Goal: Task Accomplishment & Management: Use online tool/utility

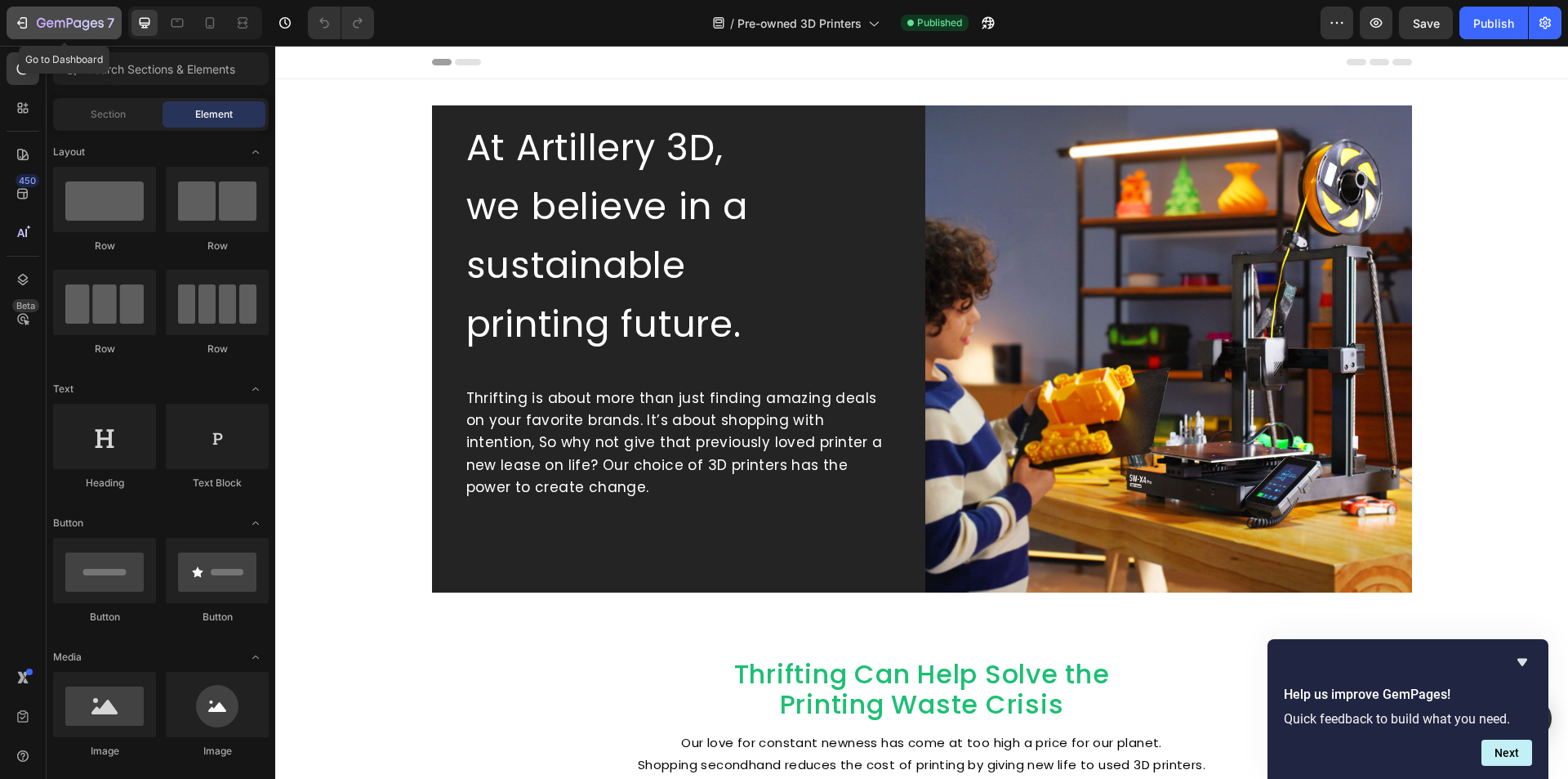
click at [33, 22] on div "7" at bounding box center [64, 23] width 100 height 19
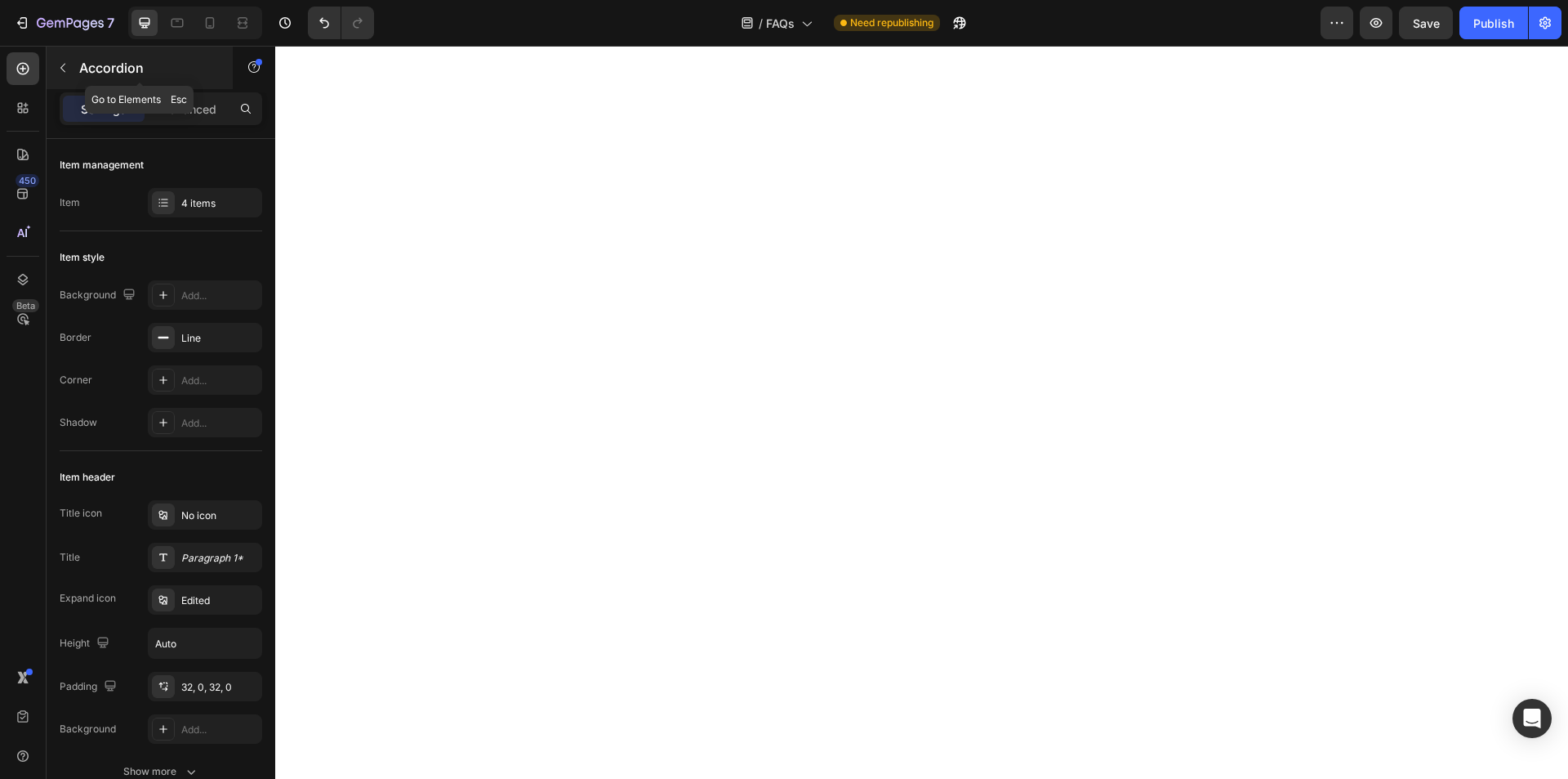
click at [86, 77] on p "Accordion" at bounding box center [148, 67] width 139 height 19
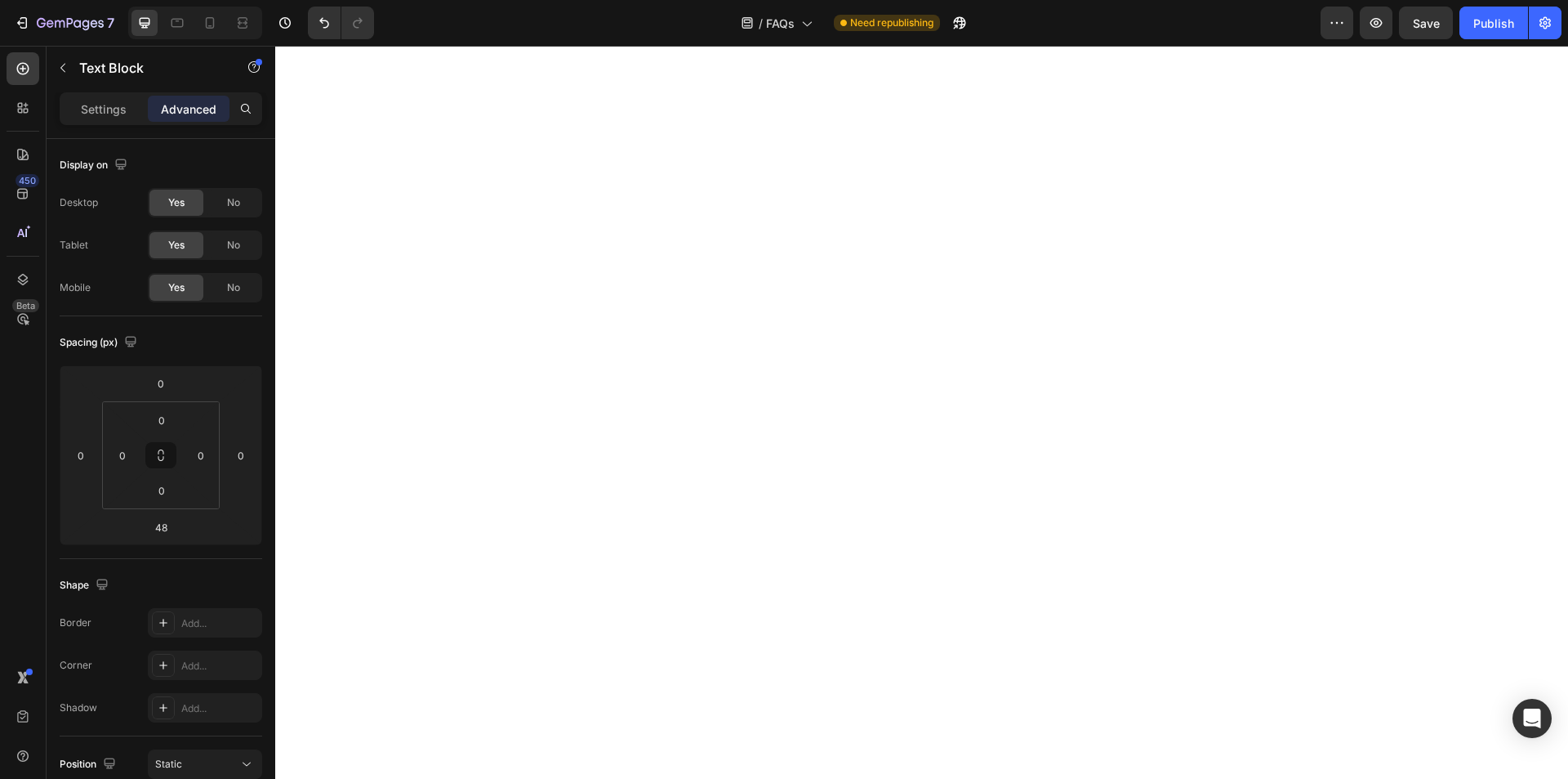
type input "35"
click at [112, 110] on p "Settings" at bounding box center [104, 109] width 45 height 17
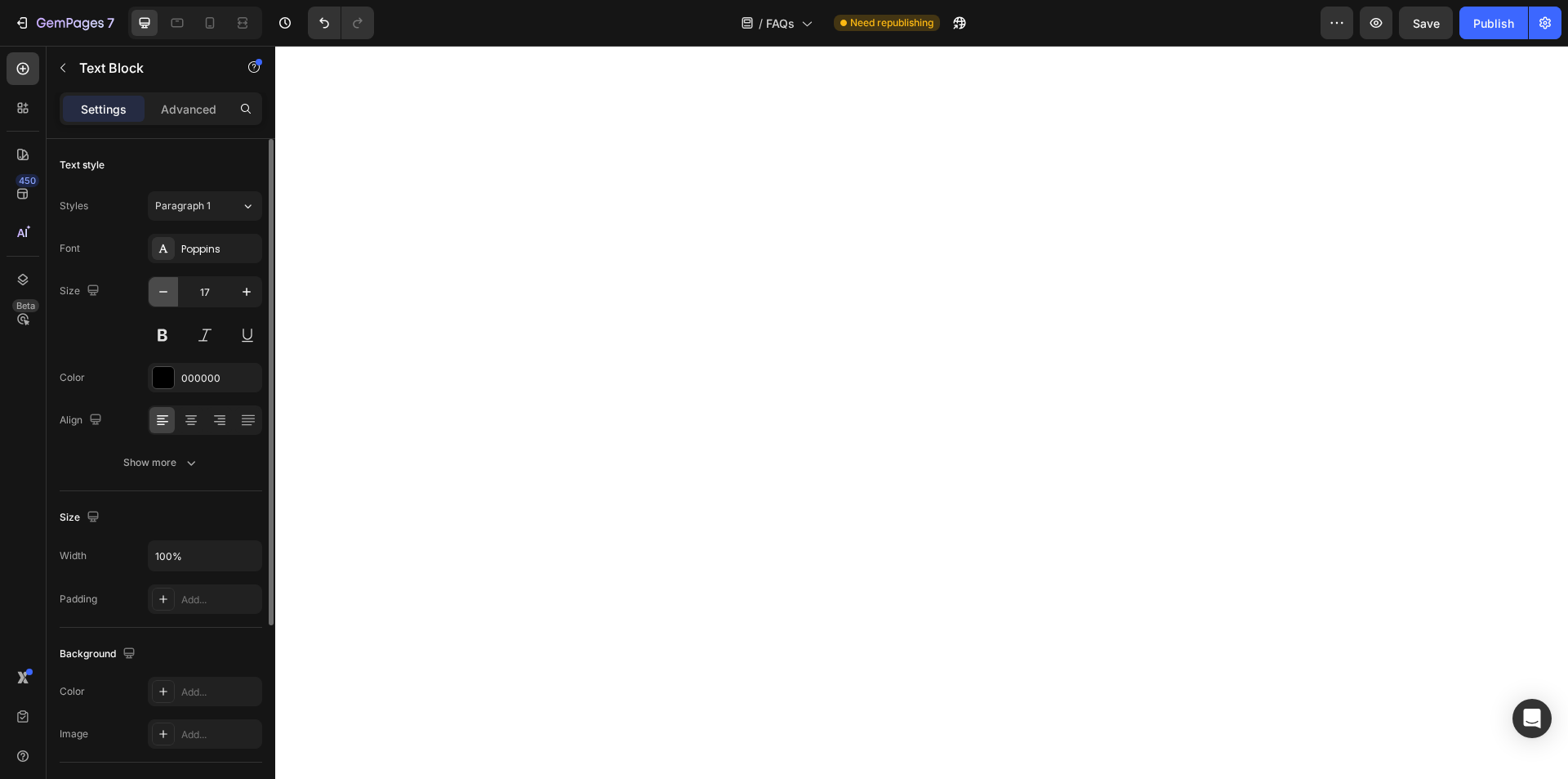
click at [158, 289] on icon "button" at bounding box center [163, 292] width 17 height 17
click at [244, 294] on icon "button" at bounding box center [246, 292] width 17 height 17
type input "15"
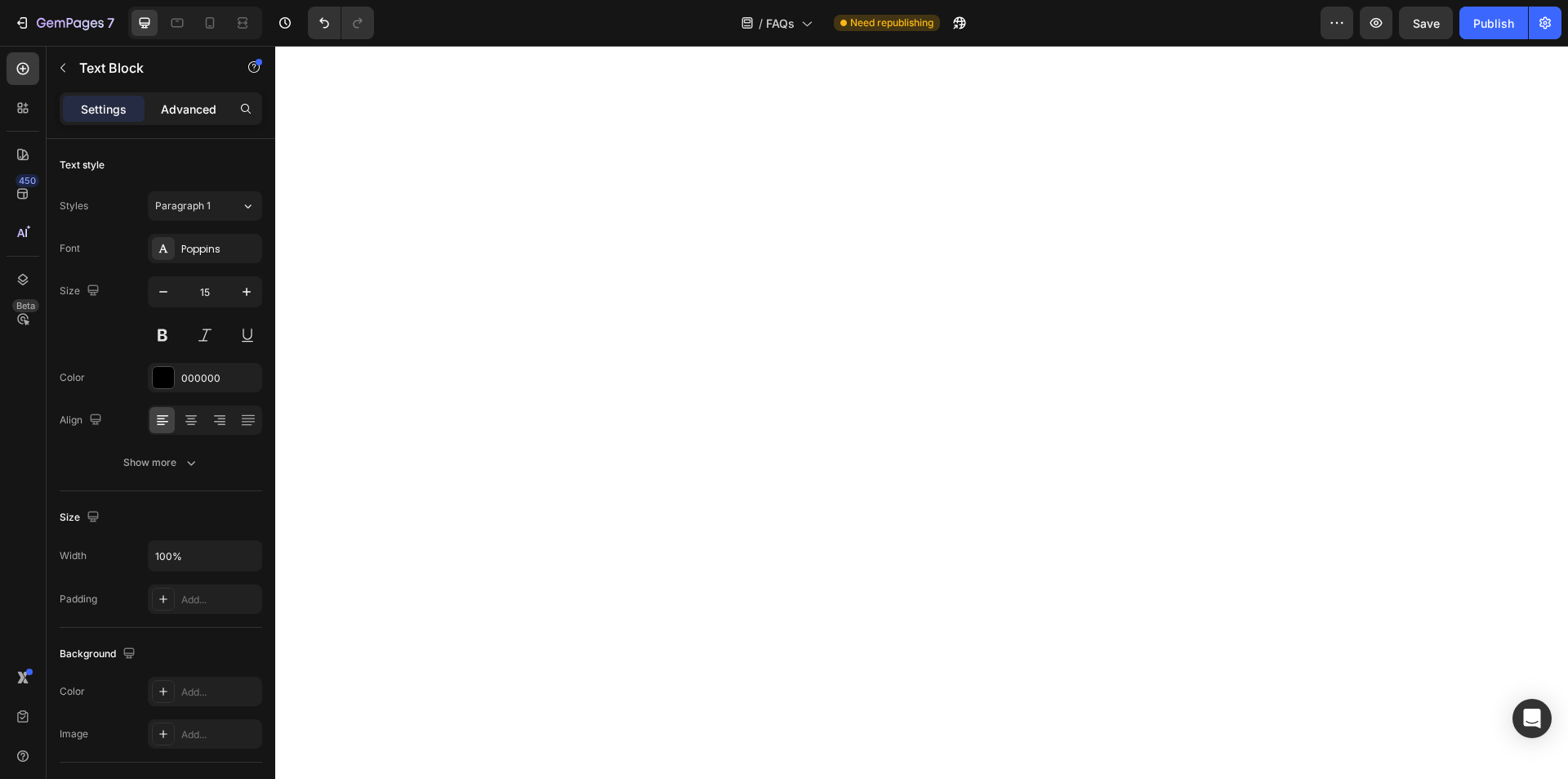
click at [183, 111] on p "Advanced" at bounding box center [189, 109] width 56 height 17
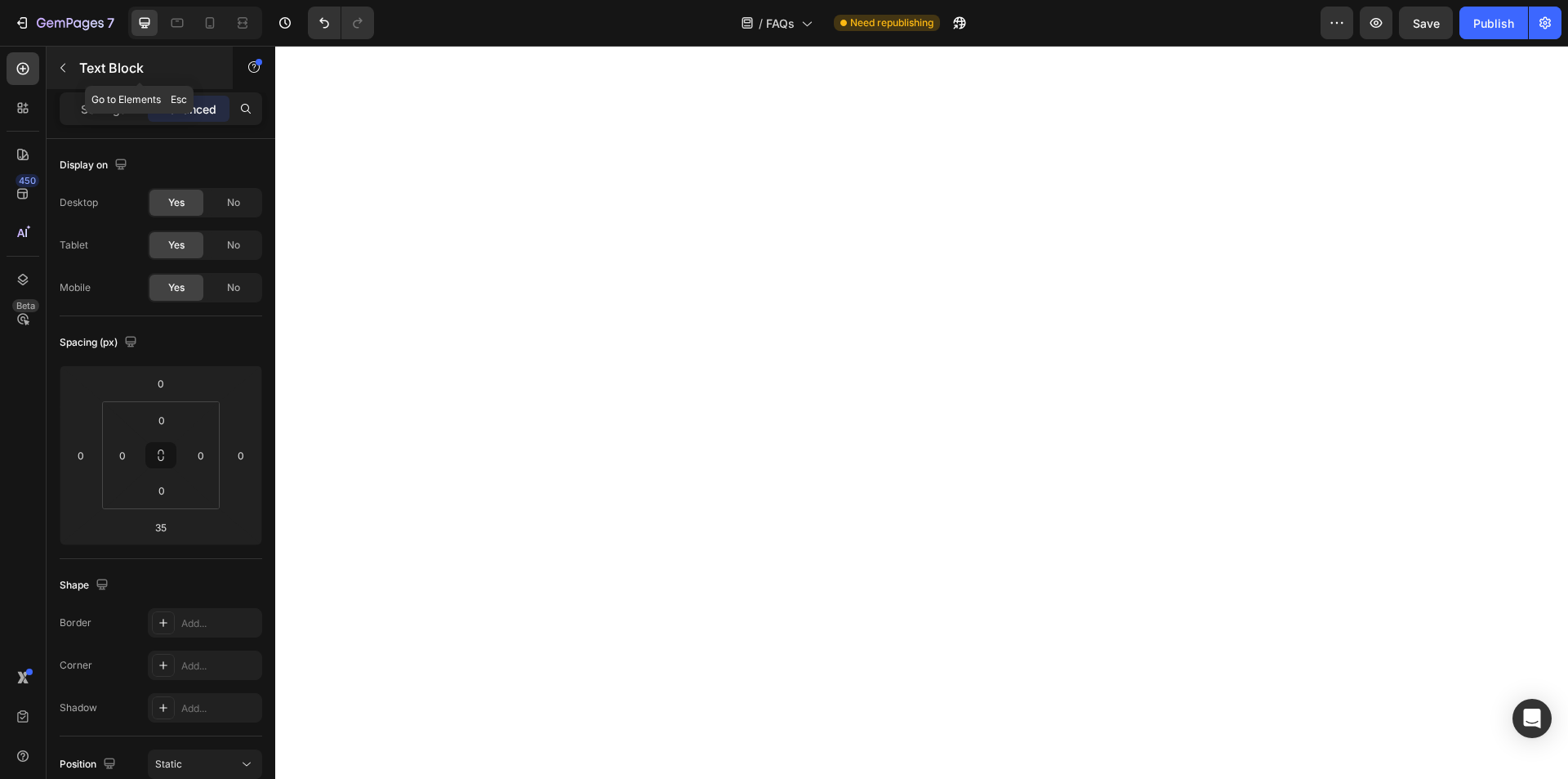
click at [93, 69] on p "Text Block" at bounding box center [148, 67] width 139 height 19
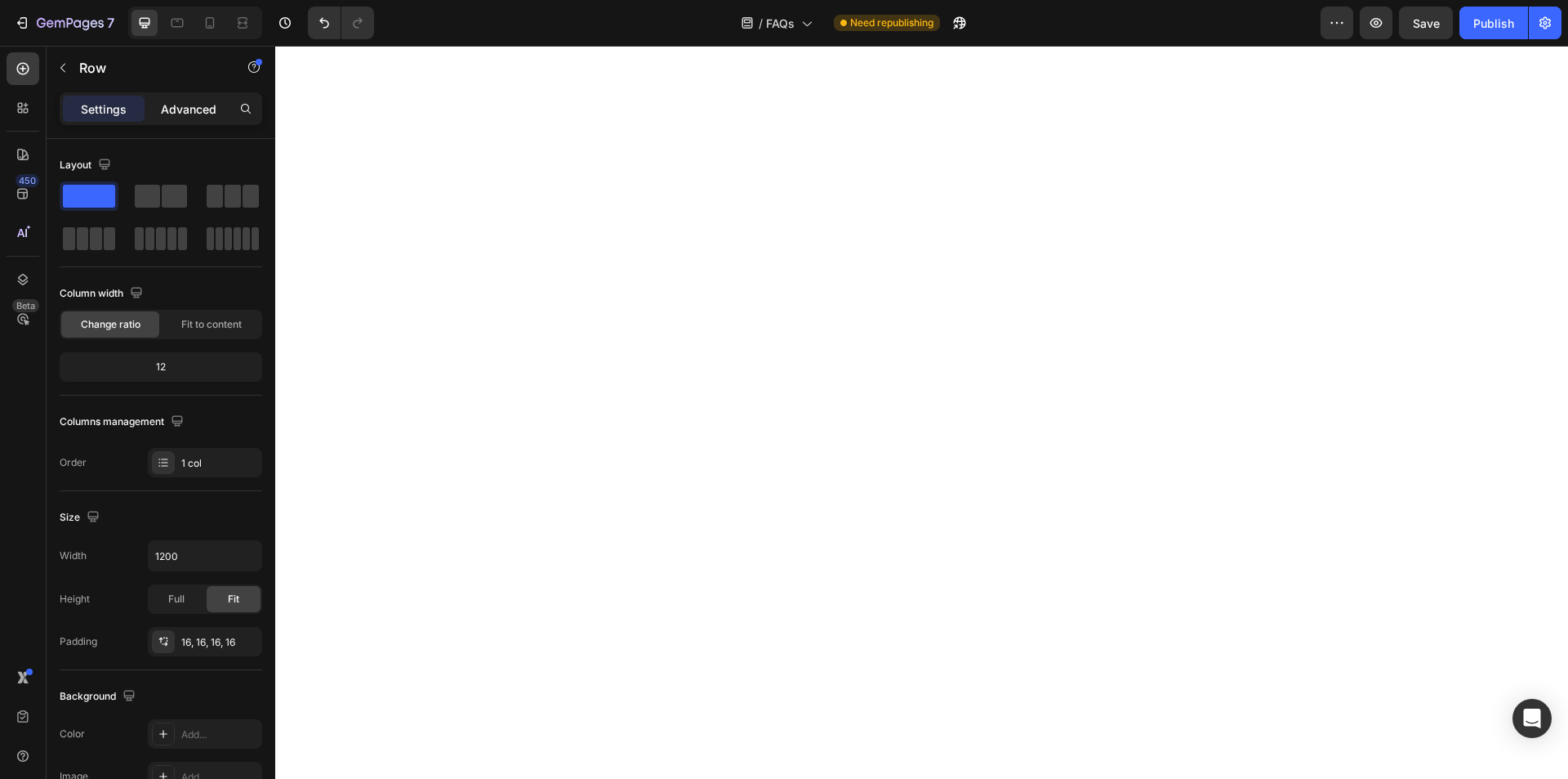
click at [198, 107] on p "Advanced" at bounding box center [189, 109] width 56 height 17
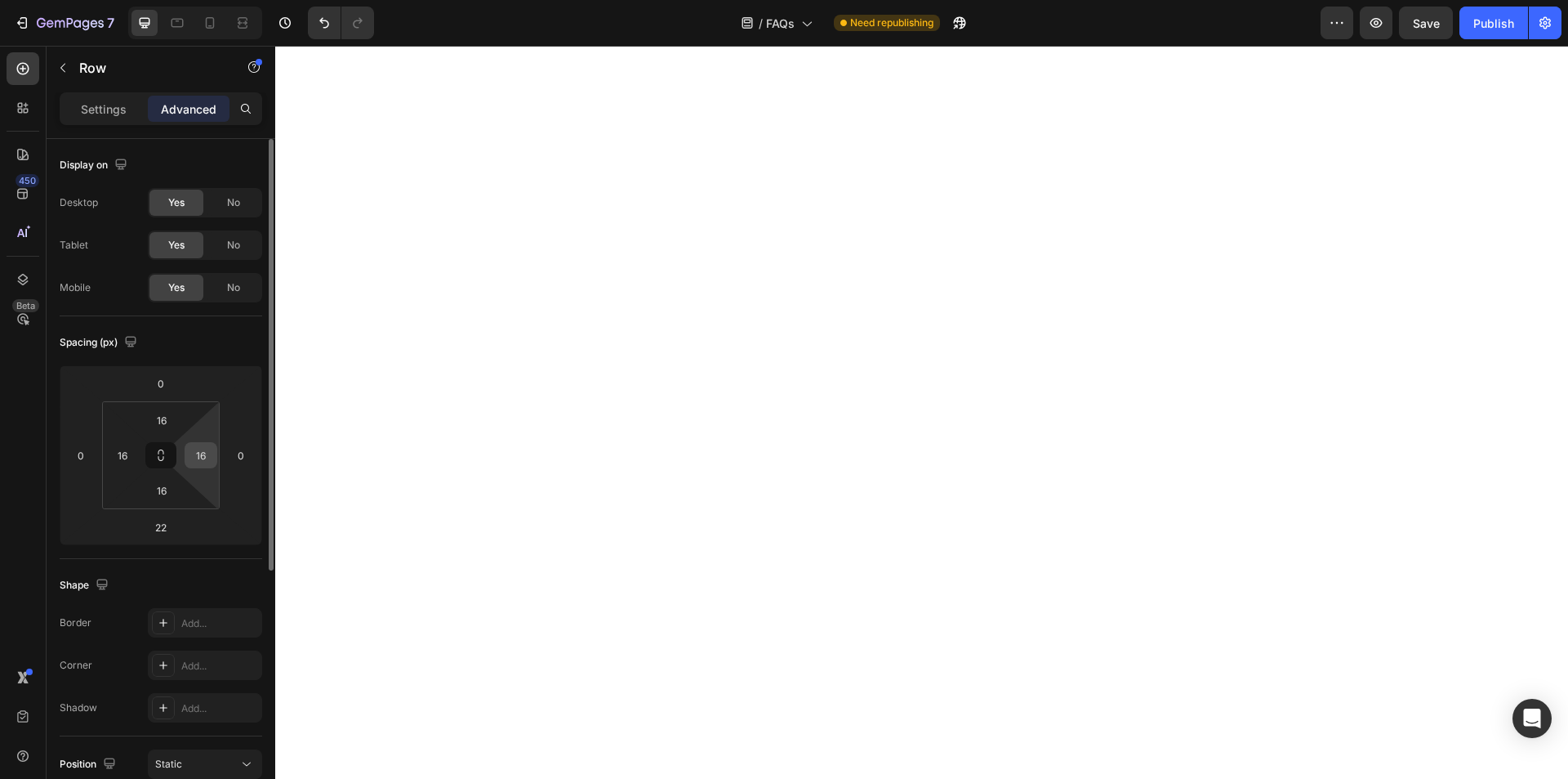
click at [211, 452] on input "16" at bounding box center [201, 455] width 24 height 24
type input "0"
click at [163, 497] on input "16" at bounding box center [162, 490] width 32 height 24
type input "0"
click at [166, 425] on input "16" at bounding box center [162, 420] width 32 height 24
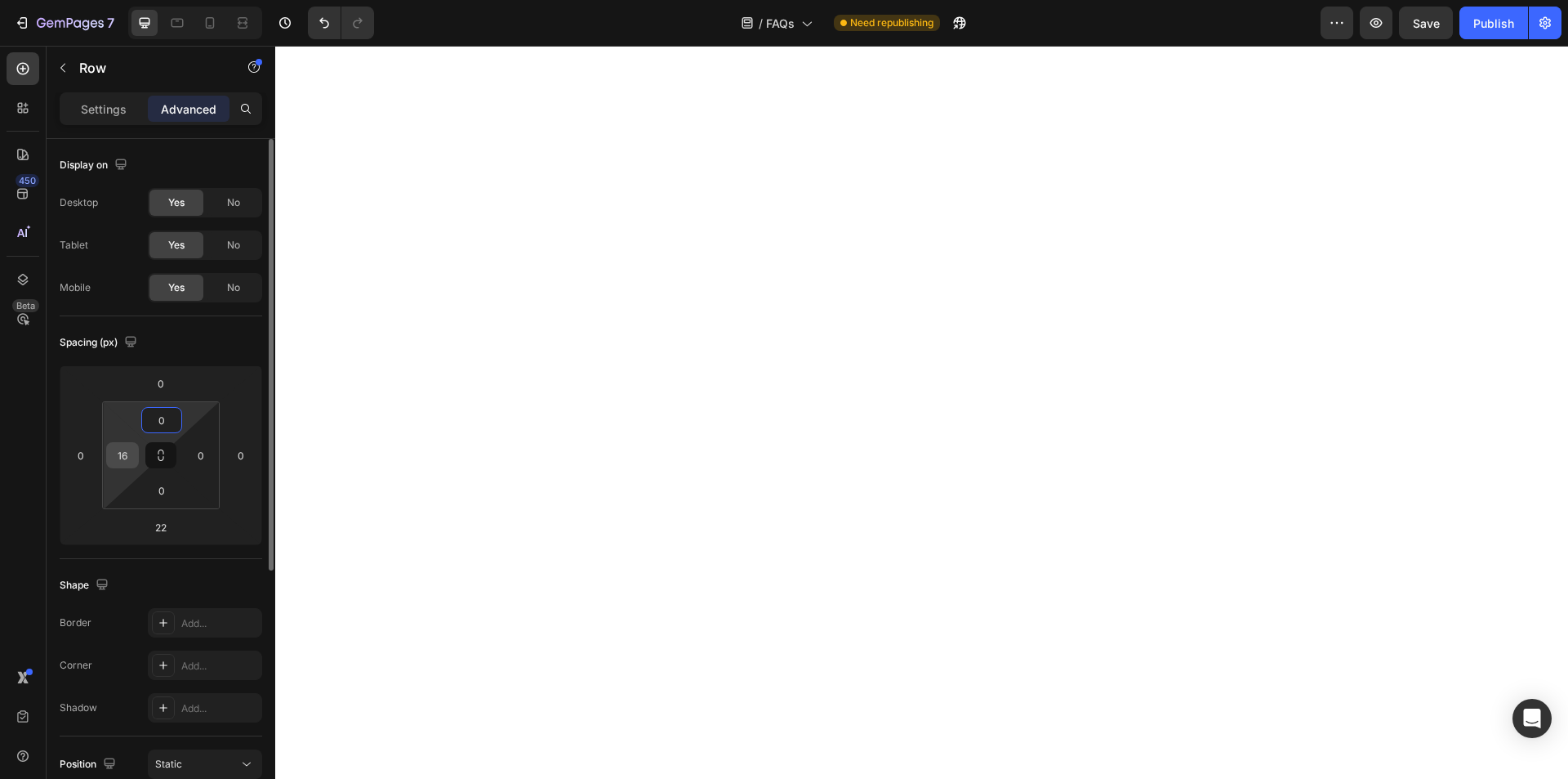
type input "0"
click at [128, 453] on input "16" at bounding box center [122, 455] width 24 height 24
type input "0"
click at [162, 525] on input "22" at bounding box center [161, 527] width 32 height 24
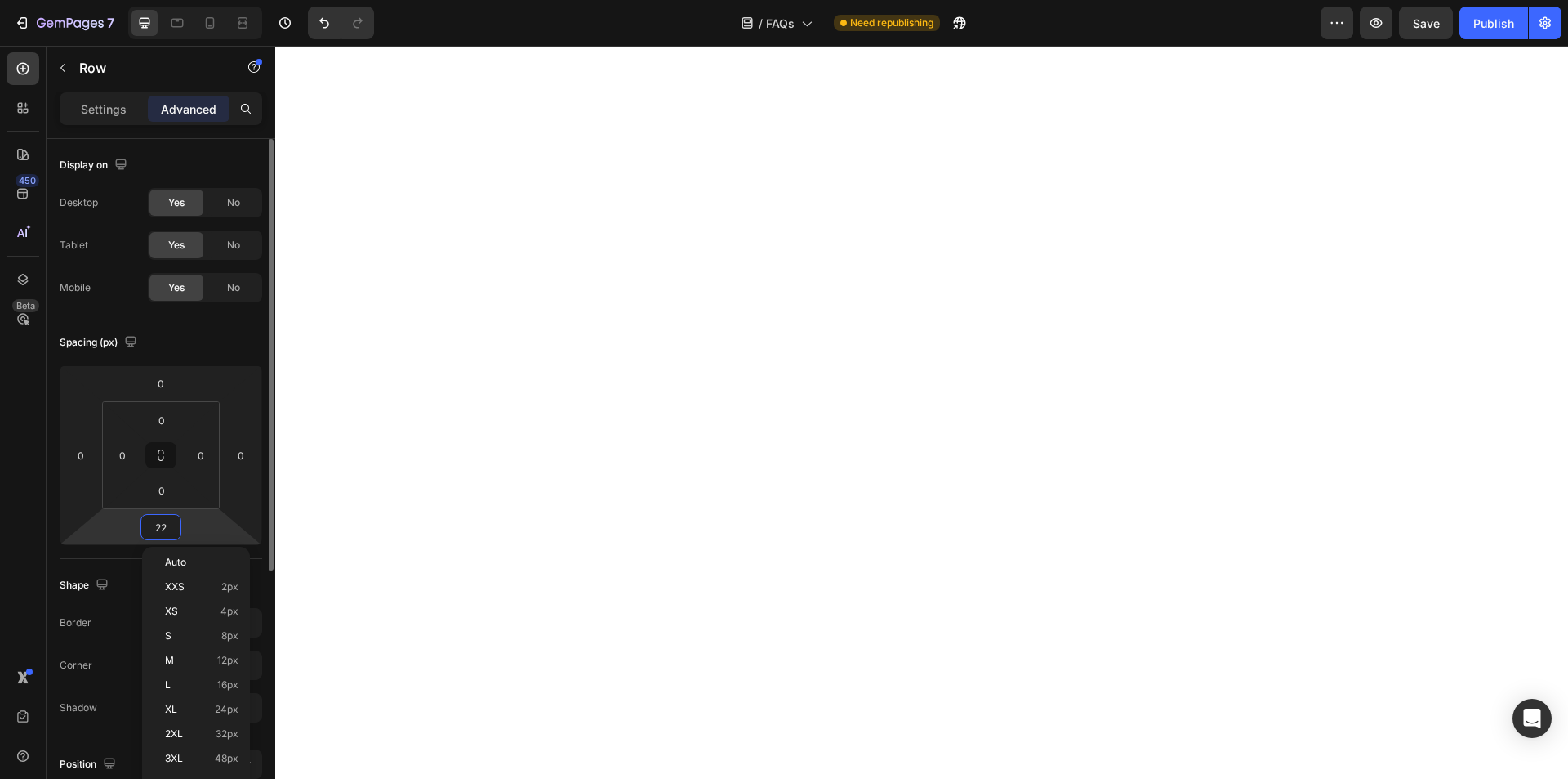
type input "0"
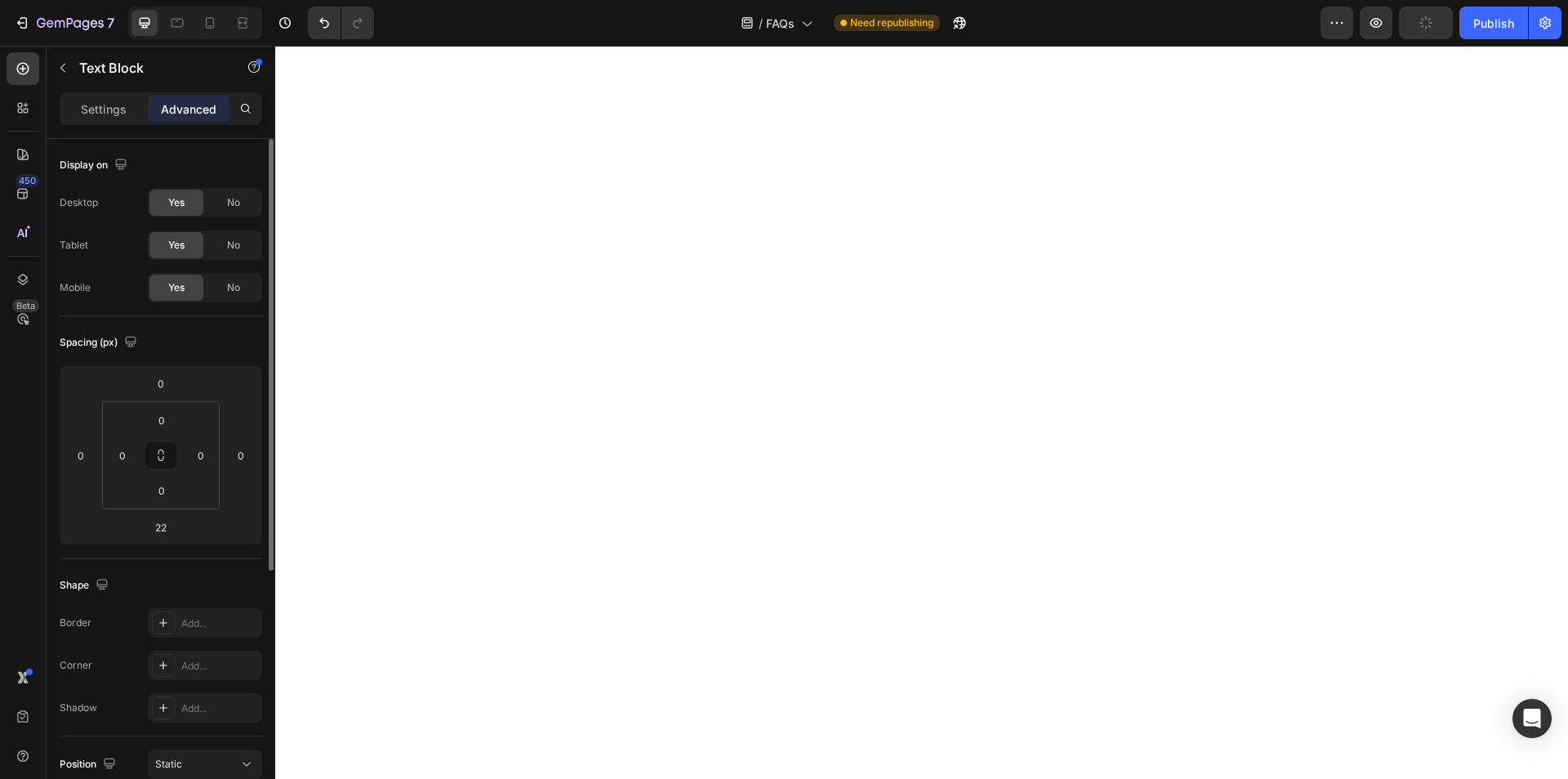
type input "31"
type input "0"
click at [166, 530] on input "0" at bounding box center [161, 527] width 32 height 24
drag, startPoint x: 173, startPoint y: 526, endPoint x: 96, endPoint y: 526, distance: 77.0
click at [96, 526] on div "0 0 20 0" at bounding box center [161, 455] width 203 height 180
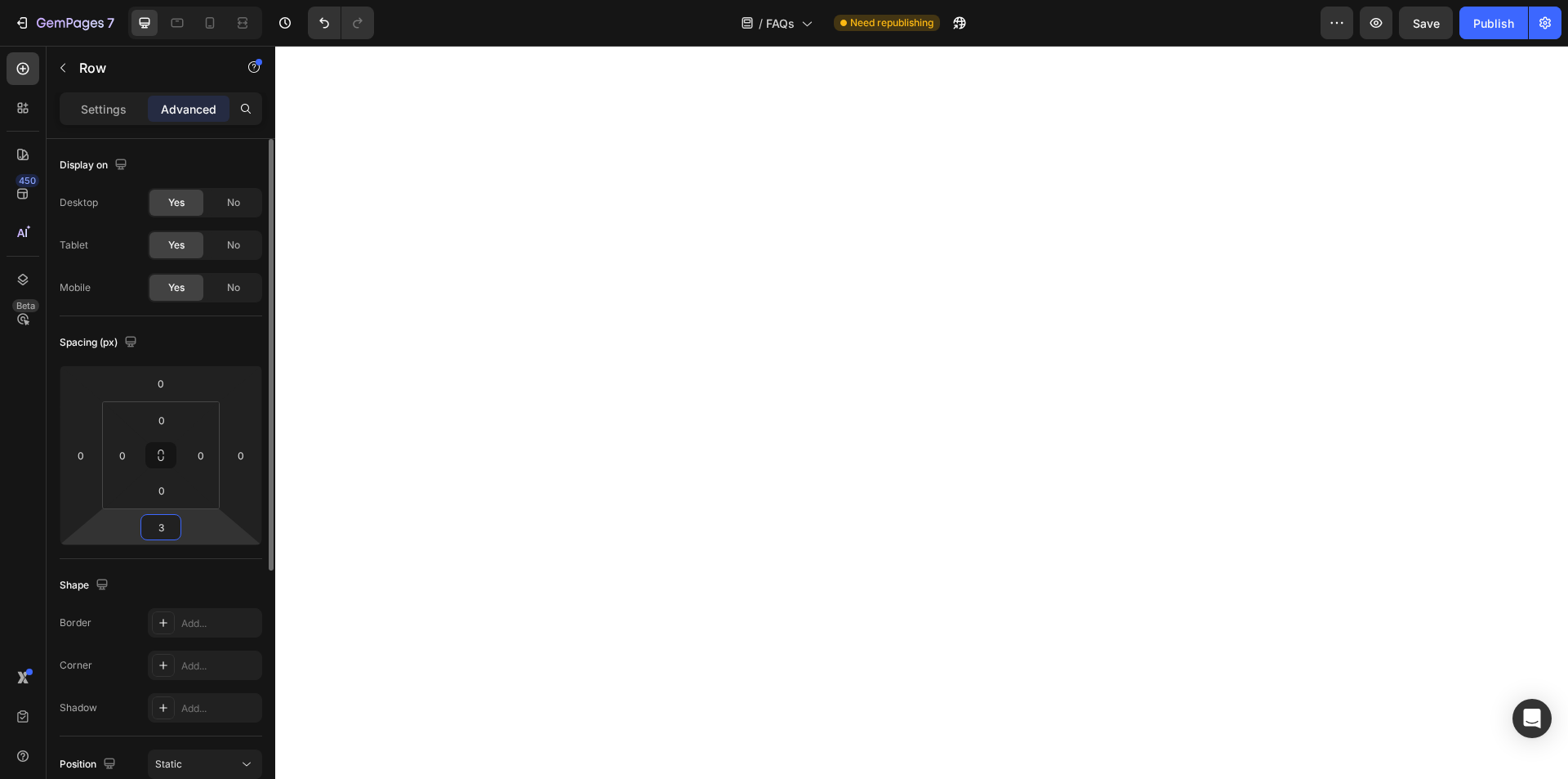
type input "30"
click at [85, 108] on p "Settings" at bounding box center [104, 109] width 45 height 17
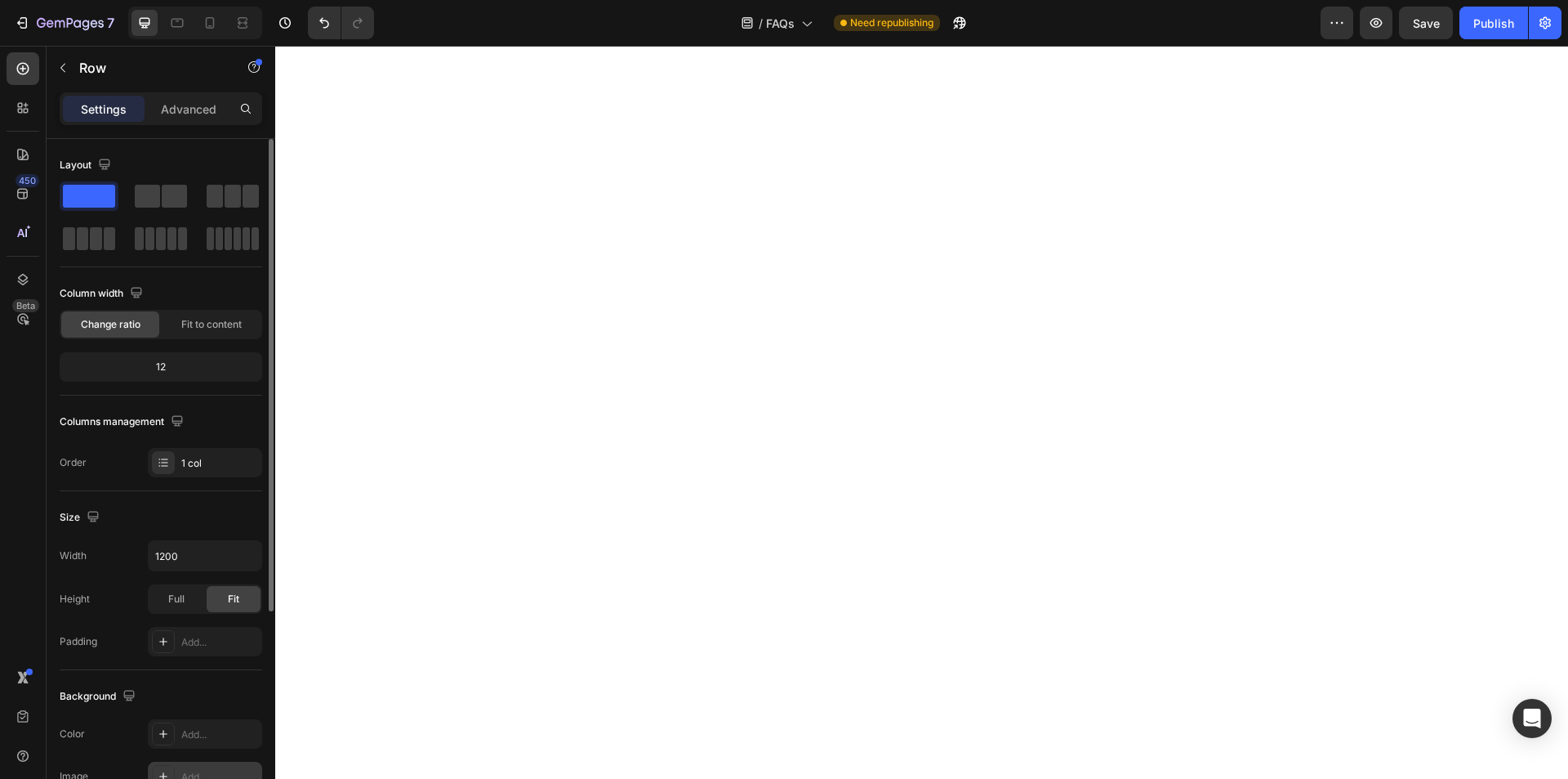
scroll to position [310, 0]
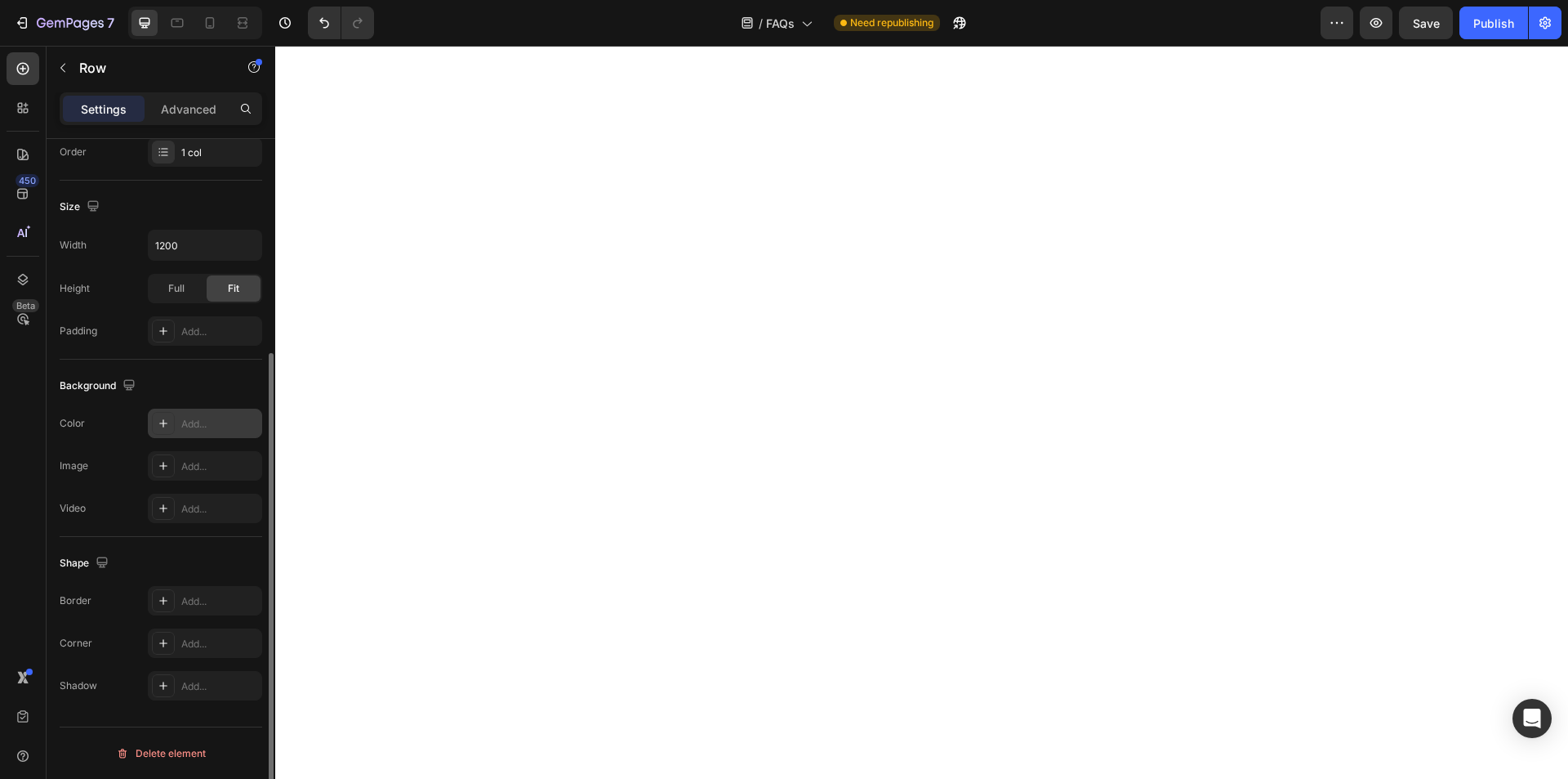
click at [205, 413] on div "Add..." at bounding box center [204, 424] width 114 height 30
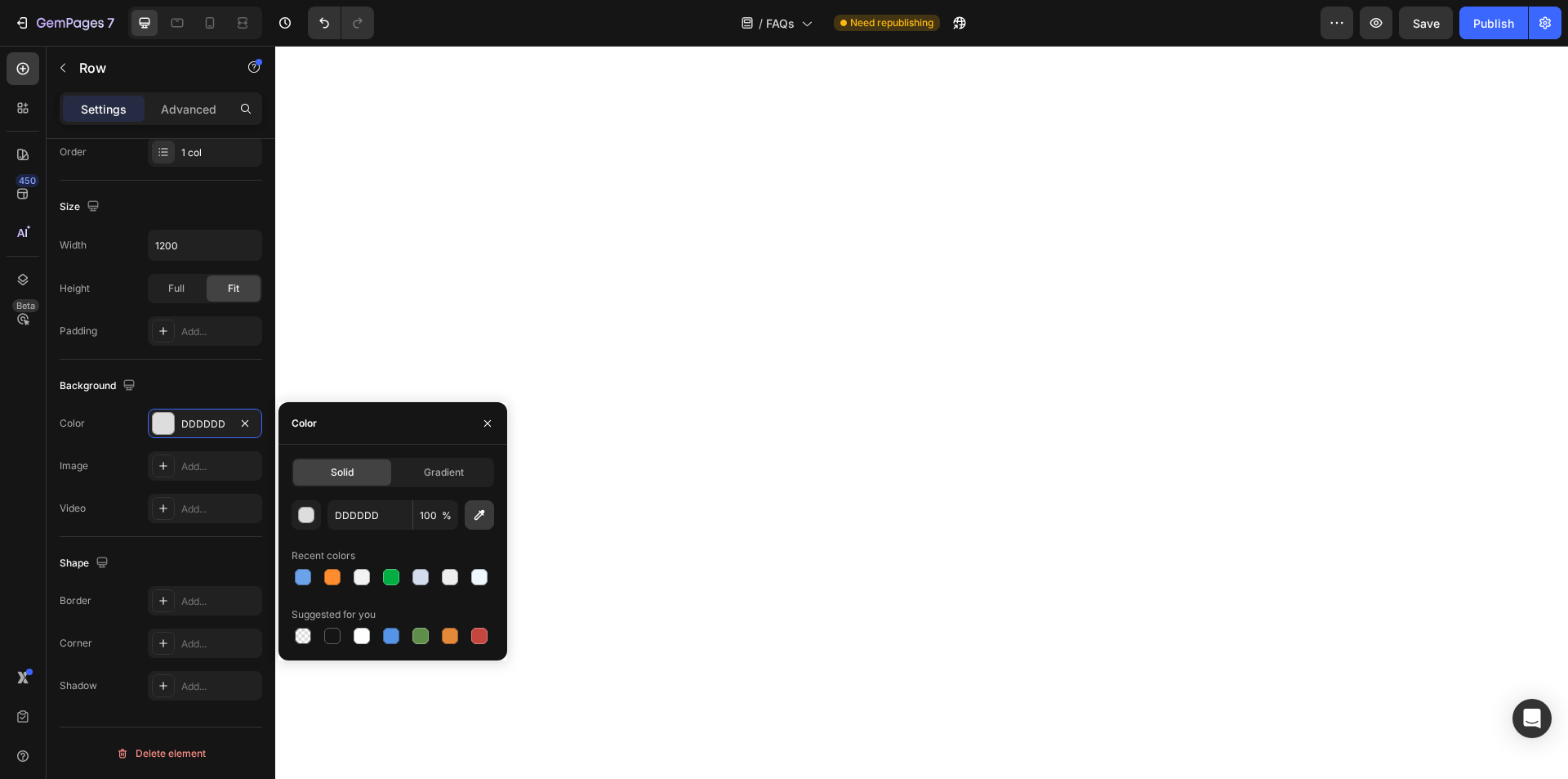
click at [477, 513] on icon "button" at bounding box center [479, 514] width 17 height 17
type input "84ADEA"
click at [186, 110] on p "Advanced" at bounding box center [189, 109] width 56 height 17
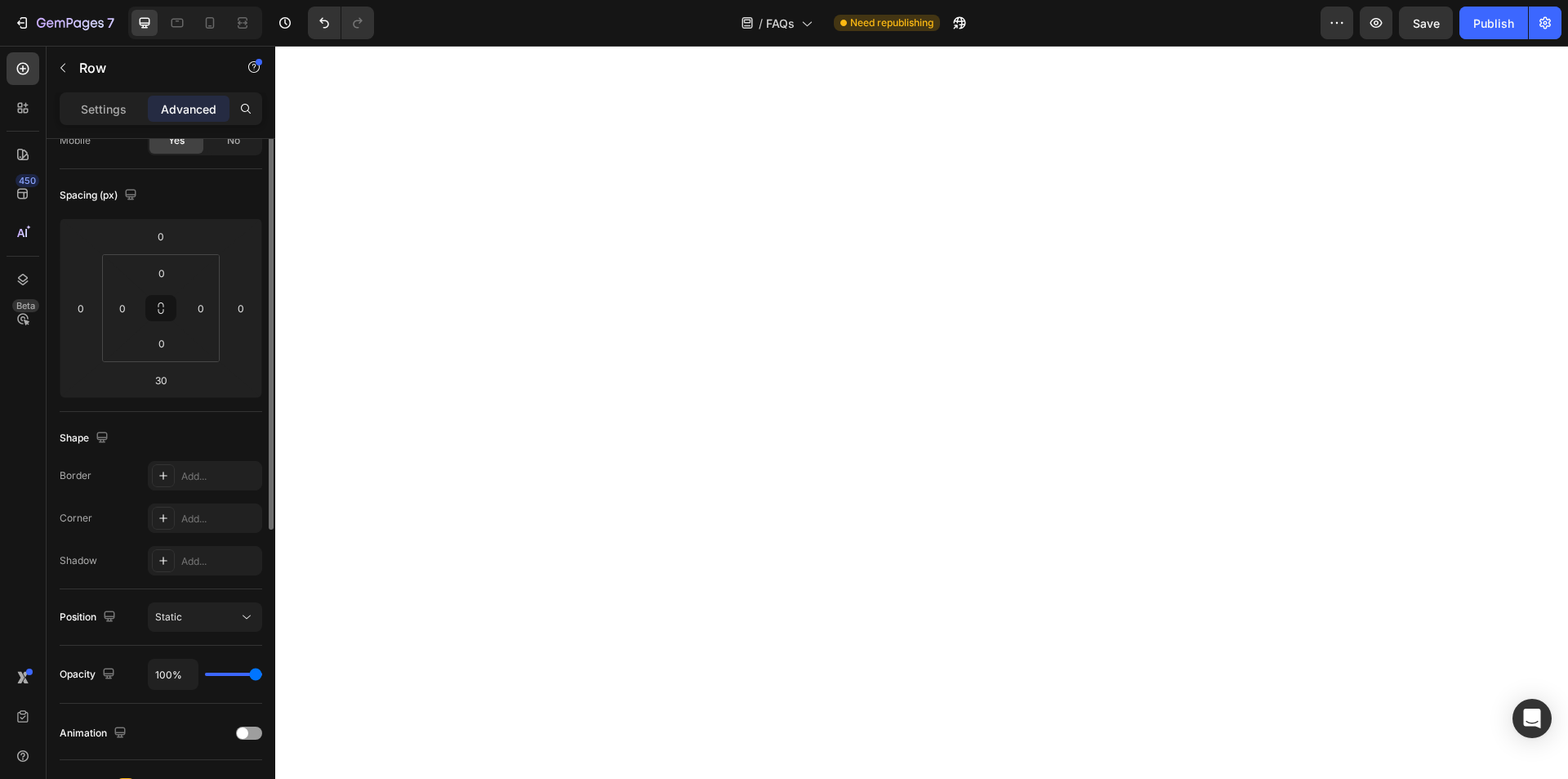
scroll to position [65, 0]
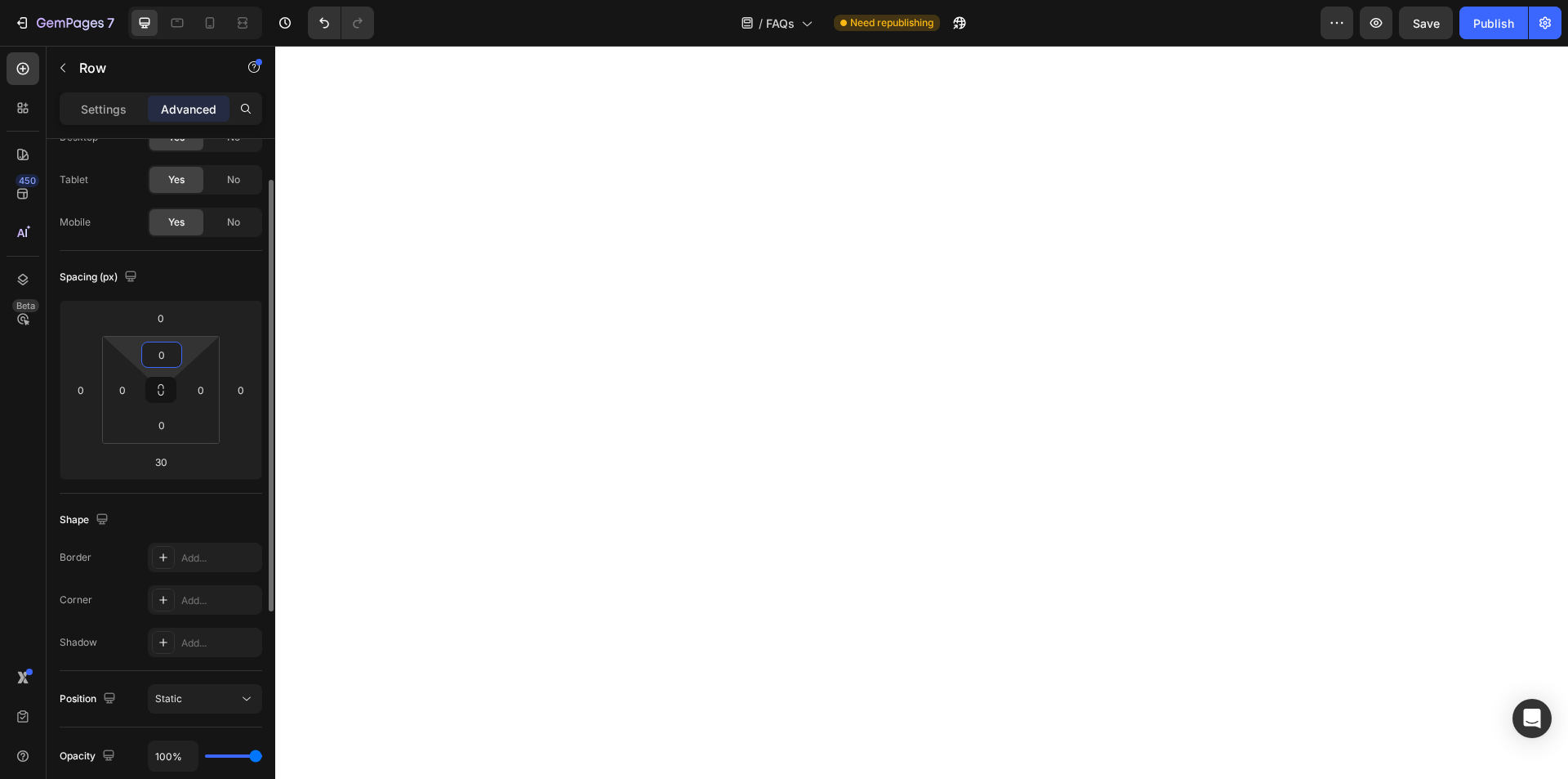
click at [175, 350] on input "0" at bounding box center [162, 355] width 32 height 24
type input "10"
click at [134, 386] on div "0" at bounding box center [122, 390] width 32 height 26
click at [129, 386] on input "0" at bounding box center [122, 390] width 24 height 24
type input "5"
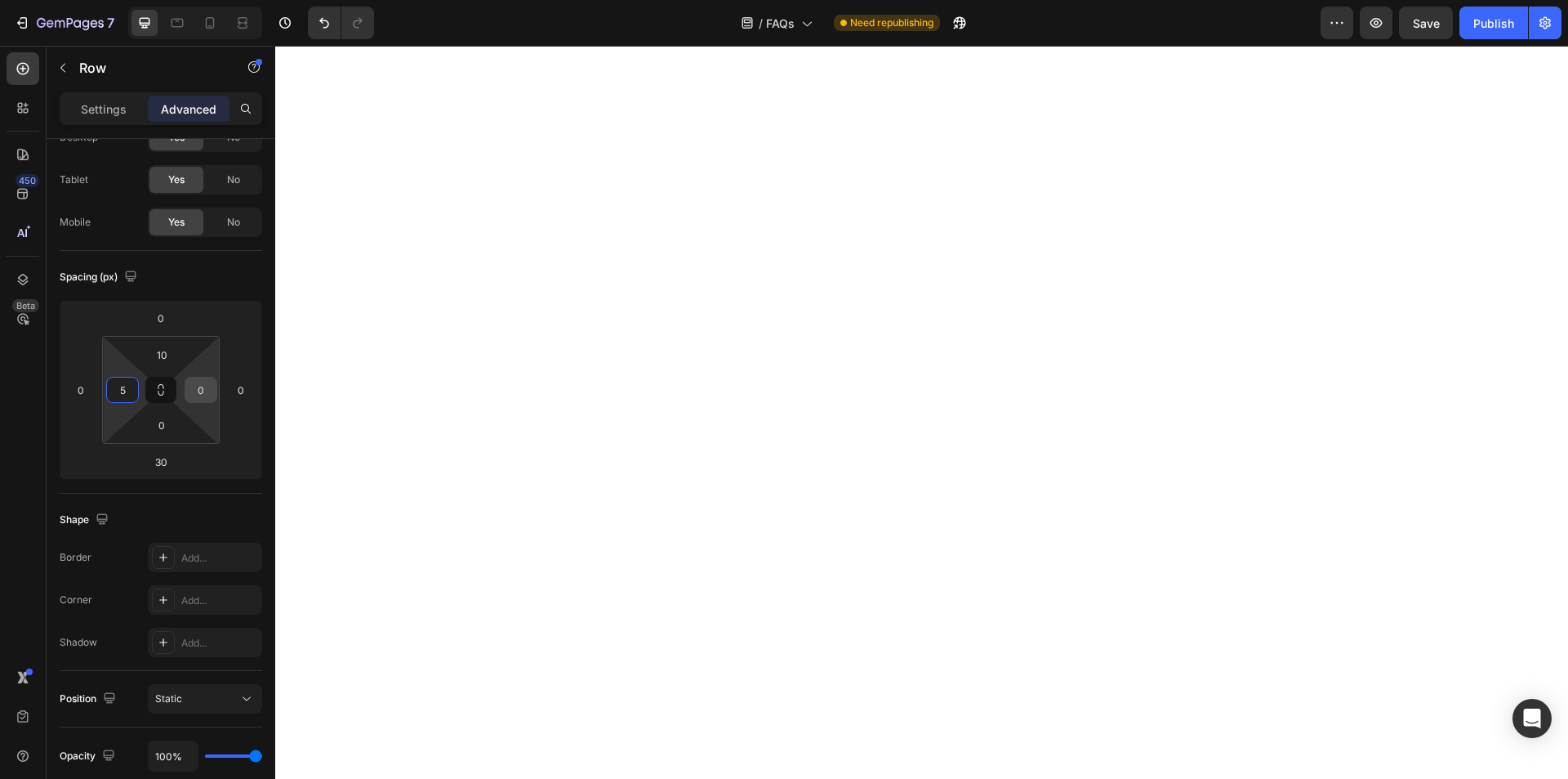
click at [204, 385] on input "0" at bounding box center [201, 390] width 24 height 24
type input "5"
click at [159, 424] on input "0" at bounding box center [162, 424] width 32 height 24
type input "10"
click at [86, 98] on div "Settings" at bounding box center [104, 108] width 82 height 26
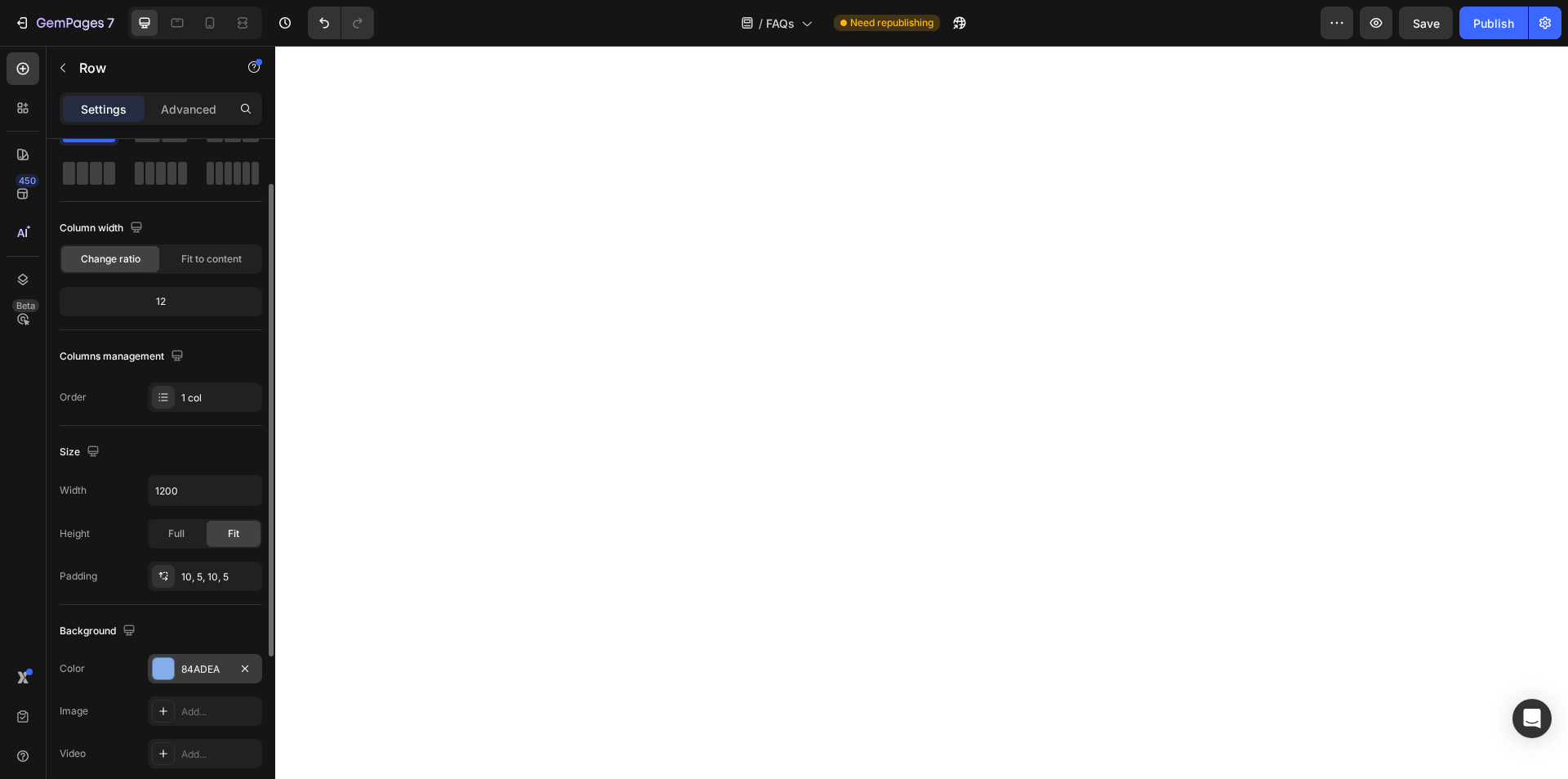
click at [166, 669] on div at bounding box center [163, 668] width 21 height 21
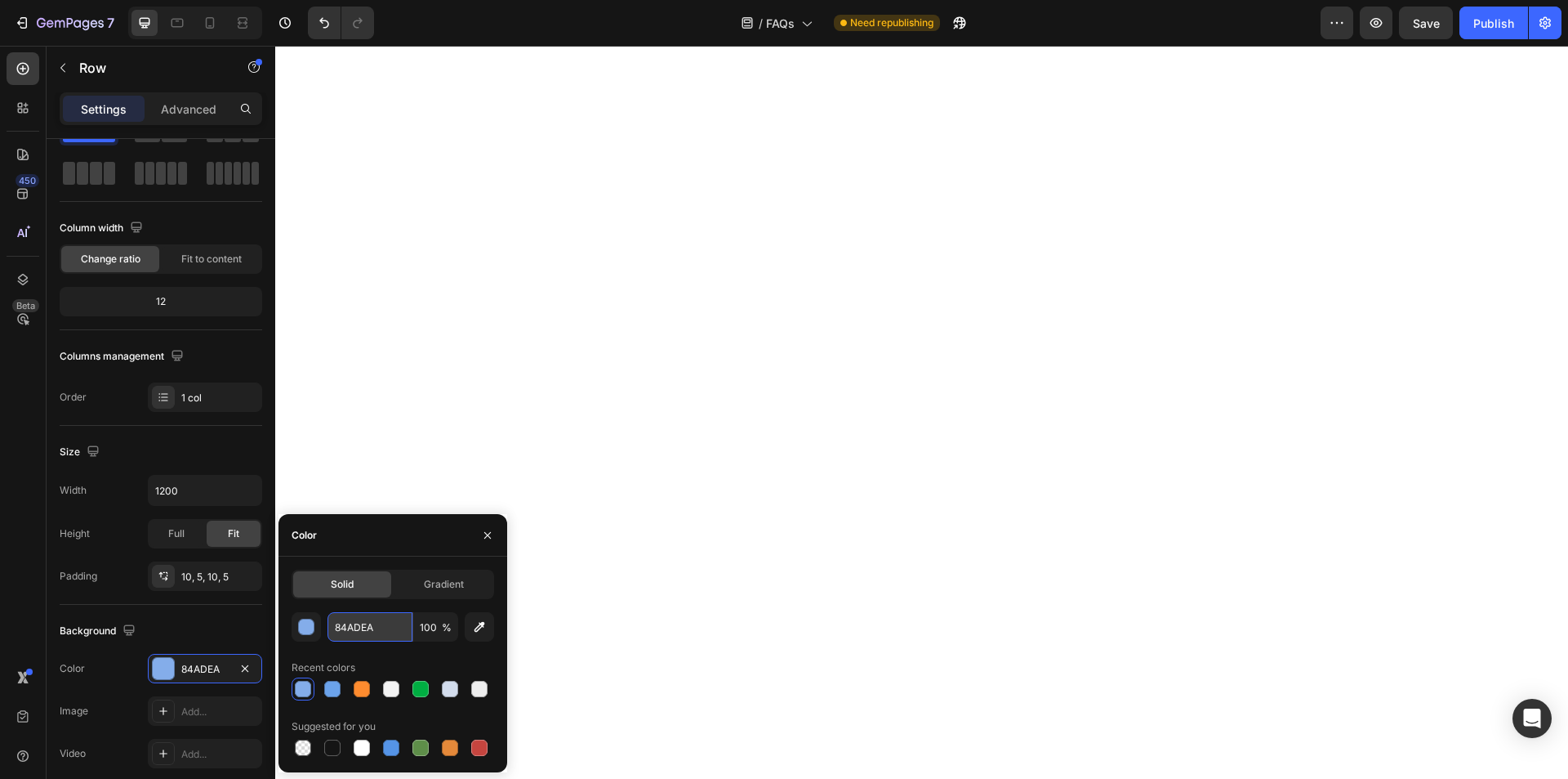
click at [341, 623] on input "84ADEA" at bounding box center [369, 627] width 85 height 30
paste input "00ae42"
type input "00ae42"
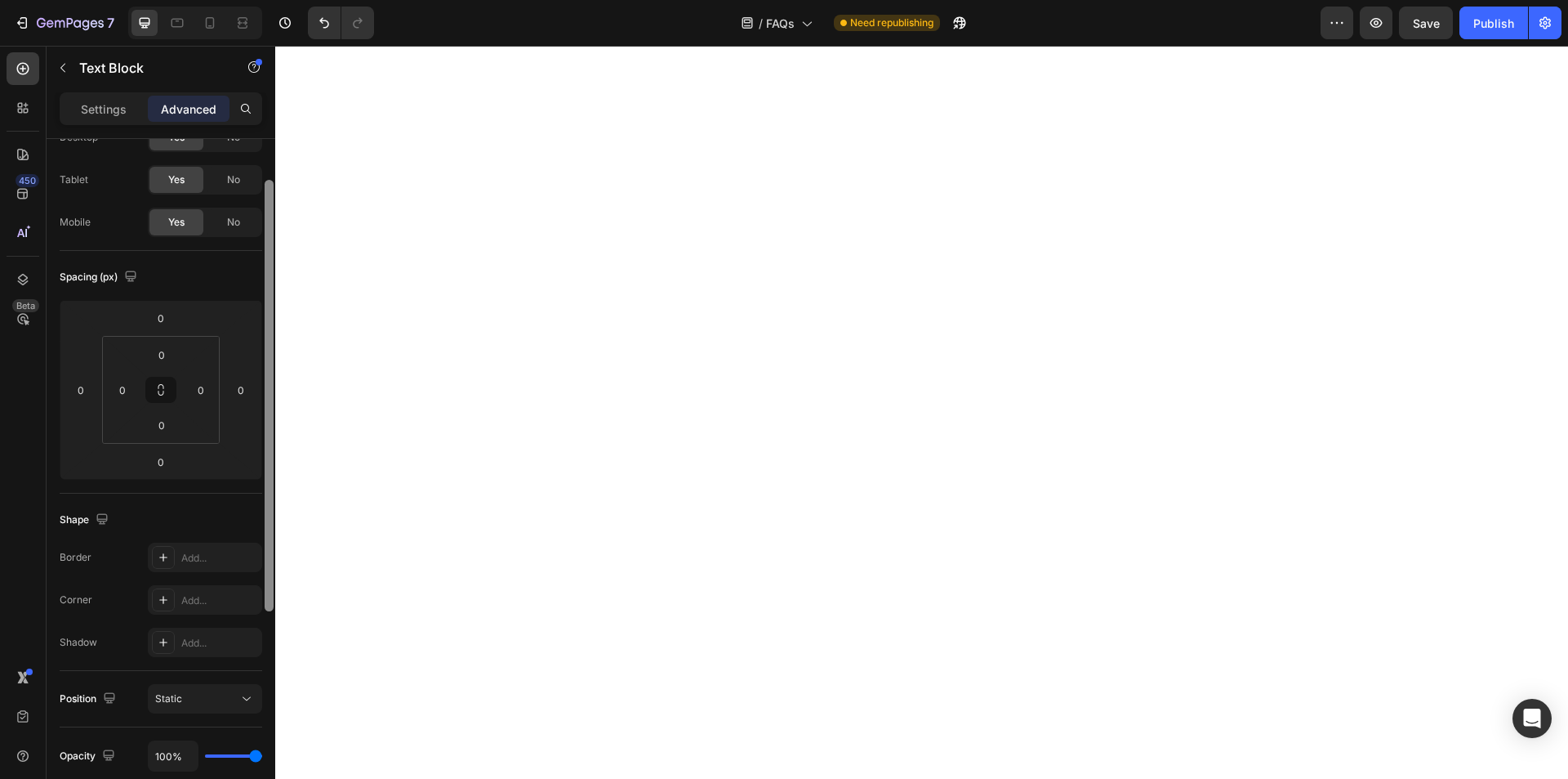
scroll to position [0, 0]
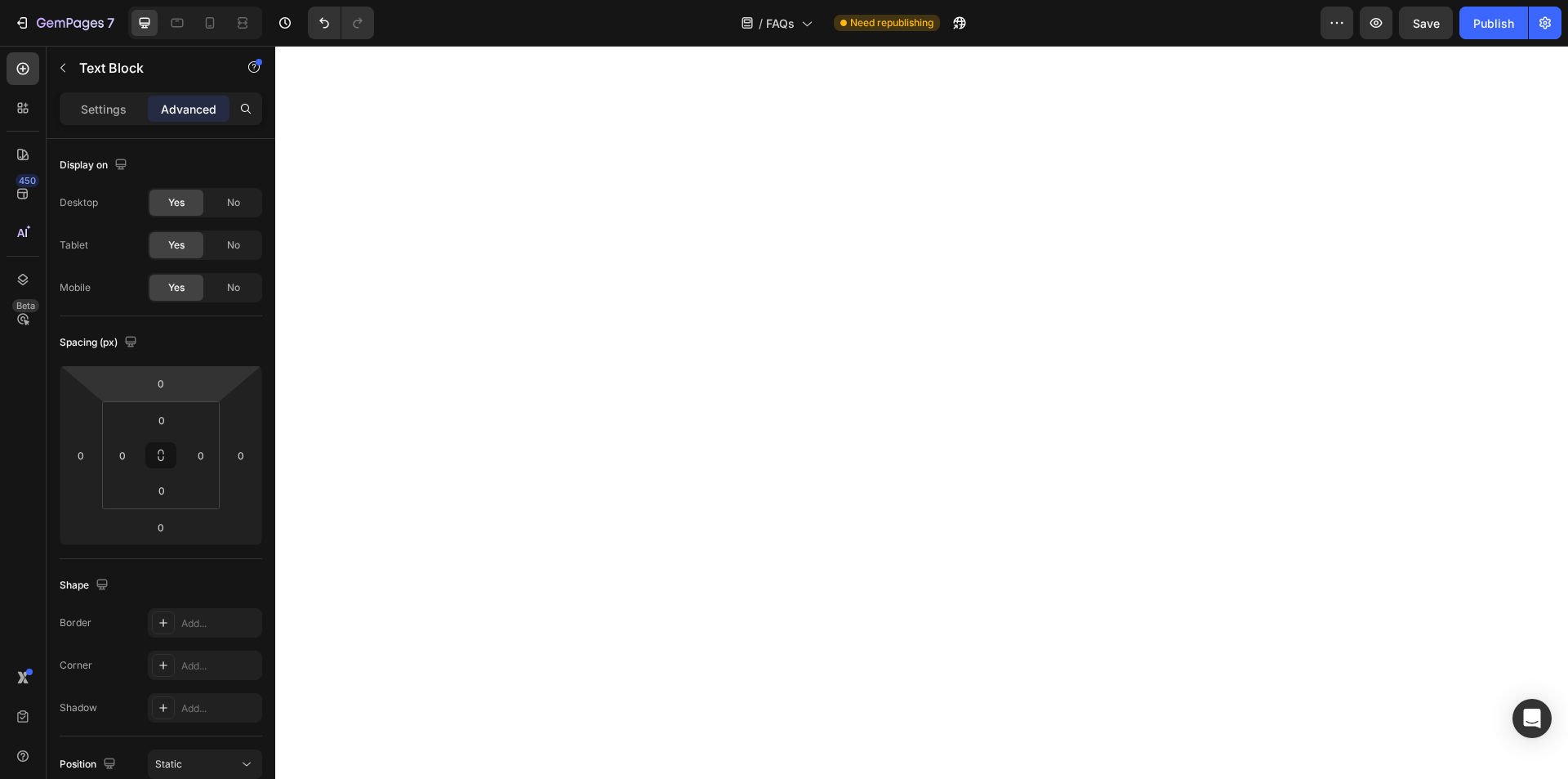
click at [98, 93] on div "Settings Advanced" at bounding box center [161, 108] width 203 height 32
click at [103, 103] on p "Settings" at bounding box center [104, 109] width 45 height 17
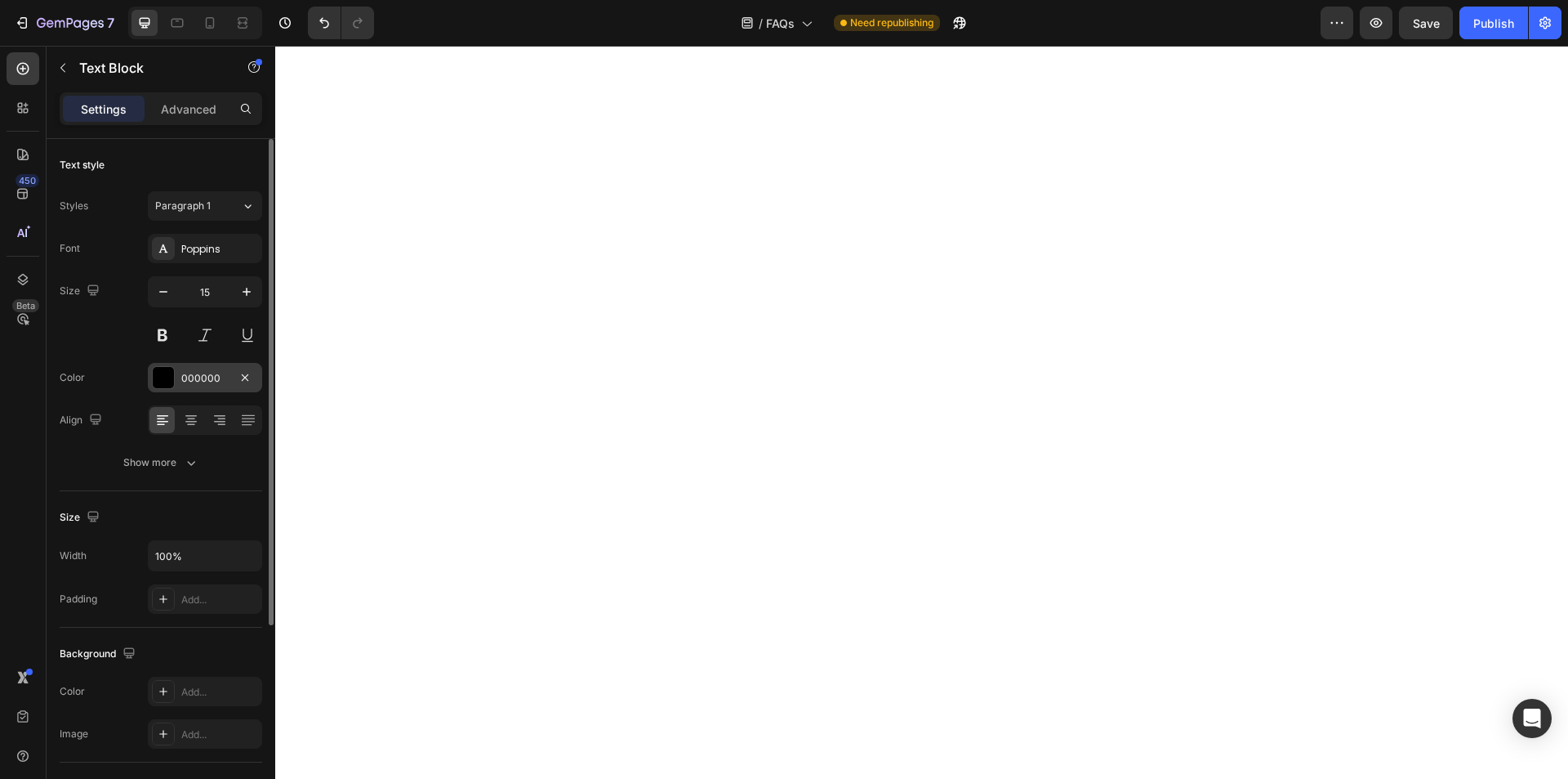
click at [162, 390] on div "000000" at bounding box center [204, 377] width 114 height 30
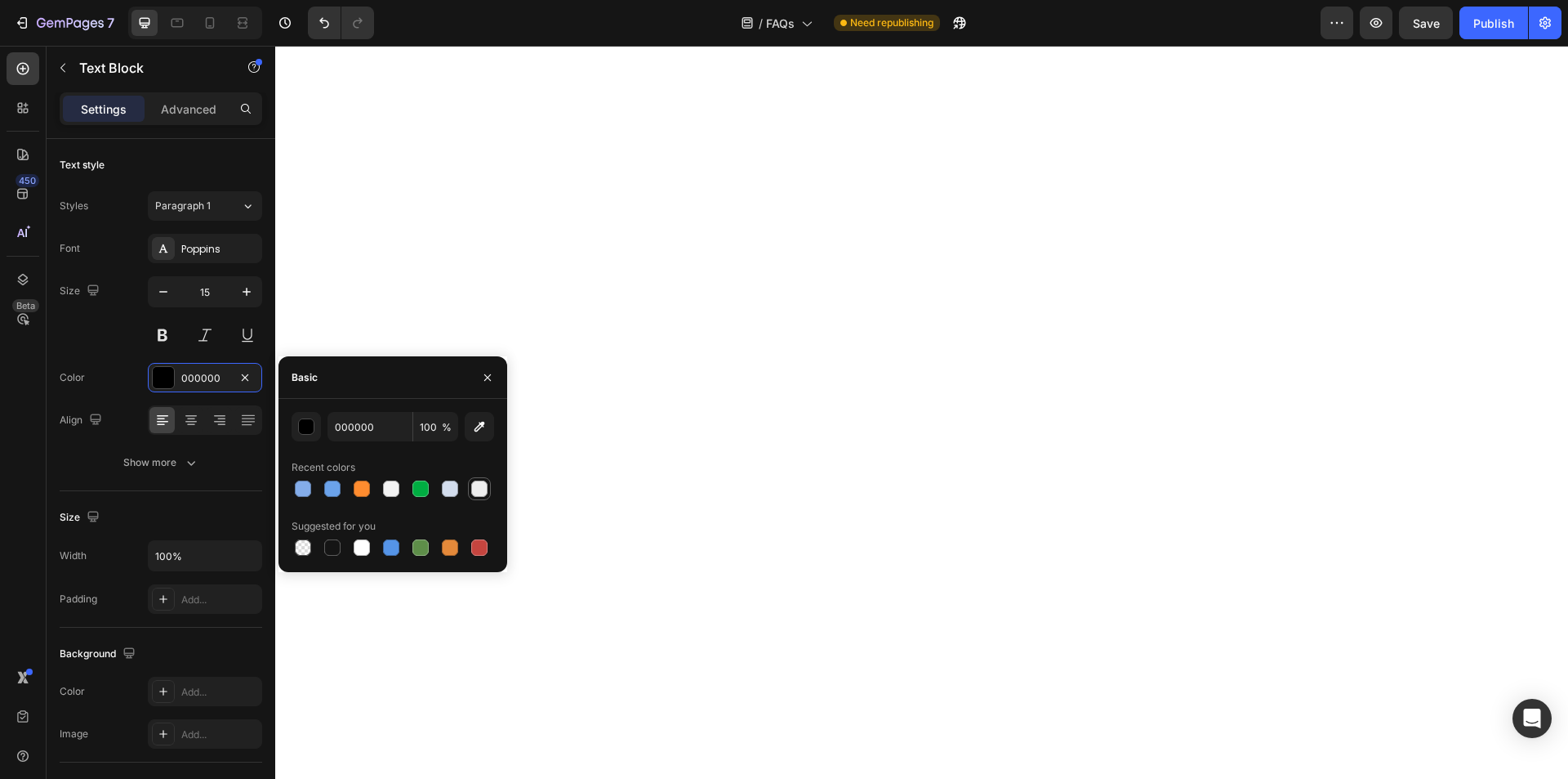
click at [473, 485] on div at bounding box center [479, 488] width 17 height 17
type input "EEEEEE"
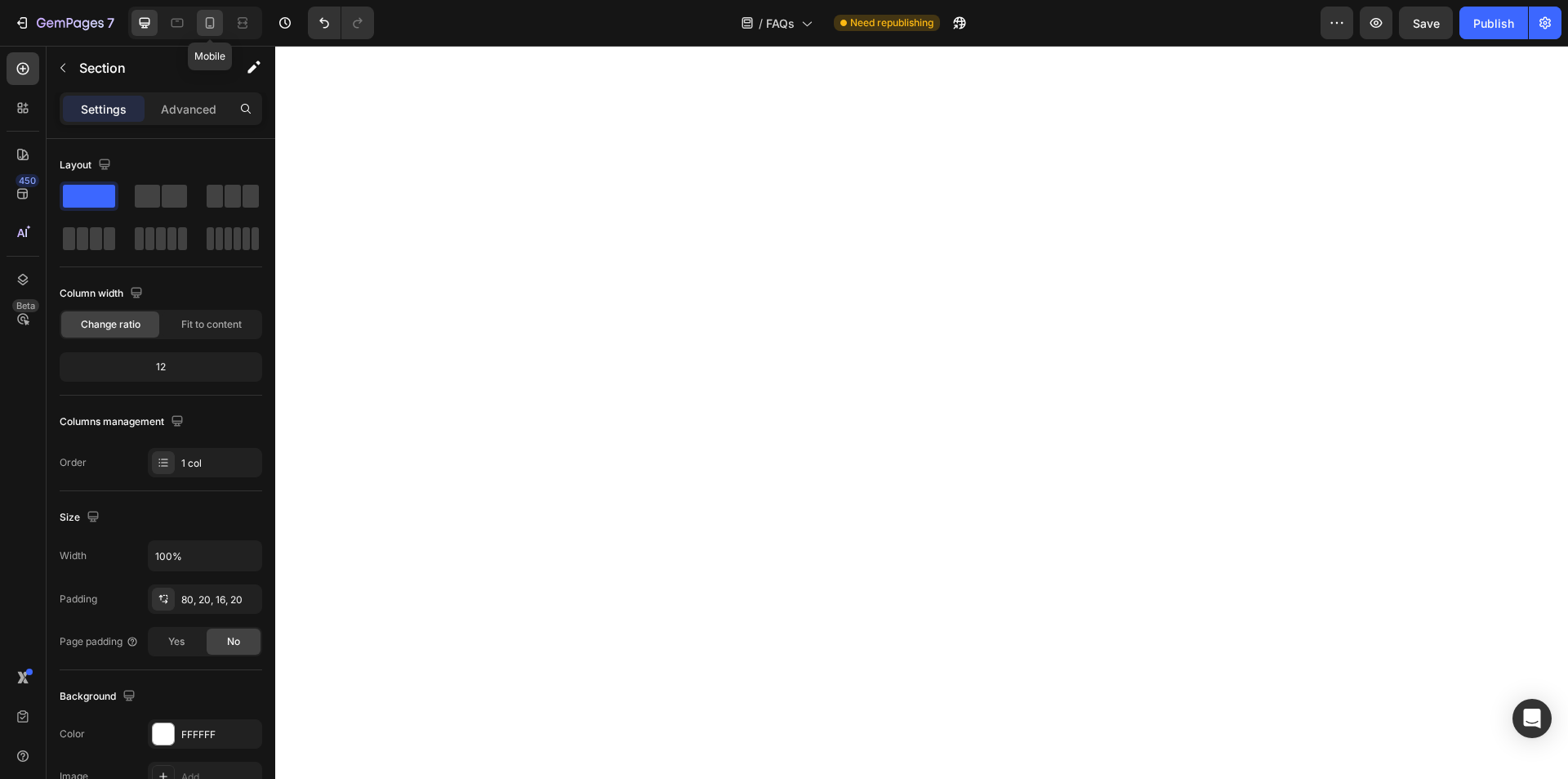
click at [209, 22] on icon at bounding box center [210, 23] width 17 height 17
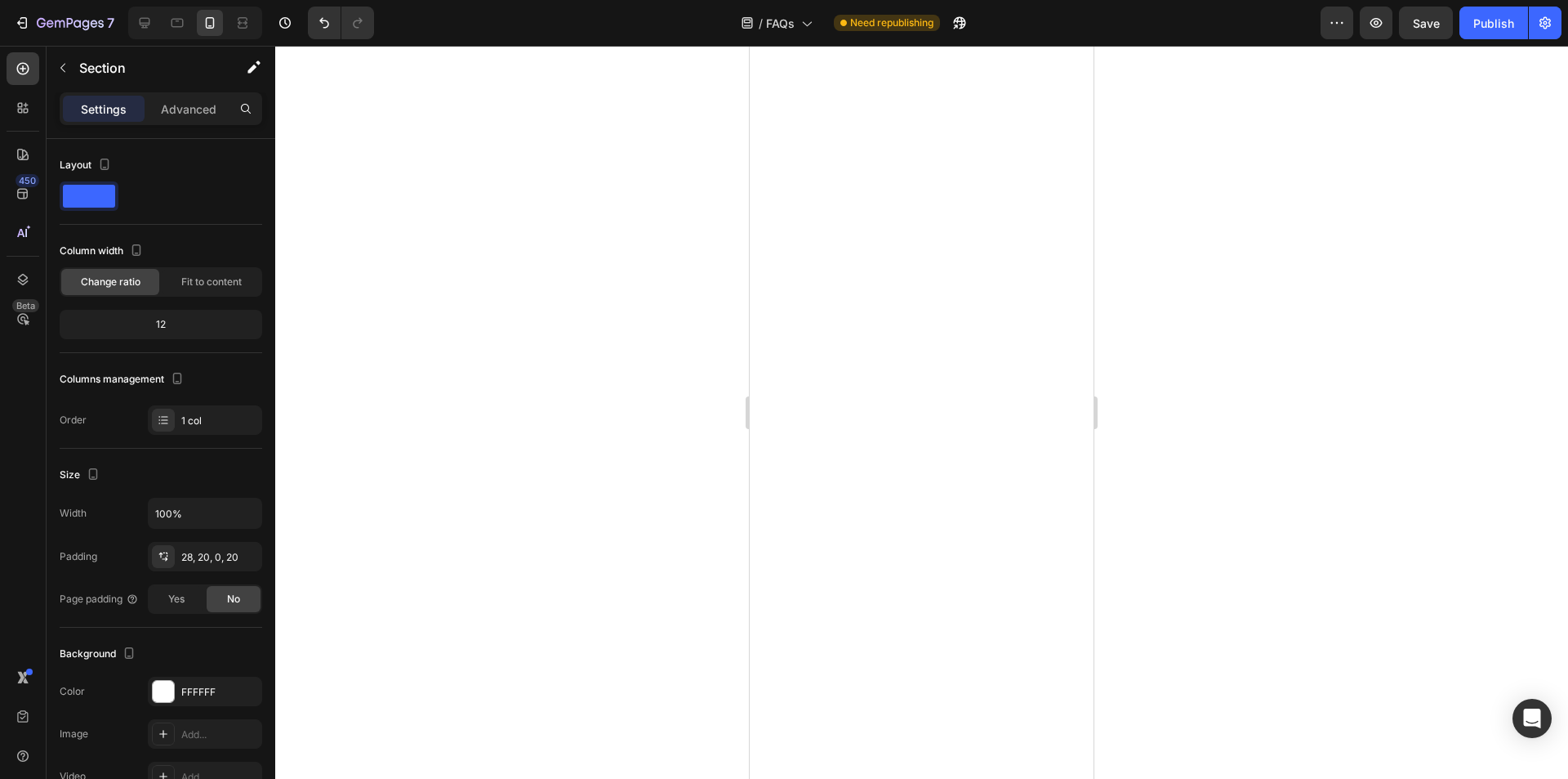
click at [1306, 285] on div at bounding box center [921, 411] width 1293 height 733
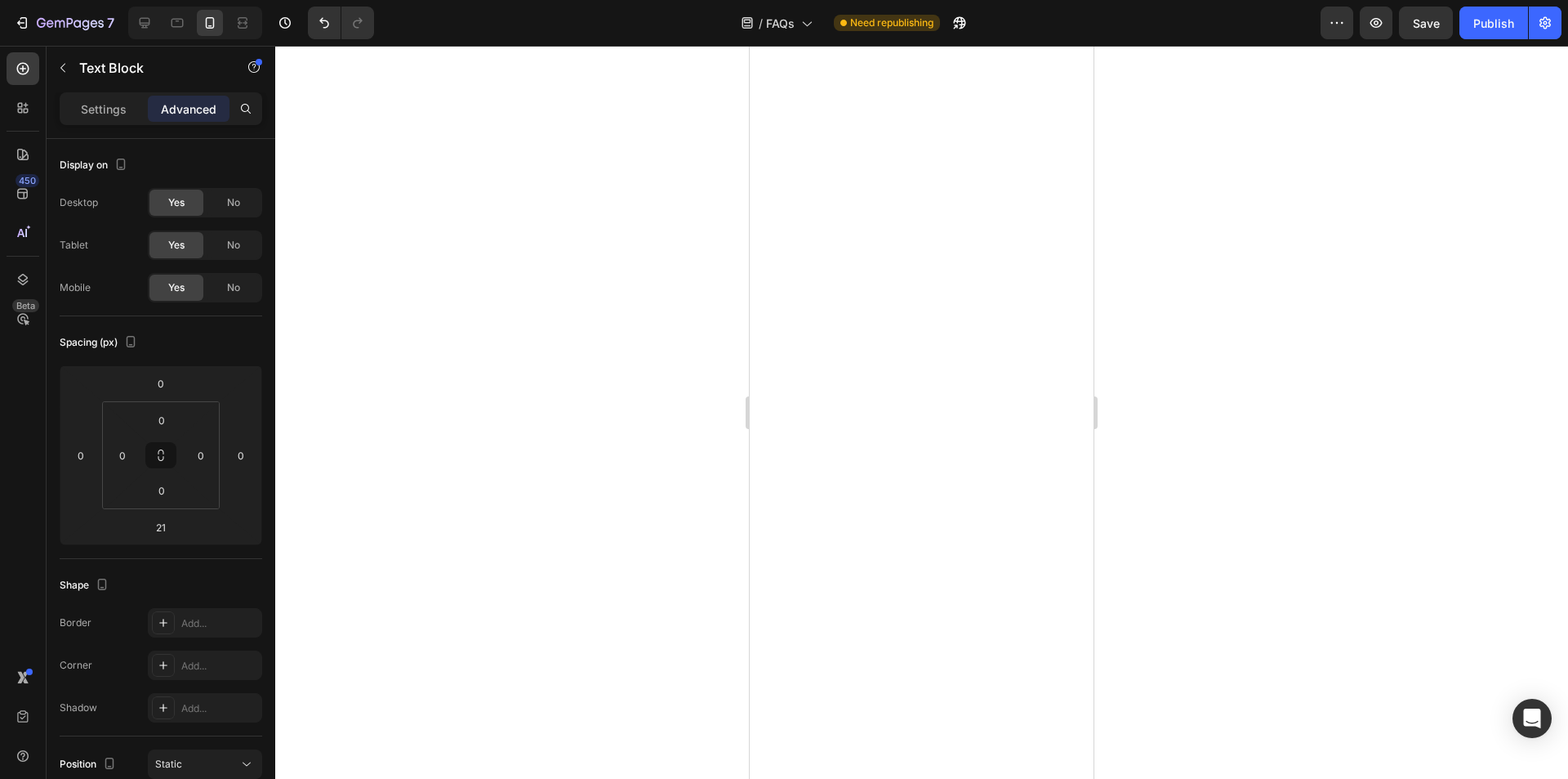
click at [1306, 359] on div at bounding box center [921, 411] width 1293 height 733
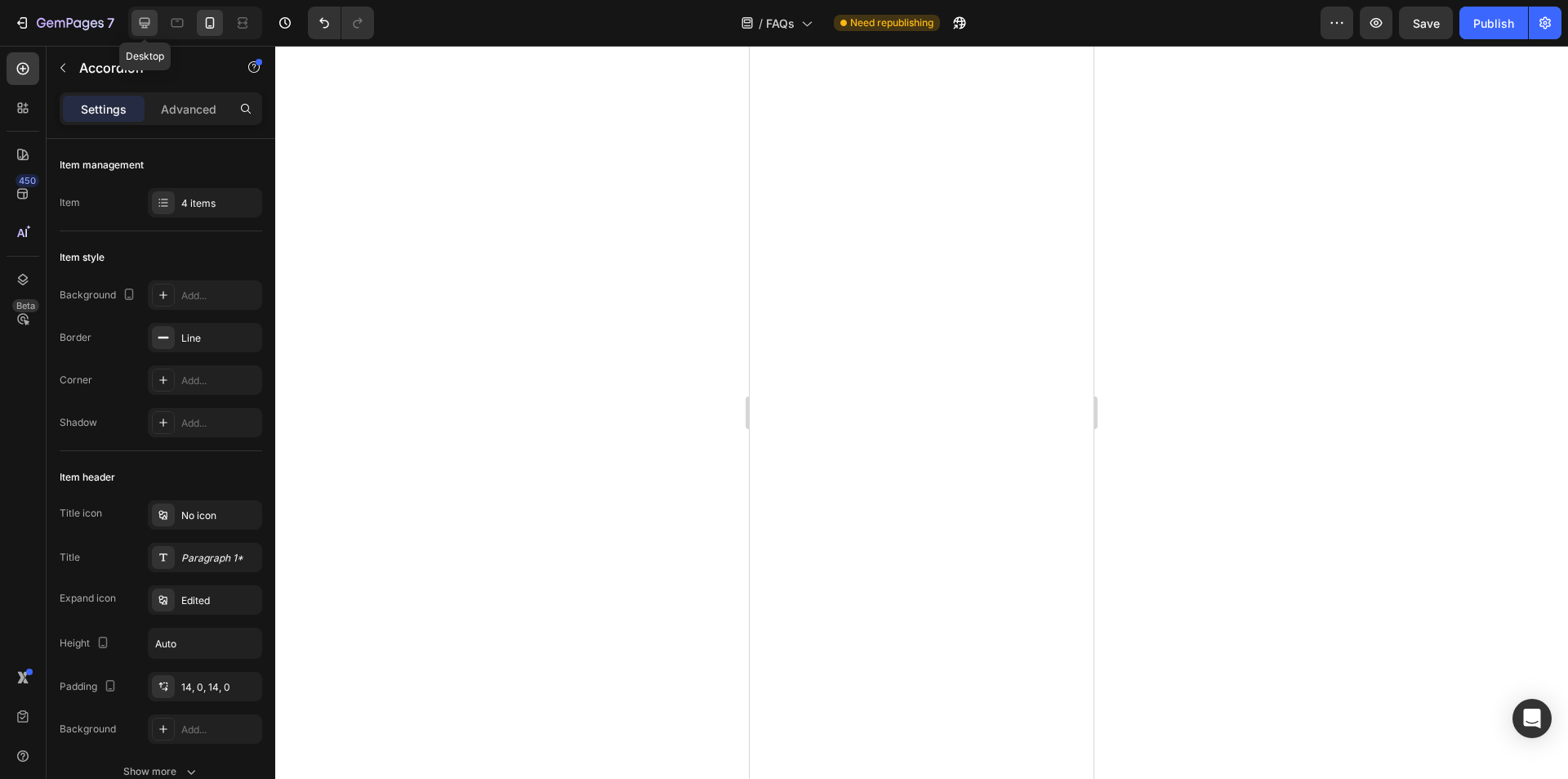
click at [146, 17] on icon at bounding box center [144, 23] width 17 height 17
type input "0"
click at [1471, 17] on button "Publish" at bounding box center [1494, 22] width 69 height 32
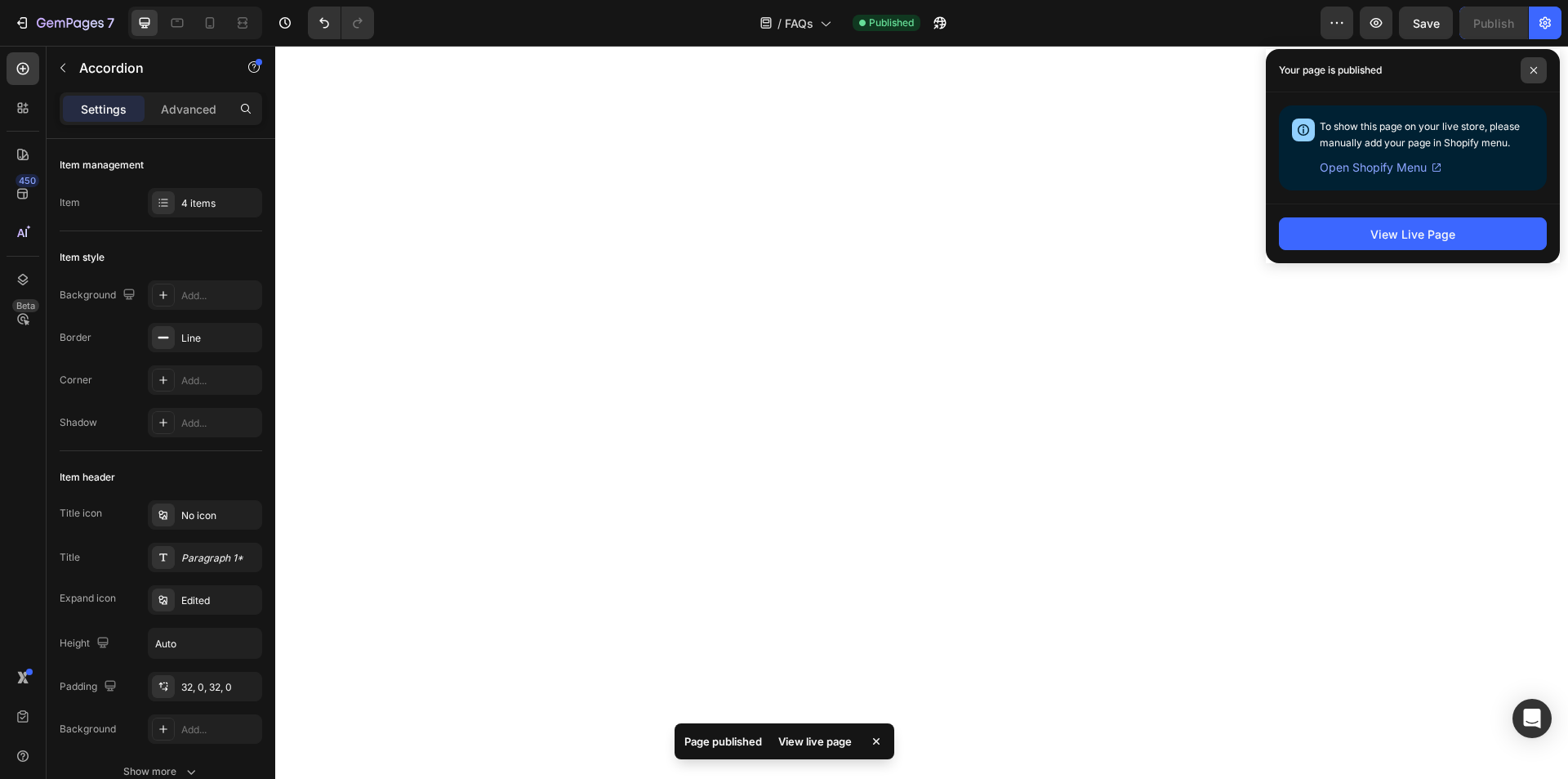
click at [1537, 70] on icon at bounding box center [1533, 70] width 8 height 8
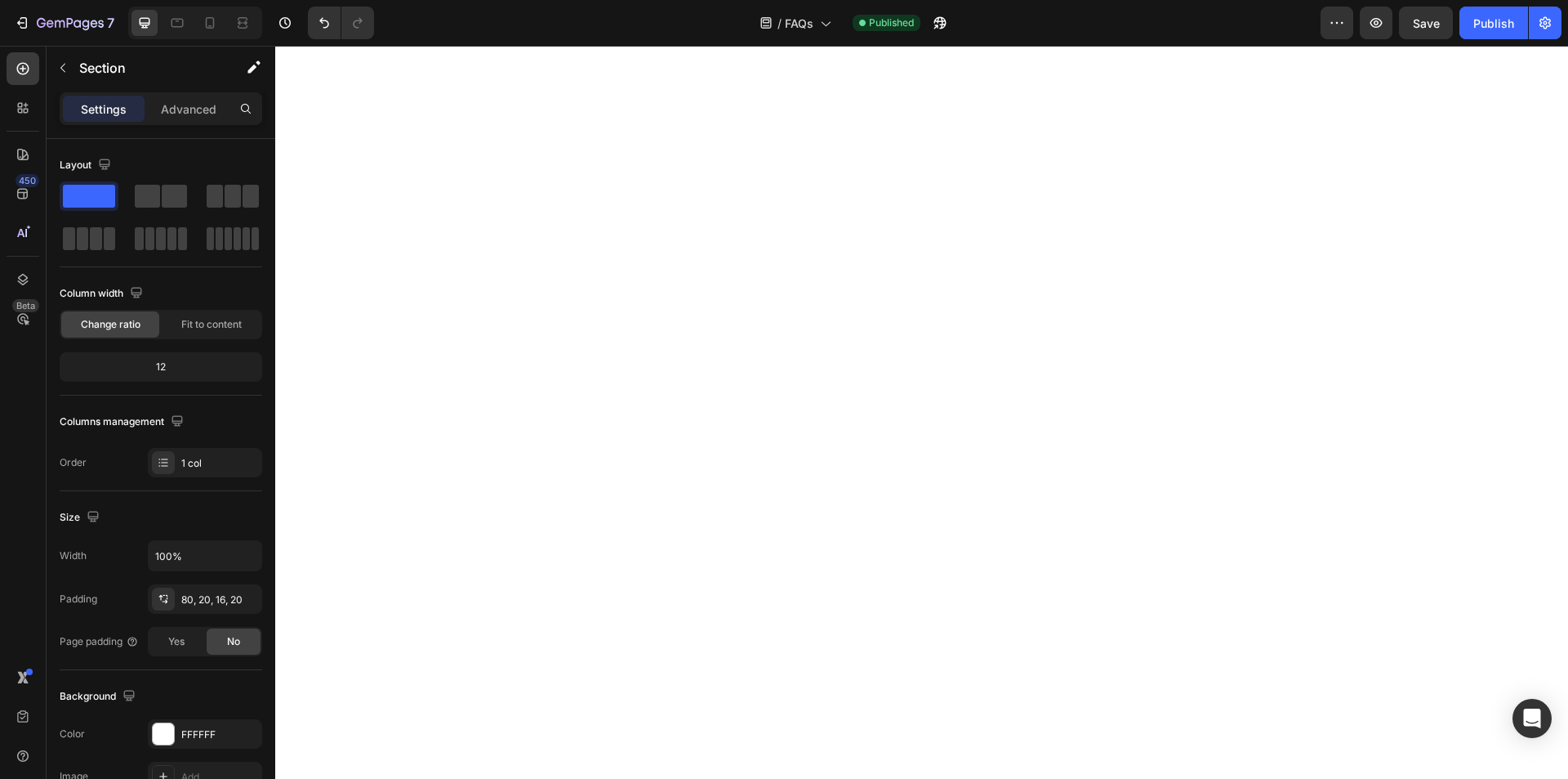
click at [22, 39] on div "7 Version history / FAQs Published Preview Save Publish" at bounding box center [784, 23] width 1568 height 46
click at [26, 28] on icon "button" at bounding box center [24, 23] width 7 height 11
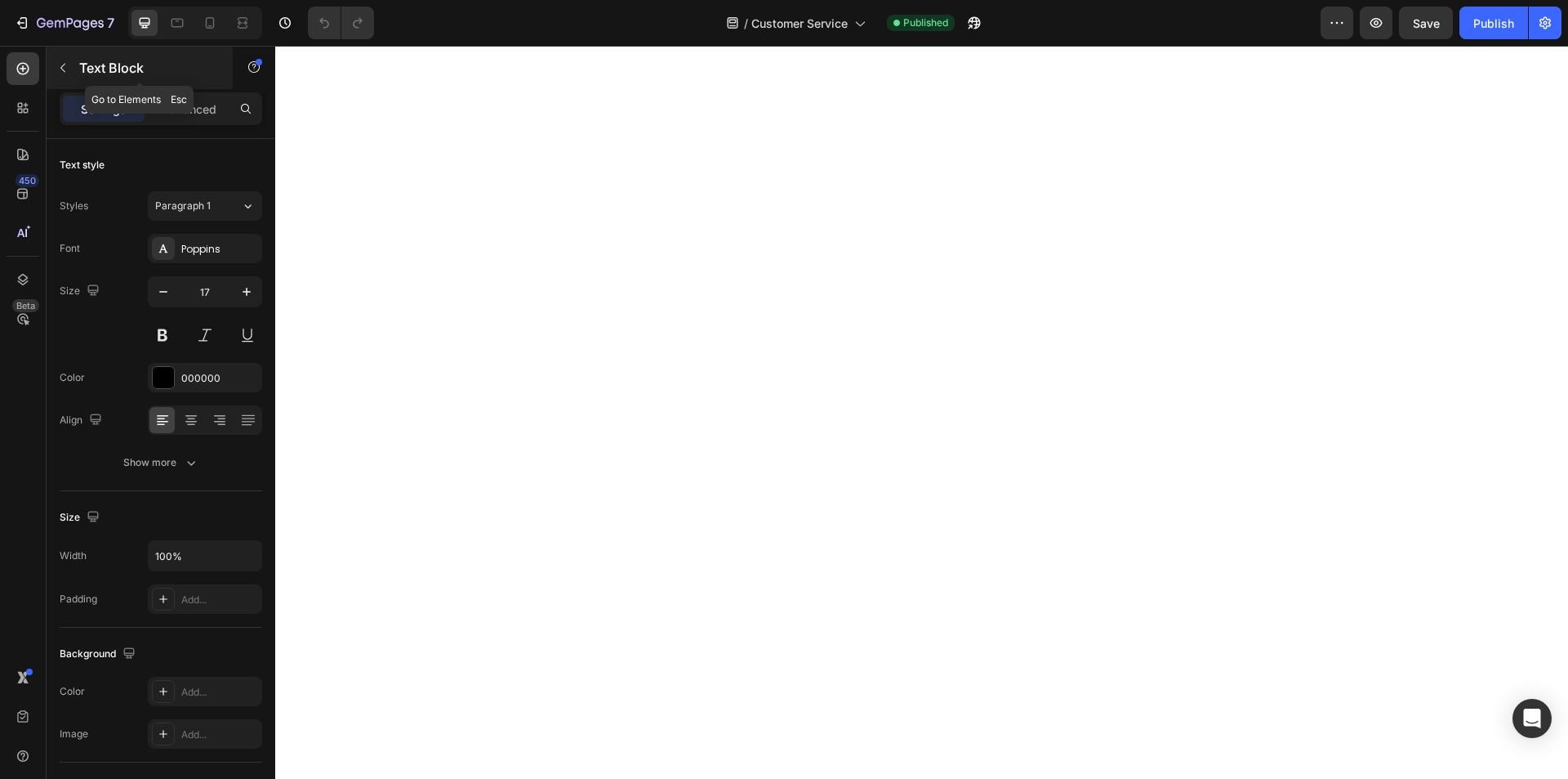
click at [63, 72] on icon "button" at bounding box center [63, 67] width 13 height 13
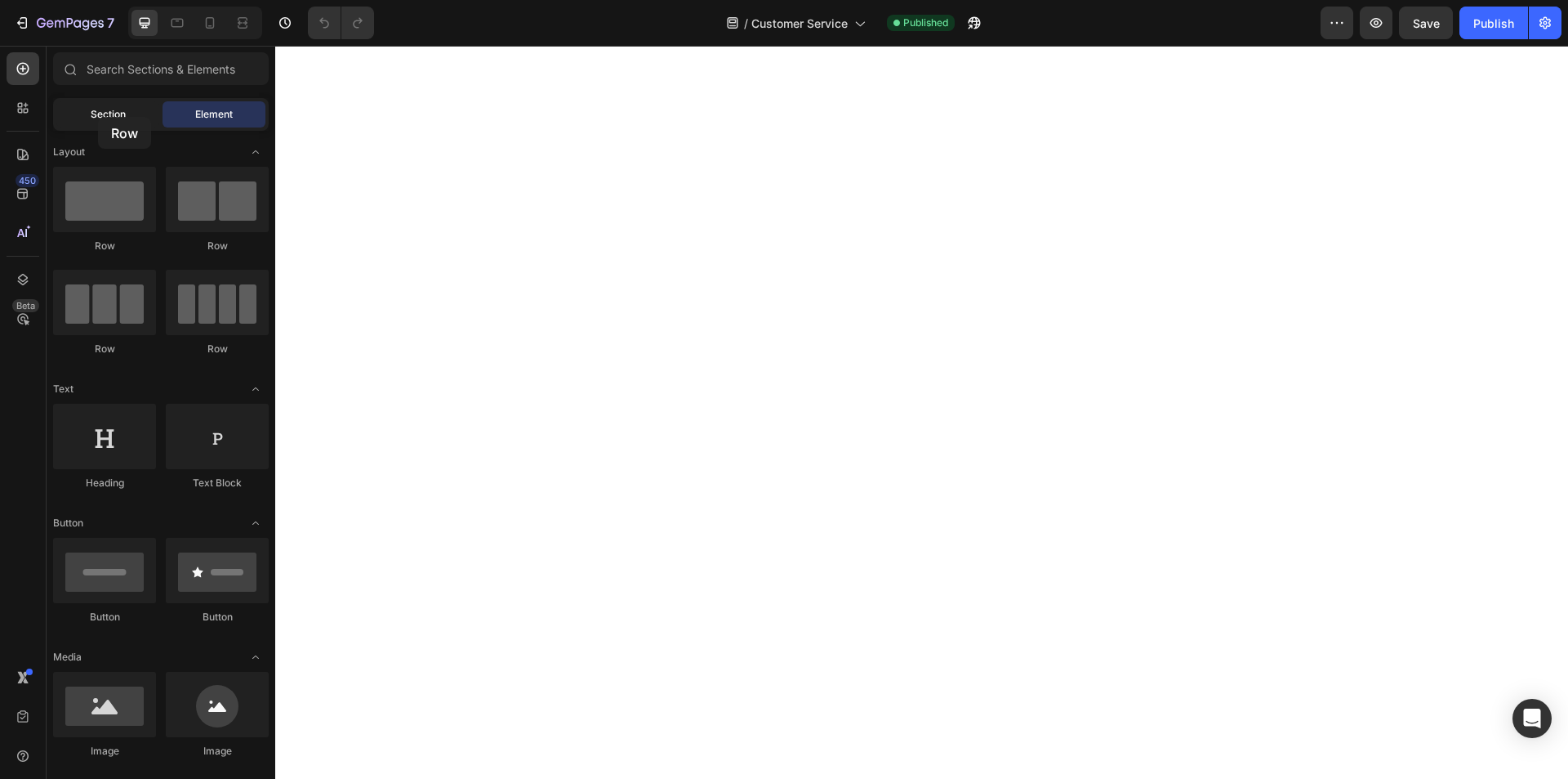
drag, startPoint x: 107, startPoint y: 224, endPoint x: 108, endPoint y: 122, distance: 102.0
click at [99, 119] on div "Sections(18) Elements(83) Section Element Hero Section Product Detail Brands Tr…" at bounding box center [161, 413] width 229 height 722
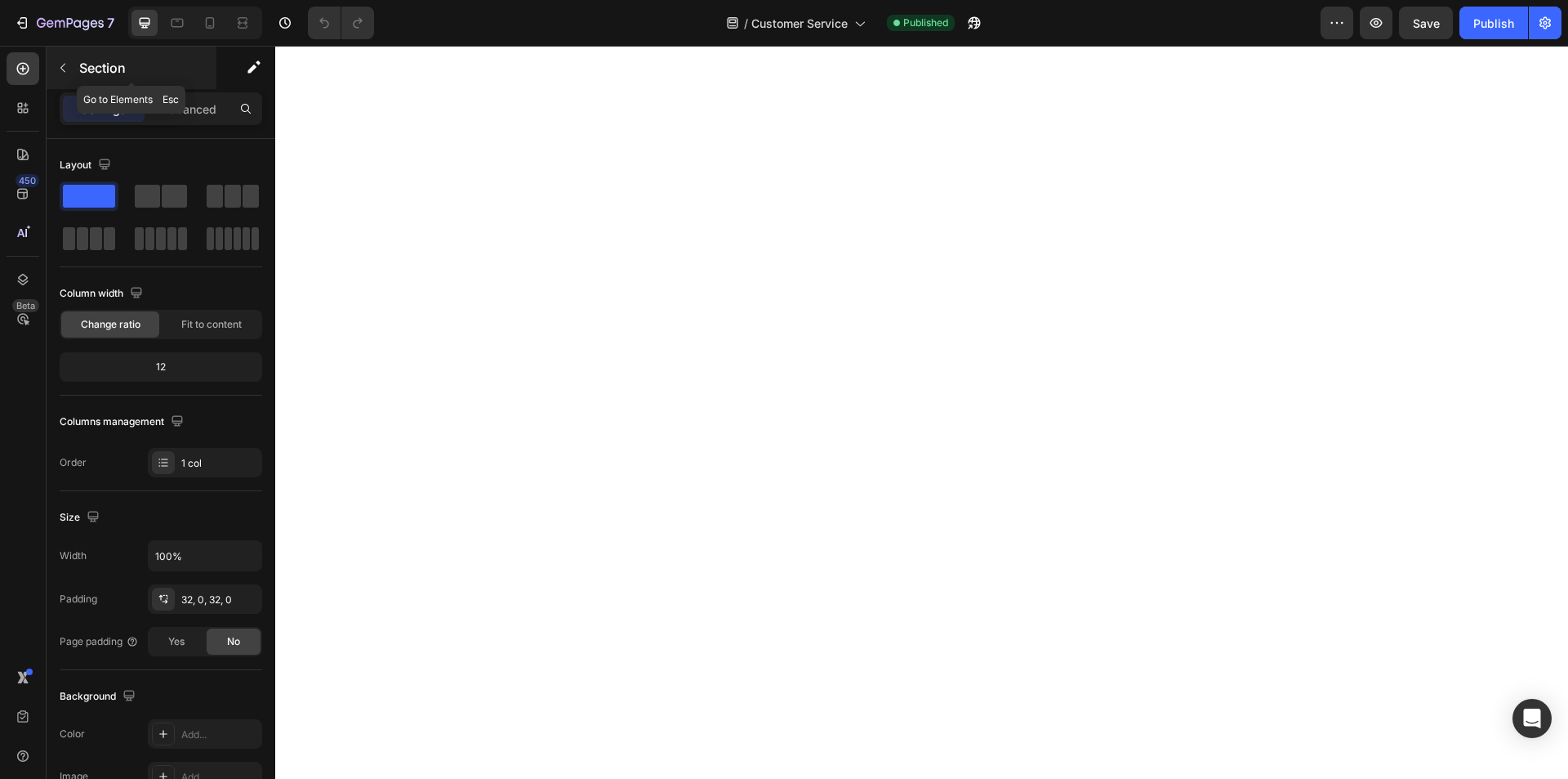
click at [76, 66] on div "Section" at bounding box center [131, 67] width 170 height 43
click at [196, 114] on p "Advanced" at bounding box center [189, 109] width 56 height 17
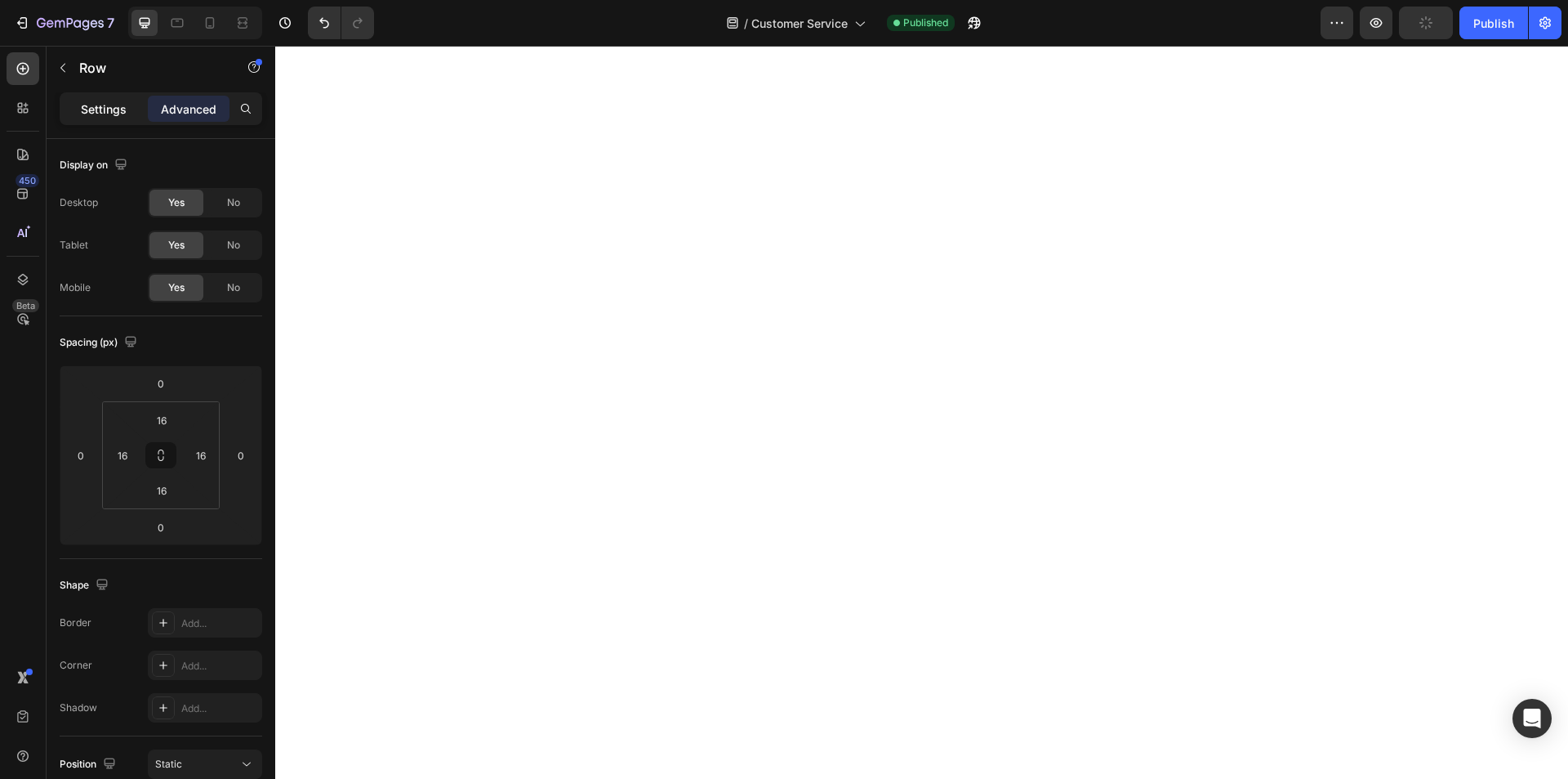
click at [119, 100] on p "Settings" at bounding box center [104, 109] width 45 height 17
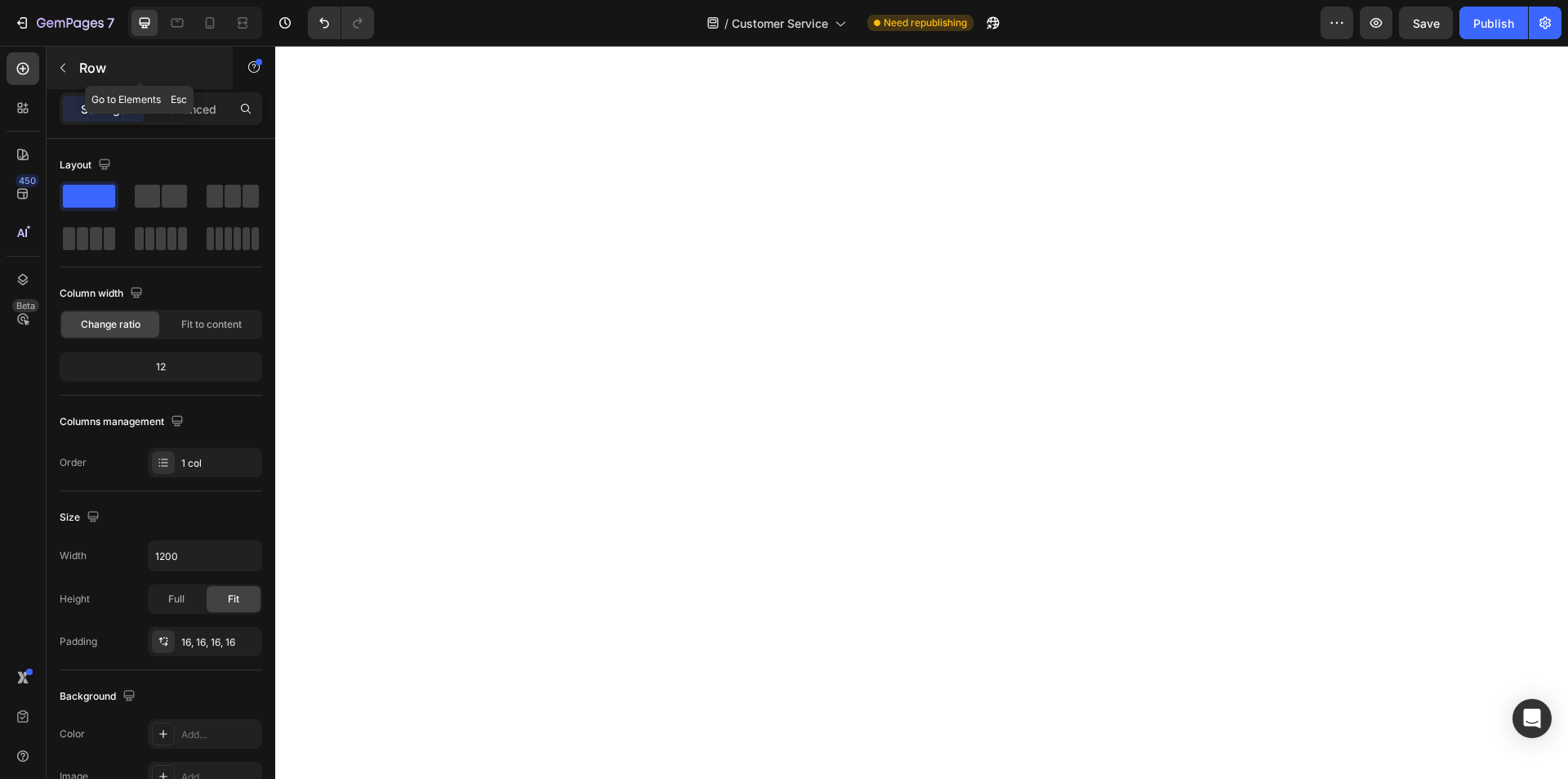
click at [93, 72] on p "Row" at bounding box center [148, 67] width 139 height 19
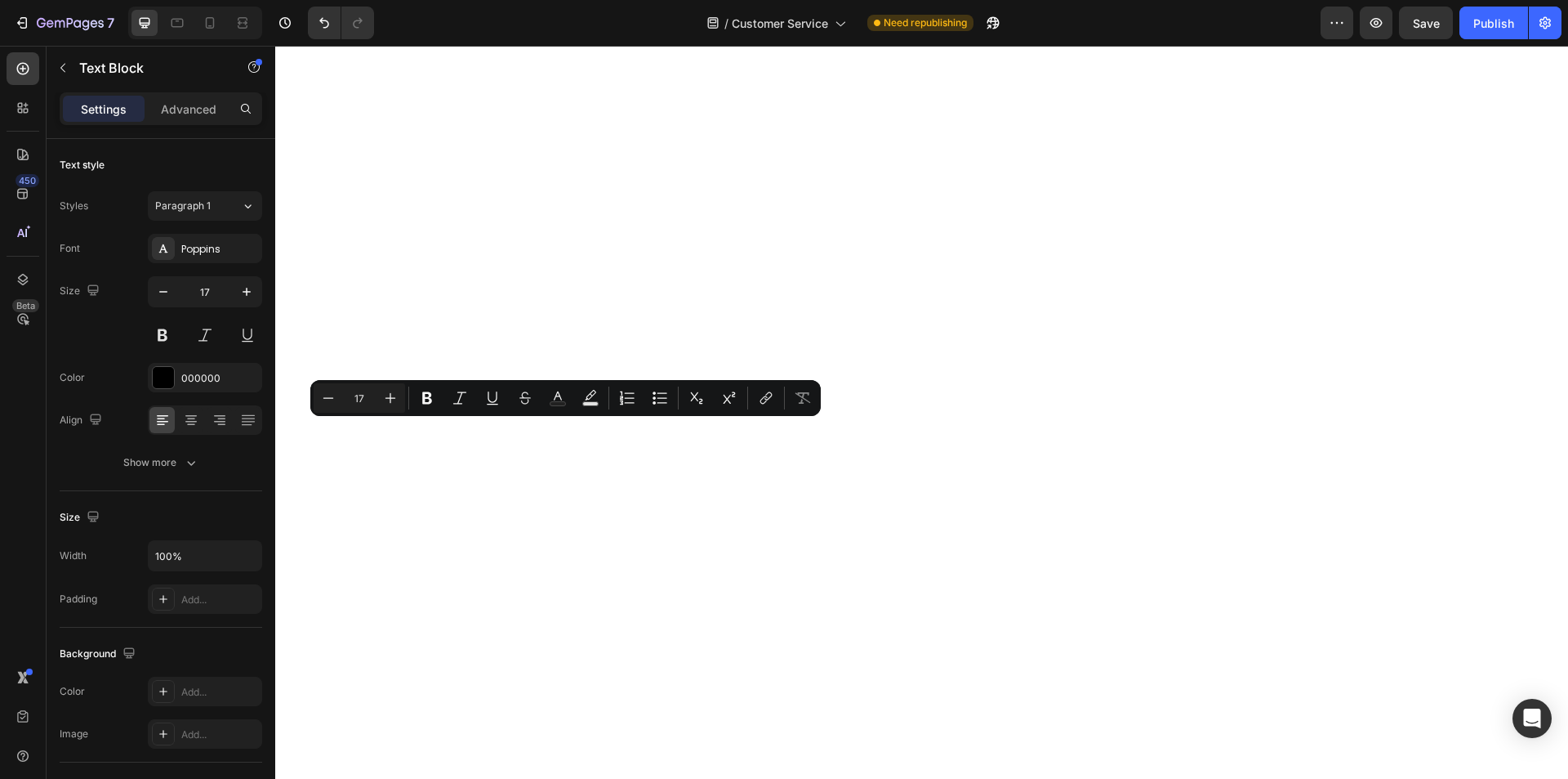
type input "20"
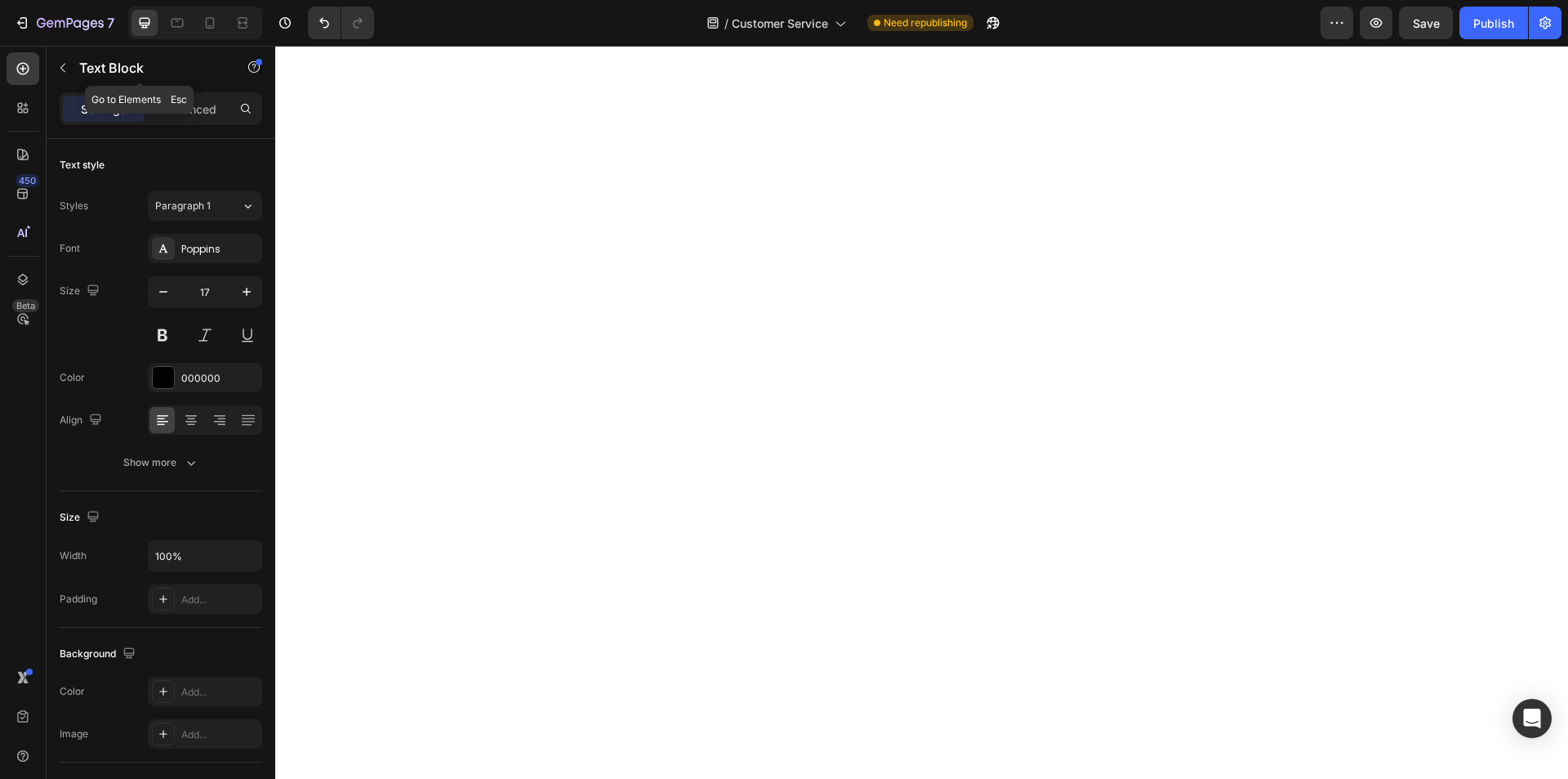
drag, startPoint x: 75, startPoint y: 62, endPoint x: 87, endPoint y: 83, distance: 24.2
click at [76, 64] on div "Text Block" at bounding box center [139, 67] width 186 height 43
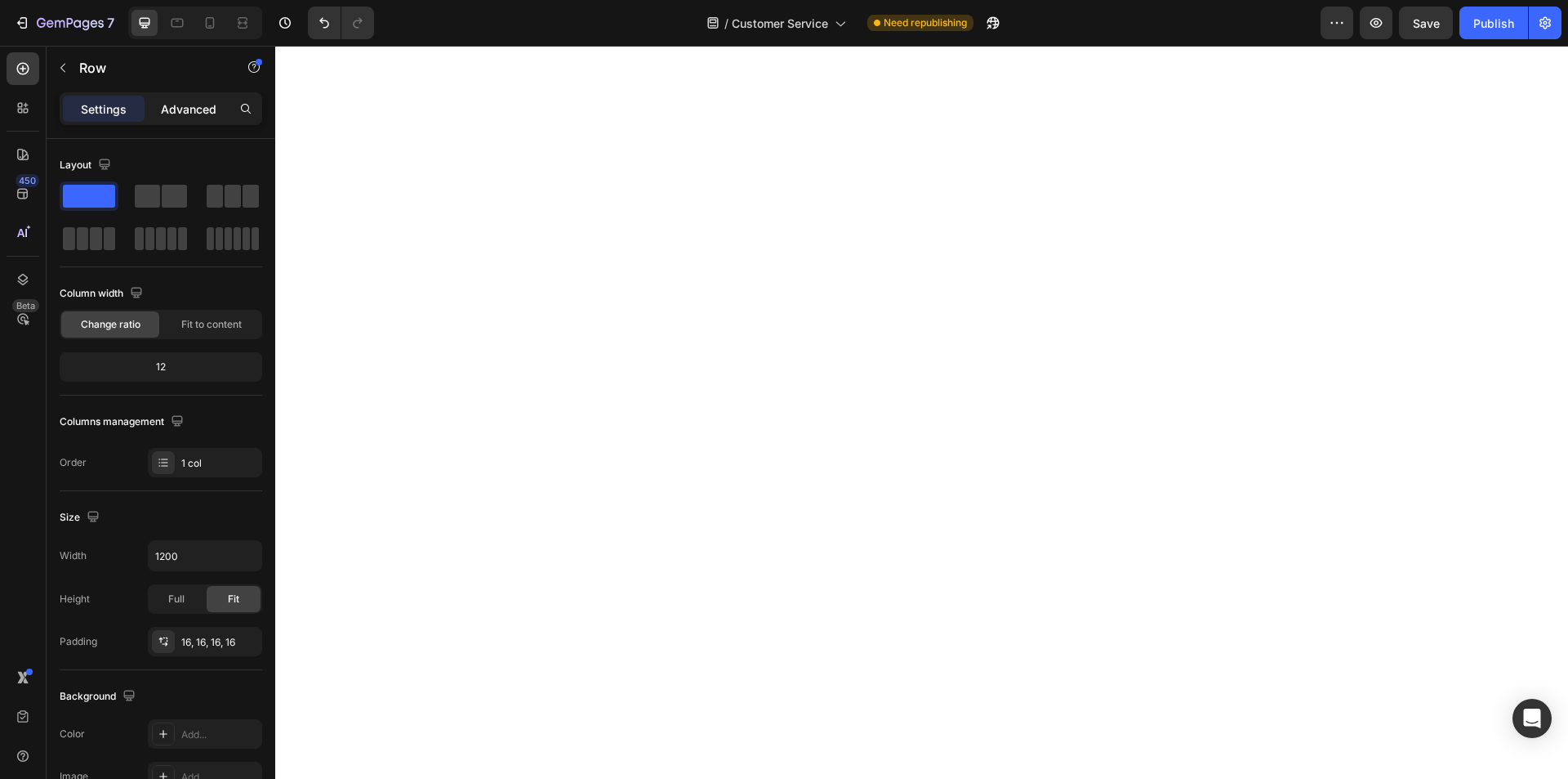
click at [187, 113] on p "Advanced" at bounding box center [189, 109] width 56 height 17
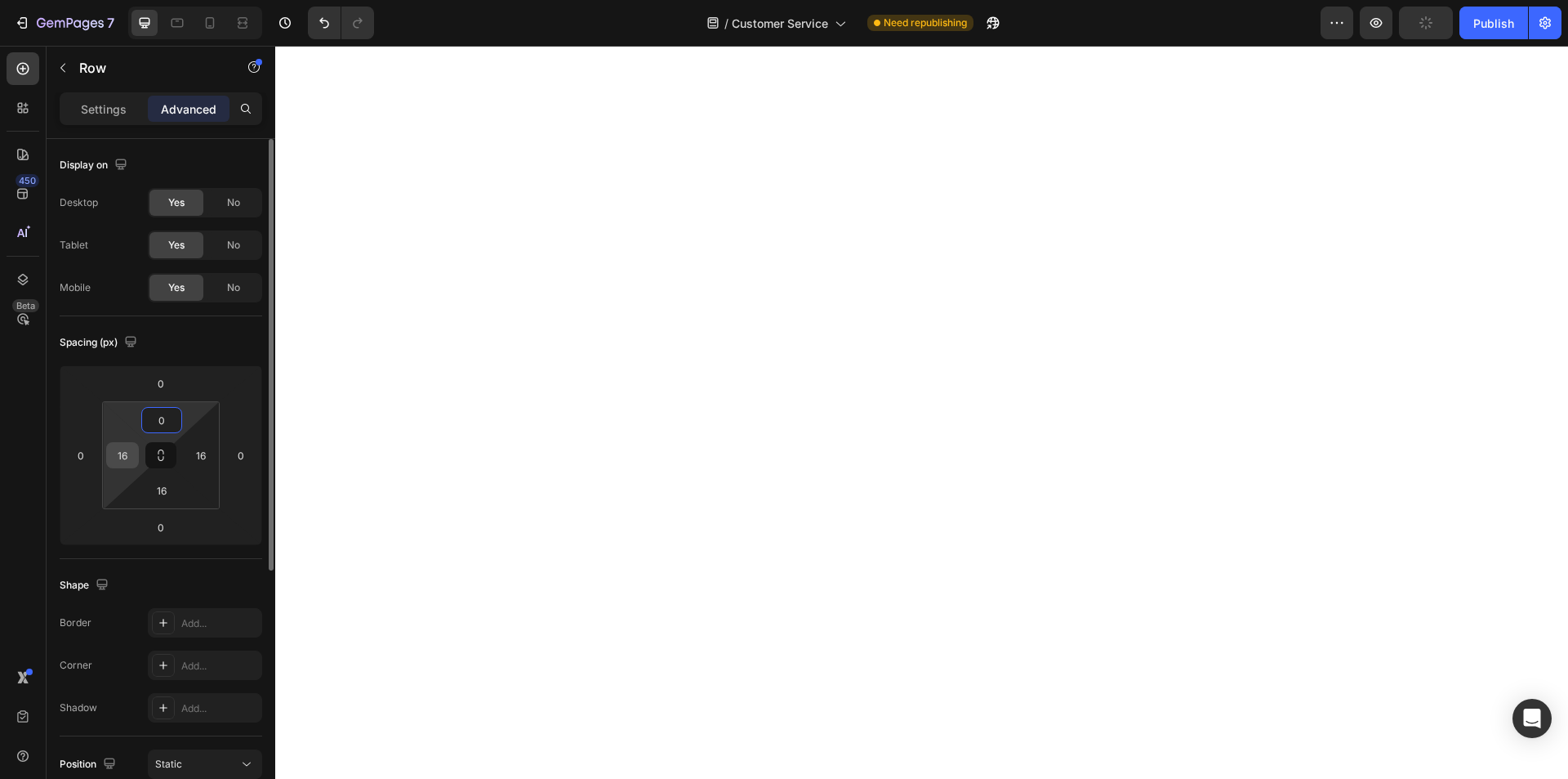
type input "0"
click at [126, 456] on input "16" at bounding box center [122, 455] width 24 height 24
type input "0"
click at [193, 452] on input "16" at bounding box center [201, 455] width 24 height 24
type input "0"
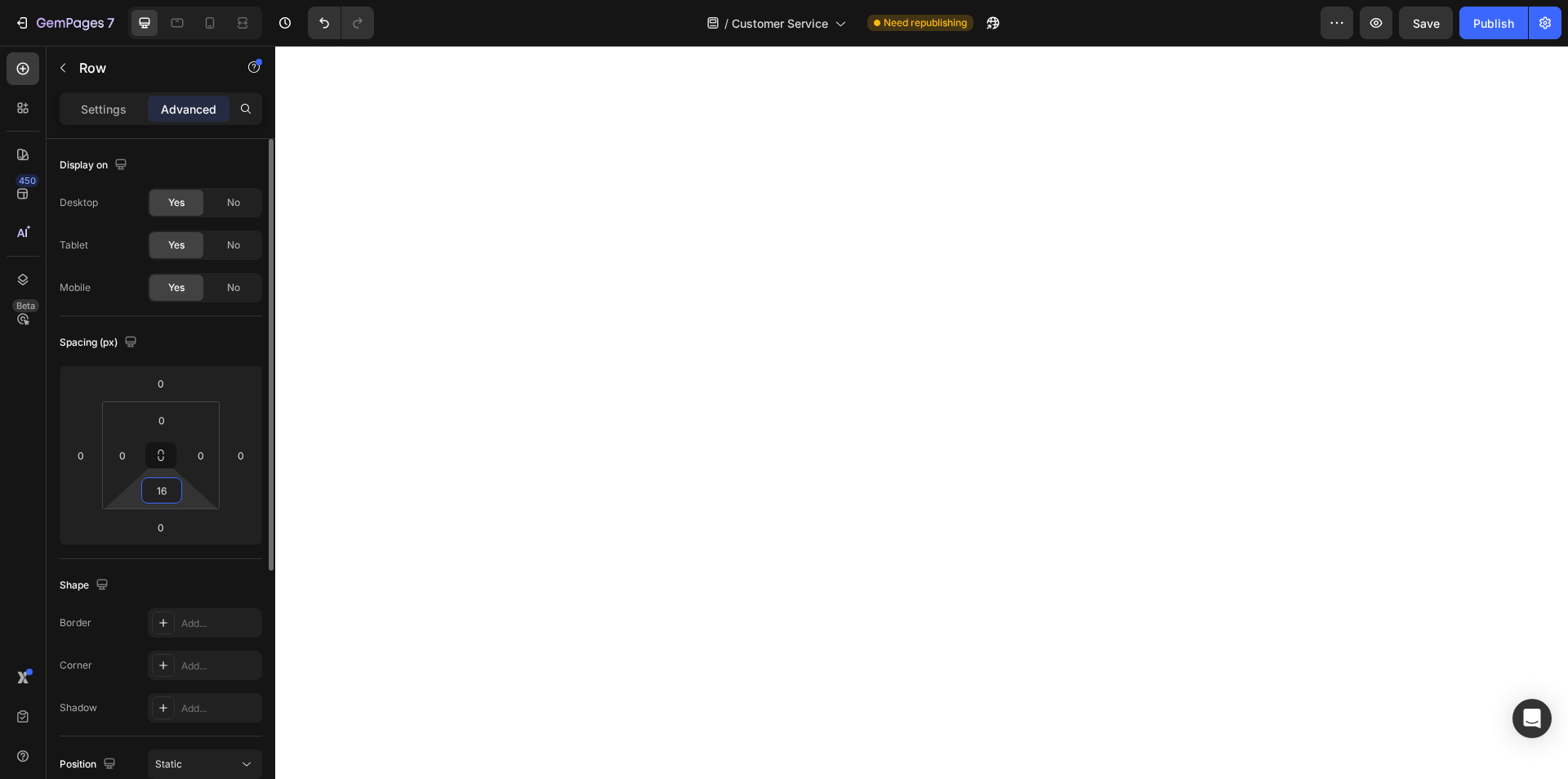
click at [166, 493] on input "16" at bounding box center [162, 490] width 32 height 24
type input "0"
click at [86, 100] on p "Settings" at bounding box center [104, 109] width 45 height 17
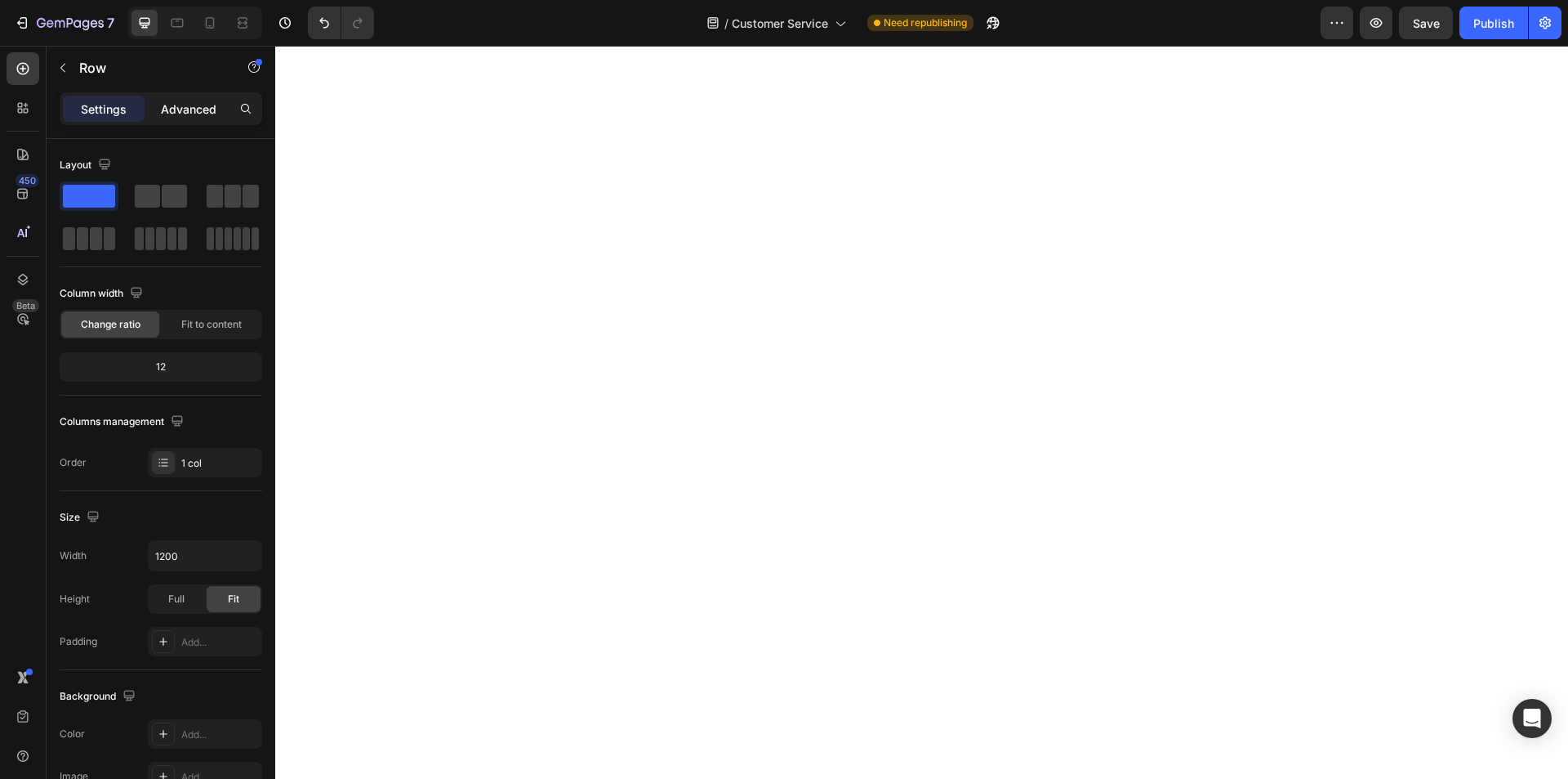
click at [178, 102] on p "Advanced" at bounding box center [189, 109] width 56 height 17
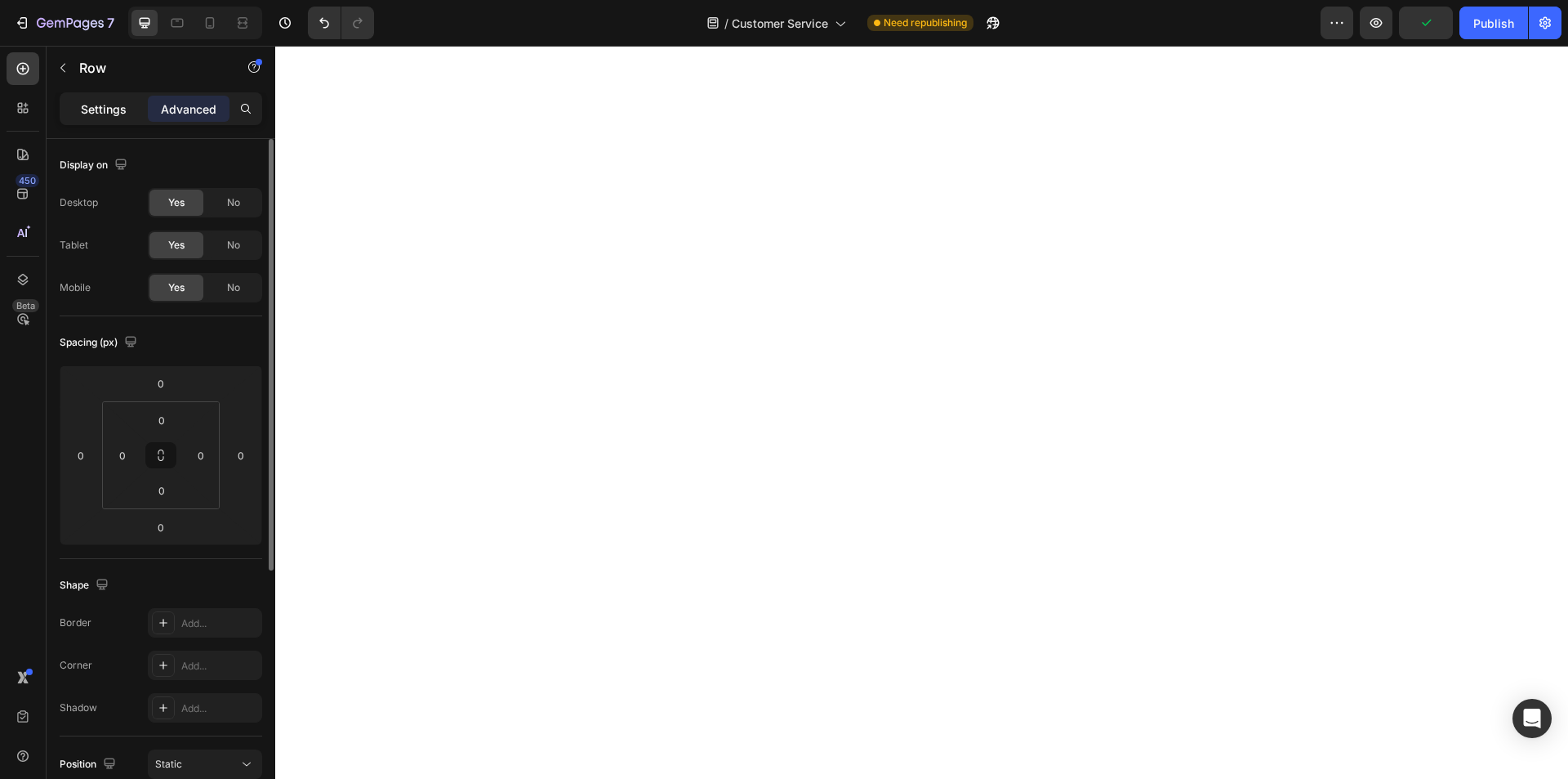
click at [91, 107] on p "Settings" at bounding box center [104, 109] width 45 height 17
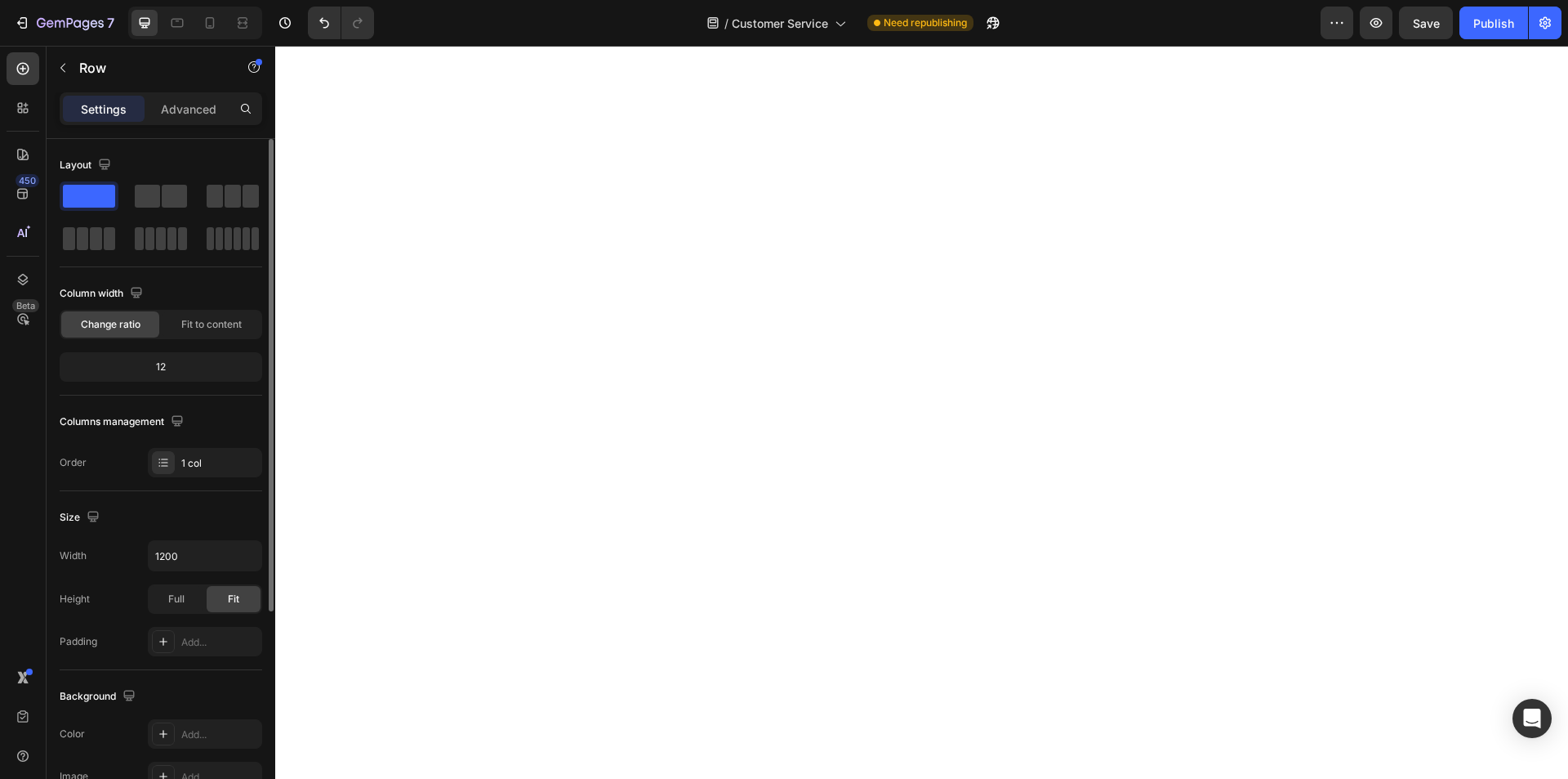
scroll to position [310, 0]
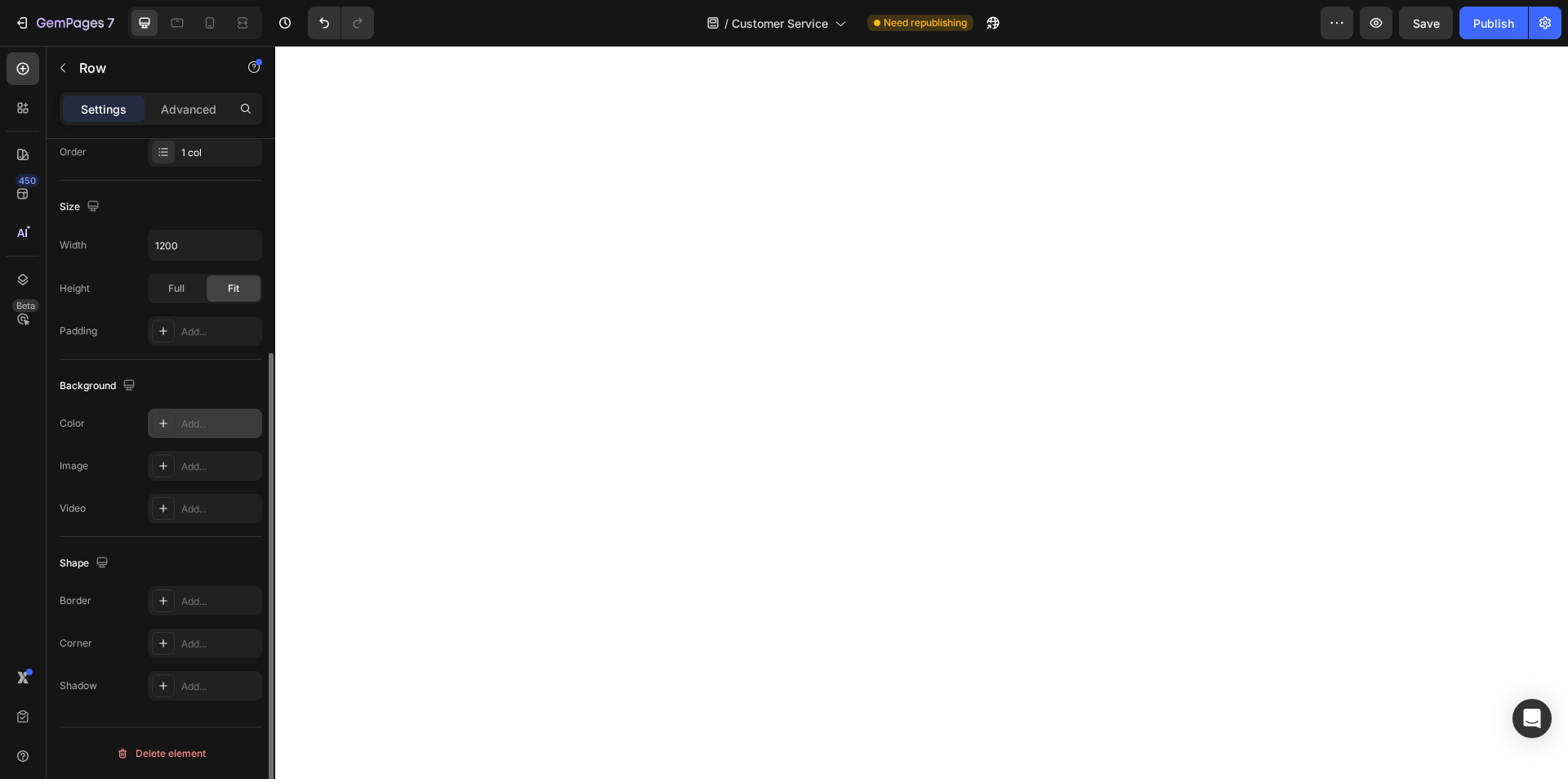
click at [165, 424] on icon at bounding box center [162, 423] width 8 height 8
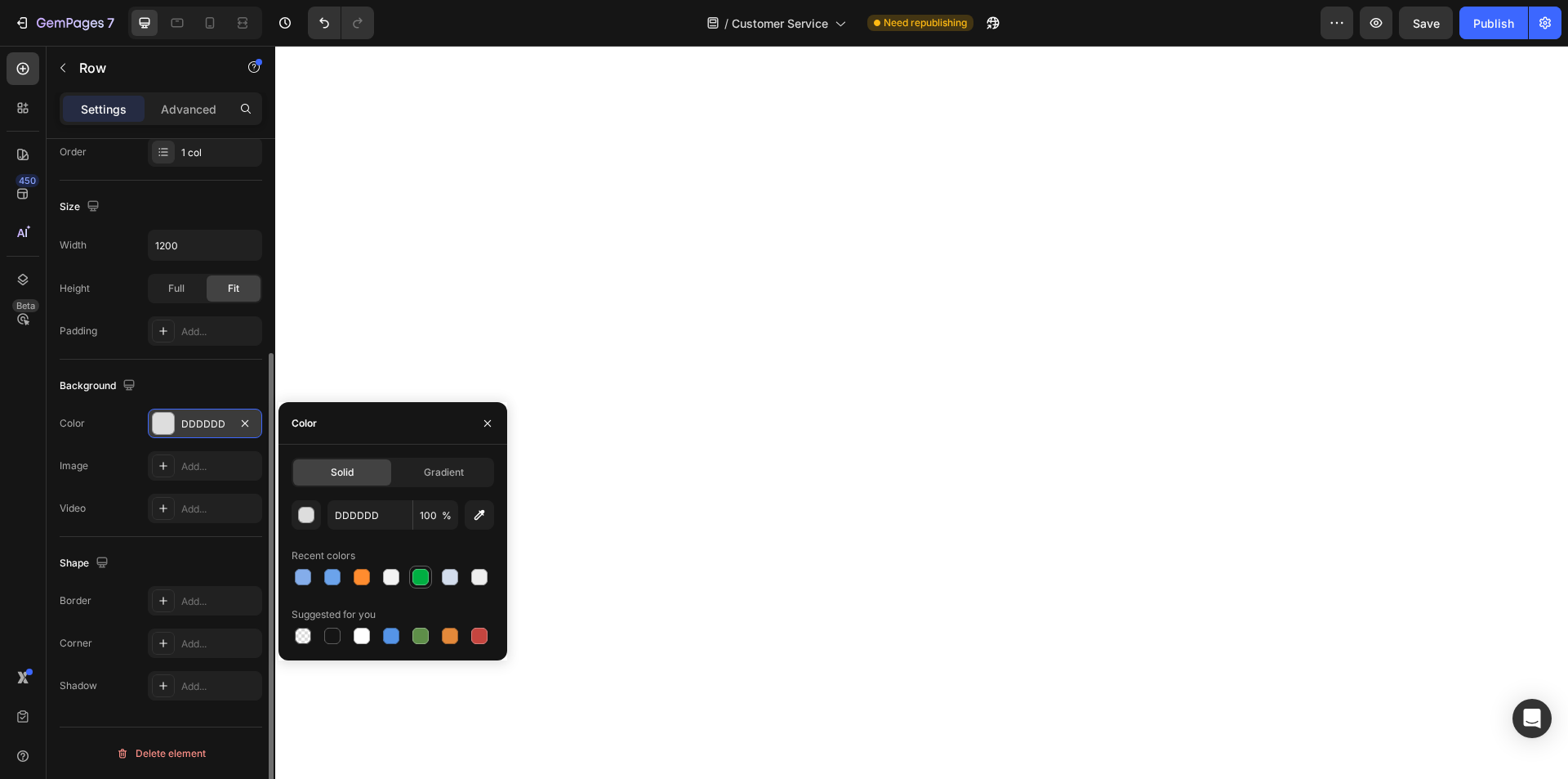
click at [422, 577] on div at bounding box center [420, 576] width 17 height 17
type input "00AE42"
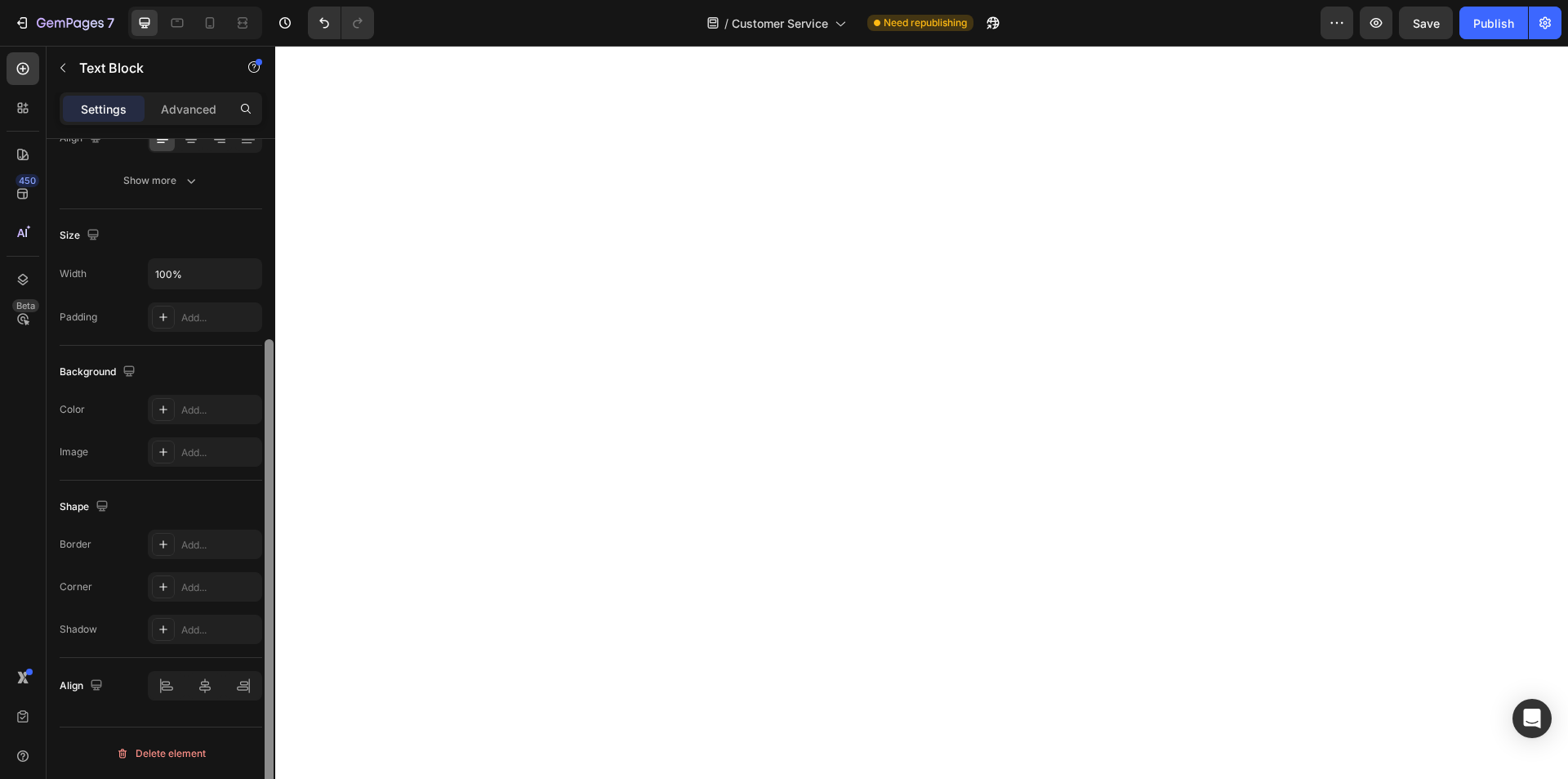
scroll to position [0, 0]
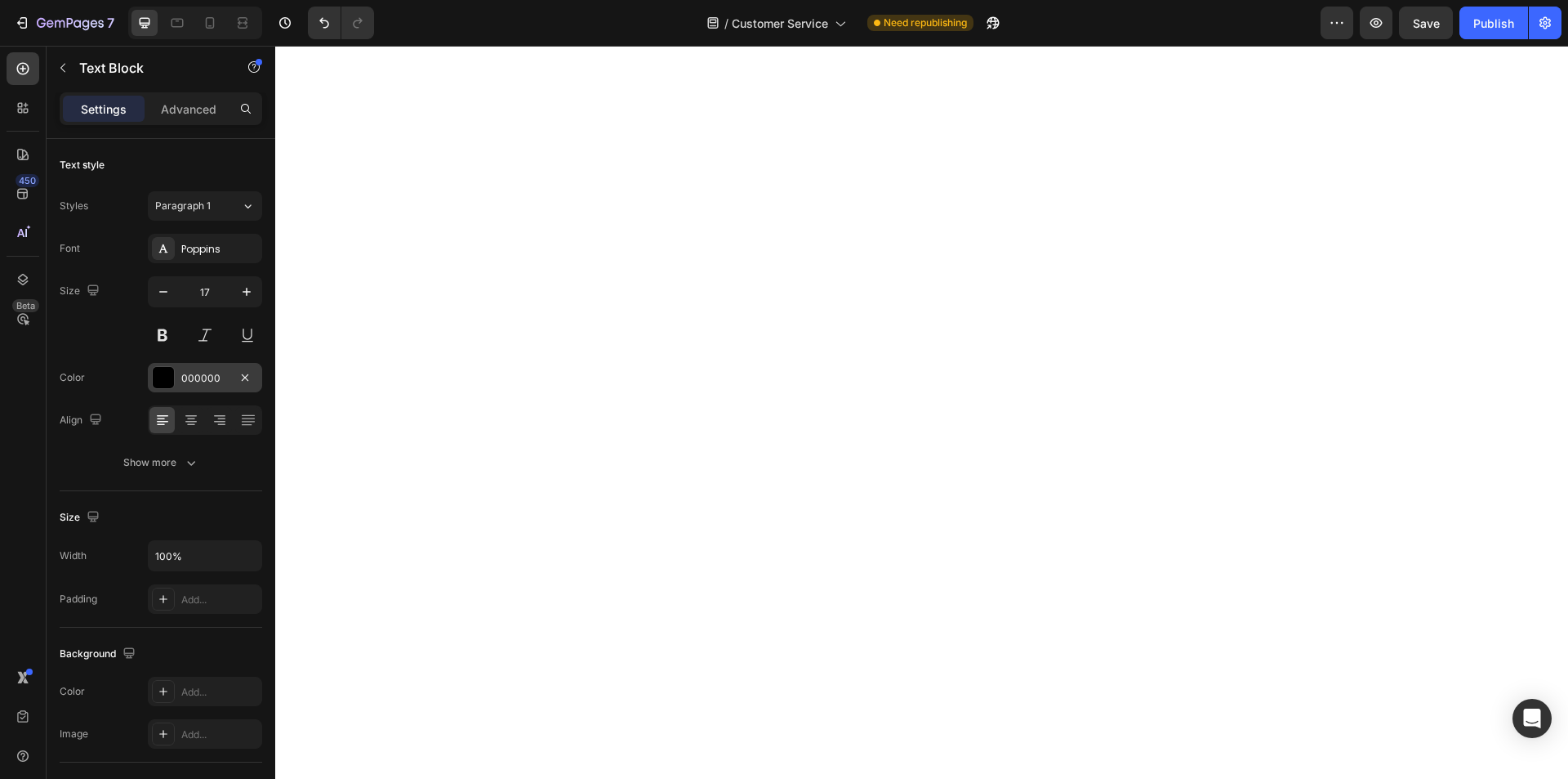
click at [170, 380] on div at bounding box center [163, 377] width 21 height 21
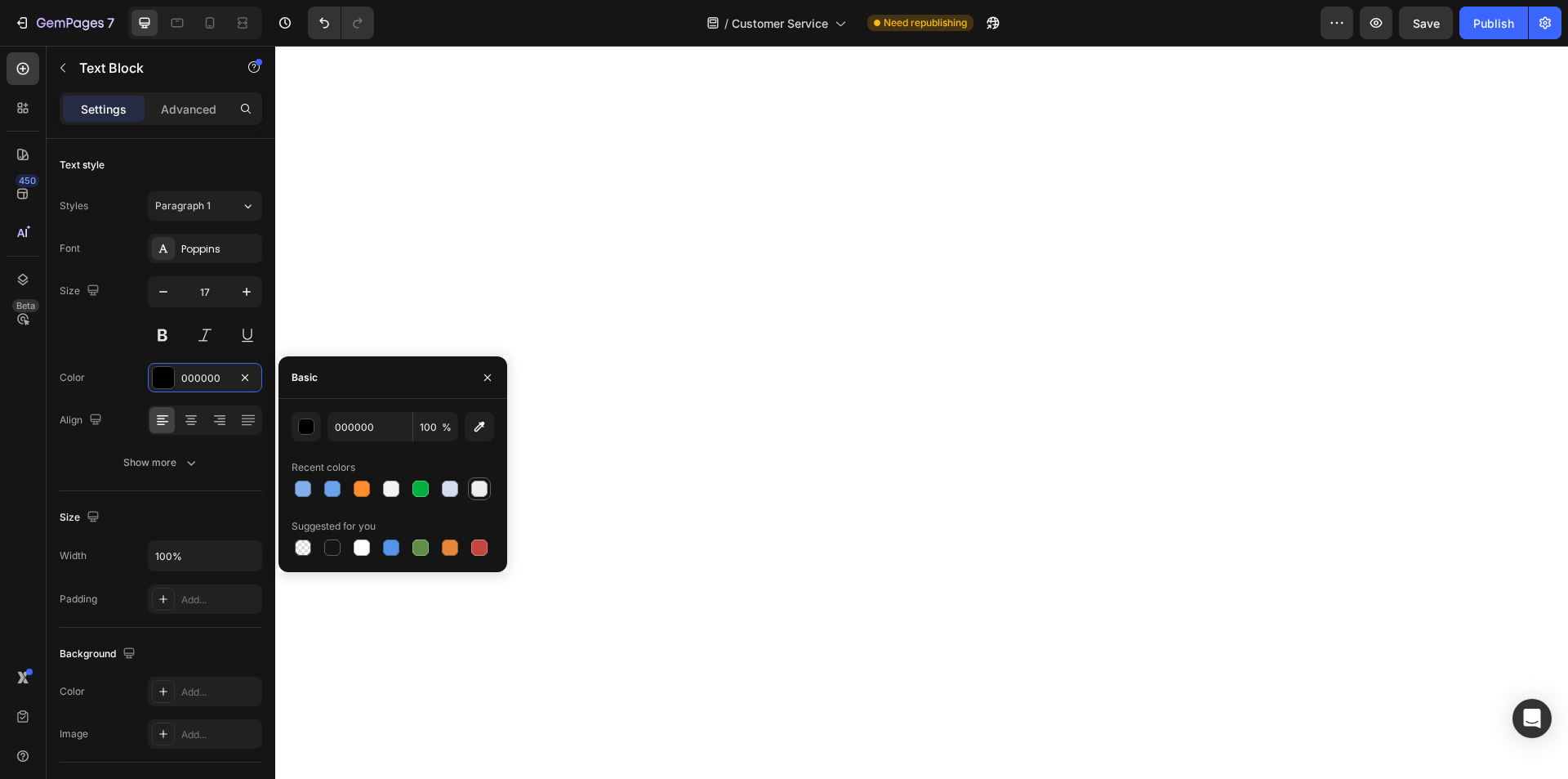
click at [474, 494] on div at bounding box center [479, 488] width 17 height 17
type input "EEEEEE"
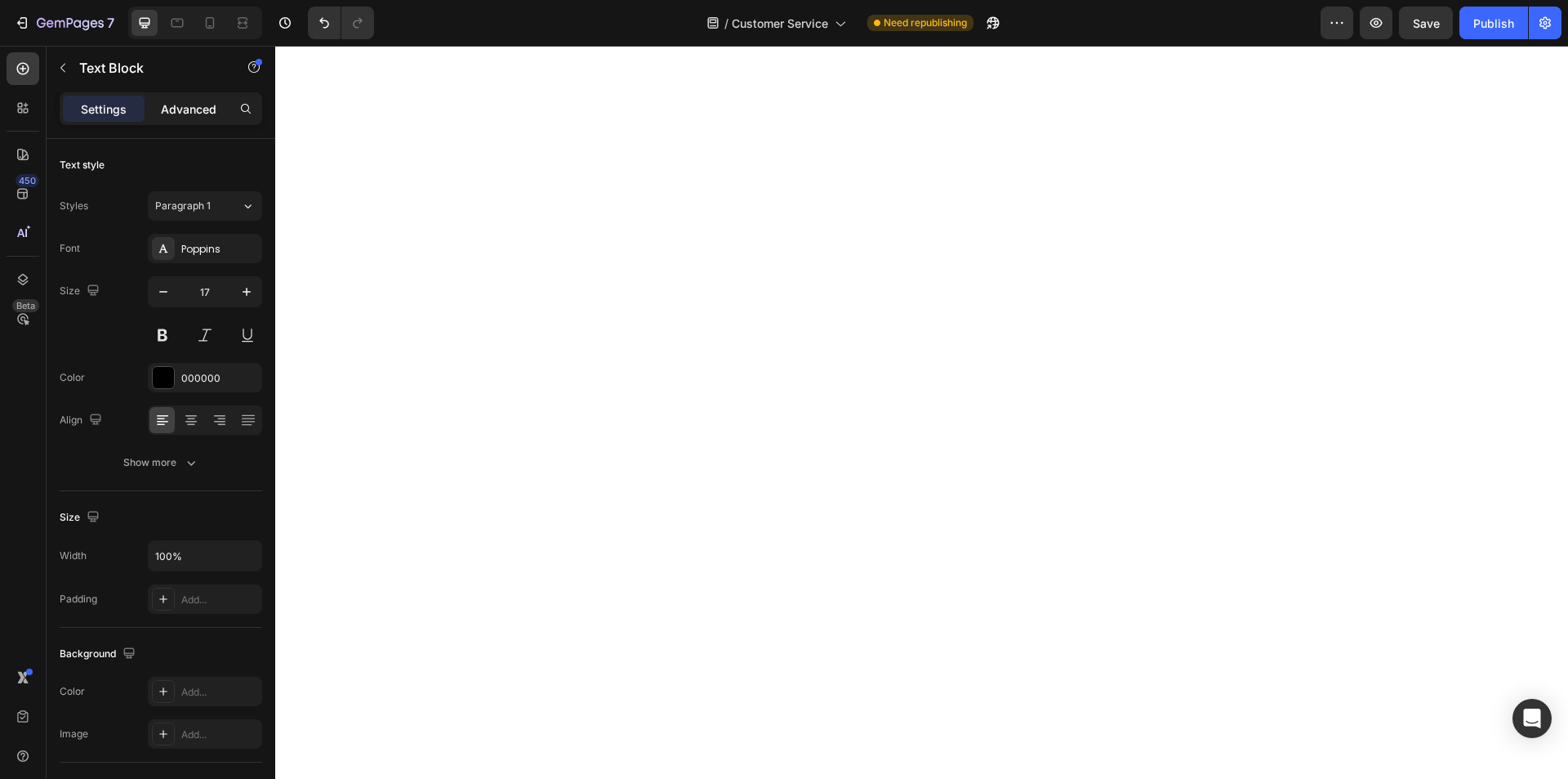
click at [184, 114] on p "Advanced" at bounding box center [189, 109] width 56 height 17
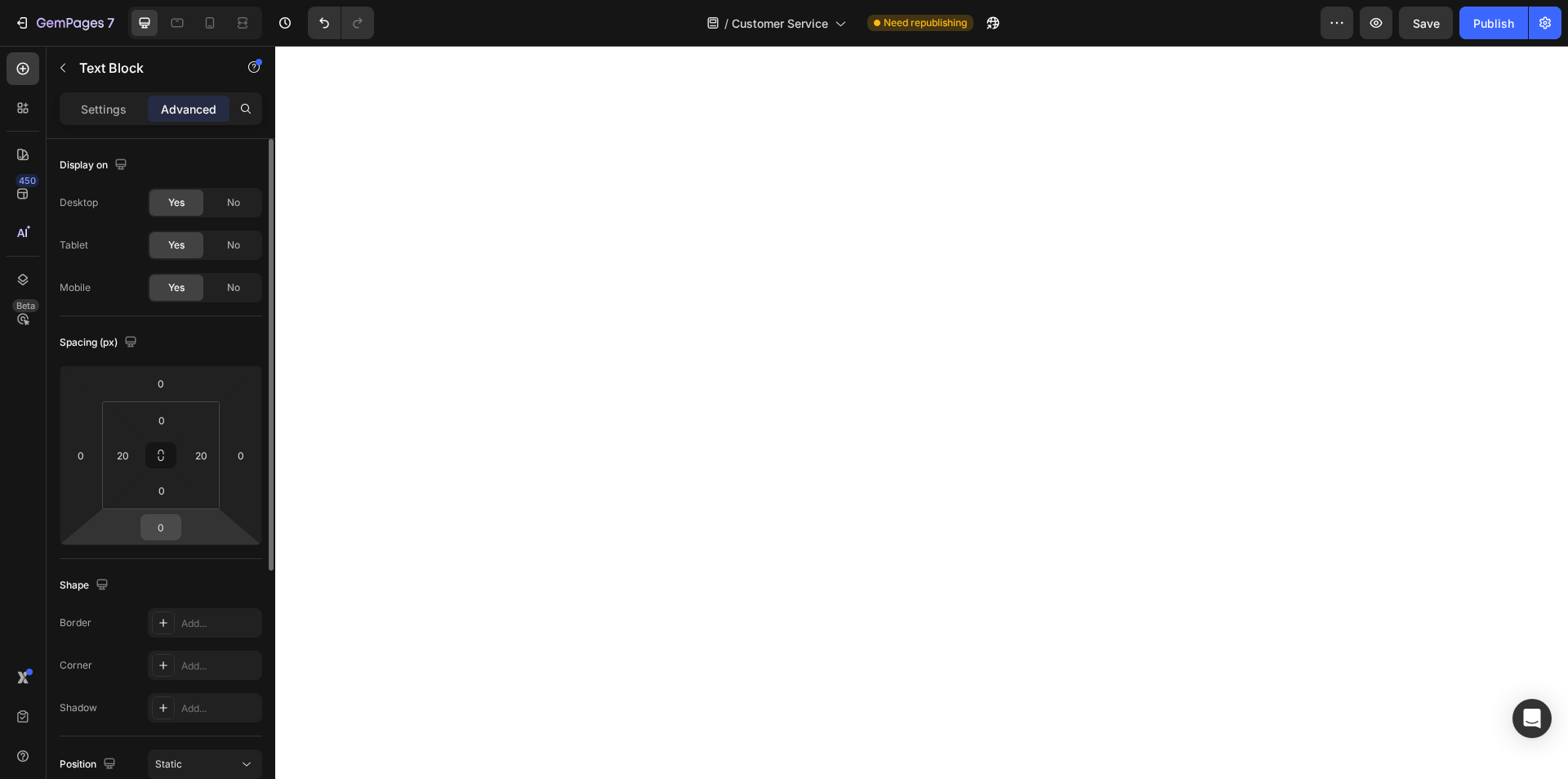
click at [171, 524] on input "0" at bounding box center [161, 527] width 32 height 24
type input "20"
click at [171, 414] on input "0" at bounding box center [162, 420] width 32 height 24
click at [174, 389] on input "0" at bounding box center [161, 383] width 32 height 24
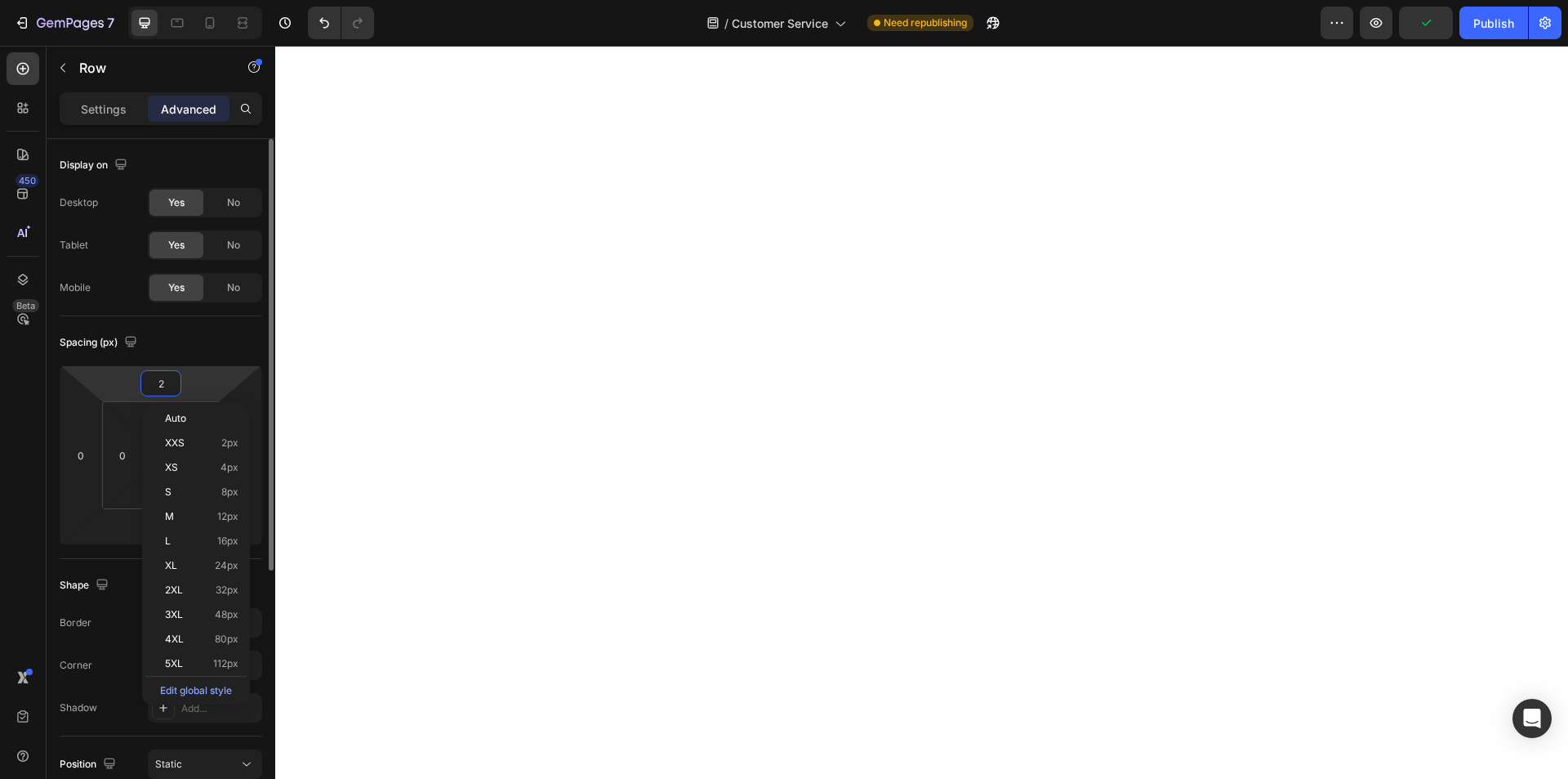
type input "20"
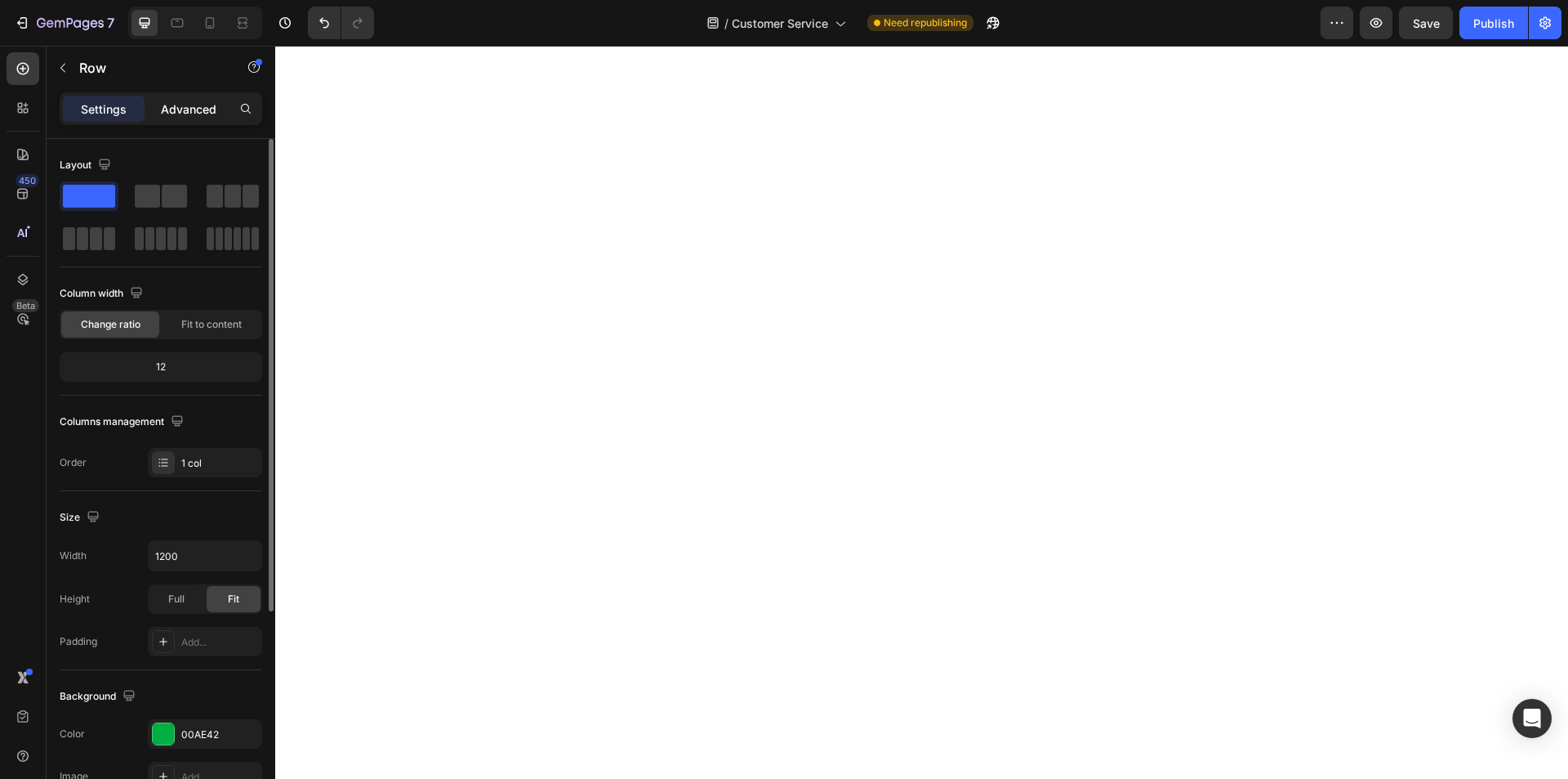
click at [175, 104] on p "Advanced" at bounding box center [189, 109] width 56 height 17
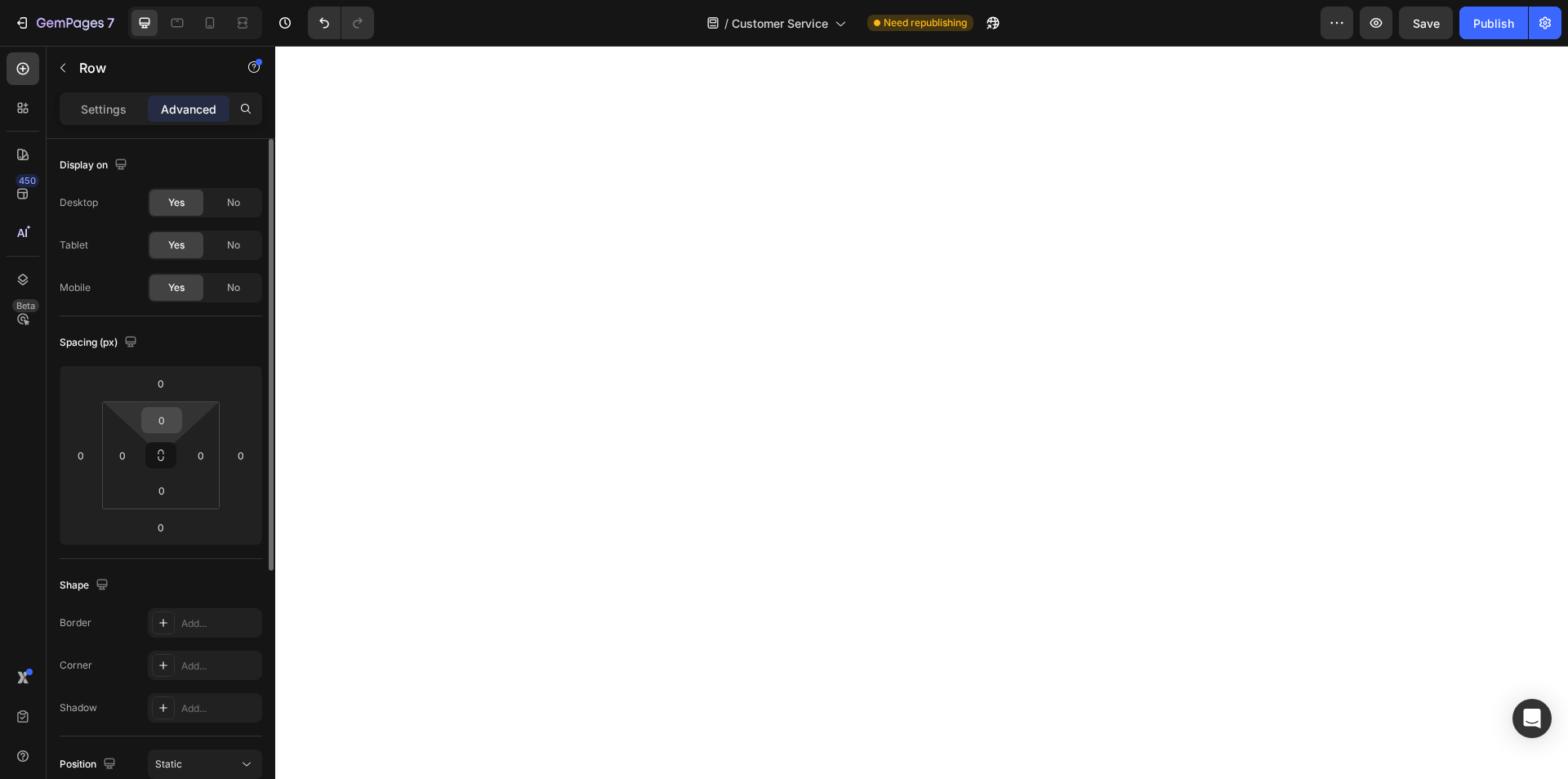
click at [168, 424] on input "0" at bounding box center [162, 420] width 32 height 24
type input "10"
click at [164, 492] on input "0" at bounding box center [162, 490] width 32 height 24
type input "10"
click at [129, 458] on input "0" at bounding box center [122, 455] width 24 height 24
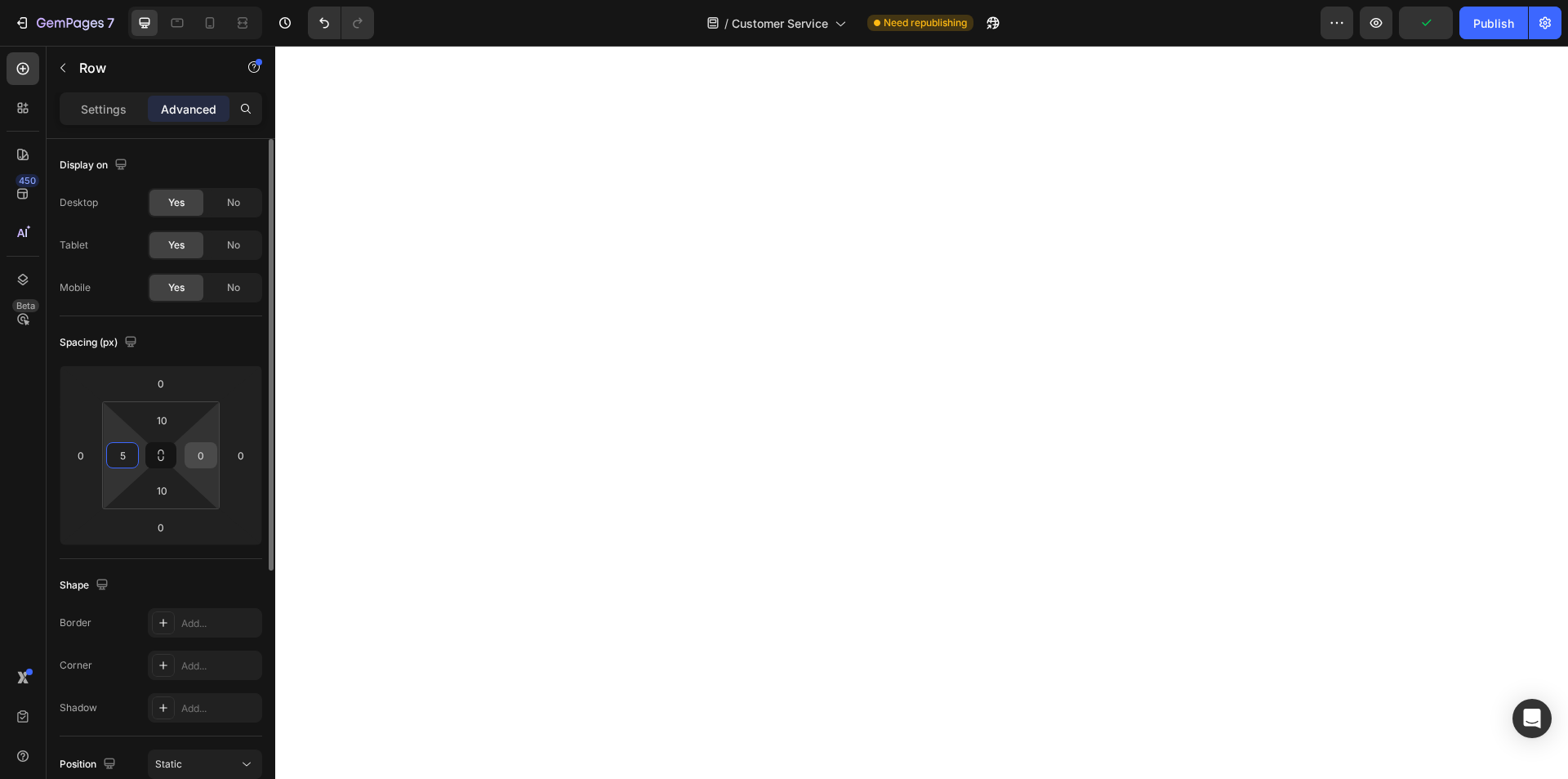
type input "5"
click at [202, 451] on input "0" at bounding box center [201, 455] width 24 height 24
type input "5"
click at [119, 114] on p "Settings" at bounding box center [104, 109] width 45 height 17
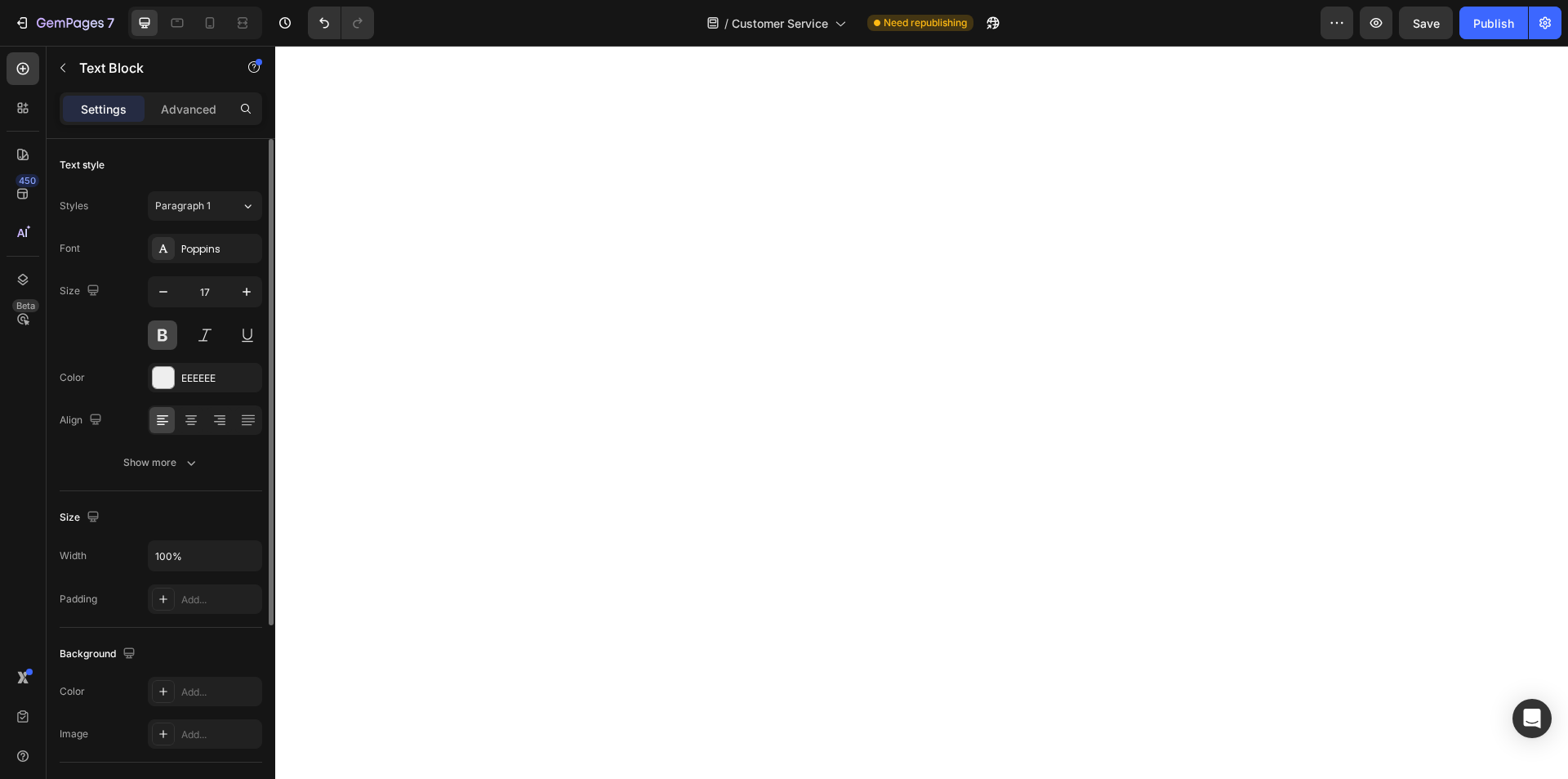
click at [162, 335] on button at bounding box center [162, 335] width 30 height 30
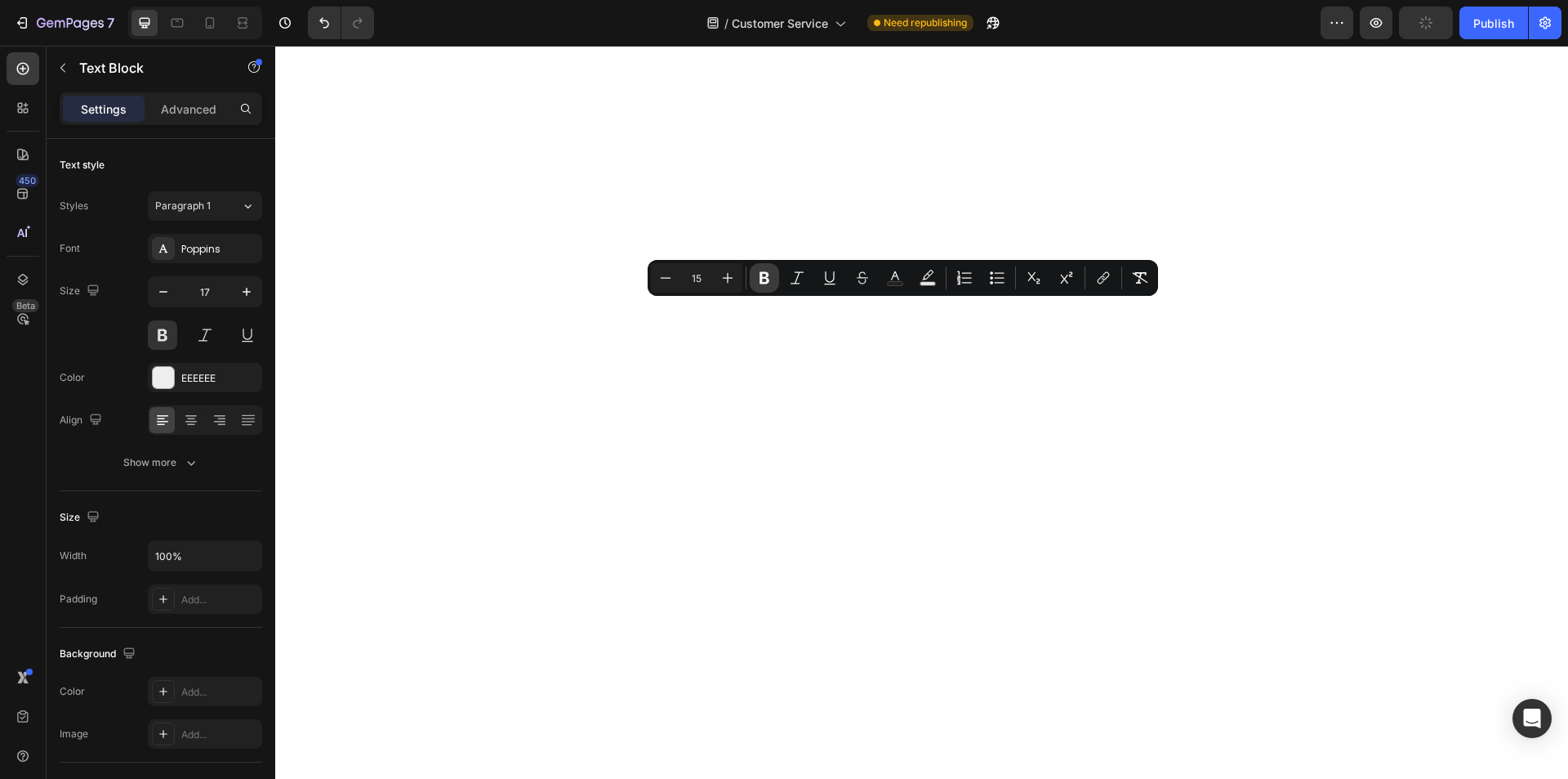
click at [768, 266] on button "Bold" at bounding box center [765, 278] width 30 height 30
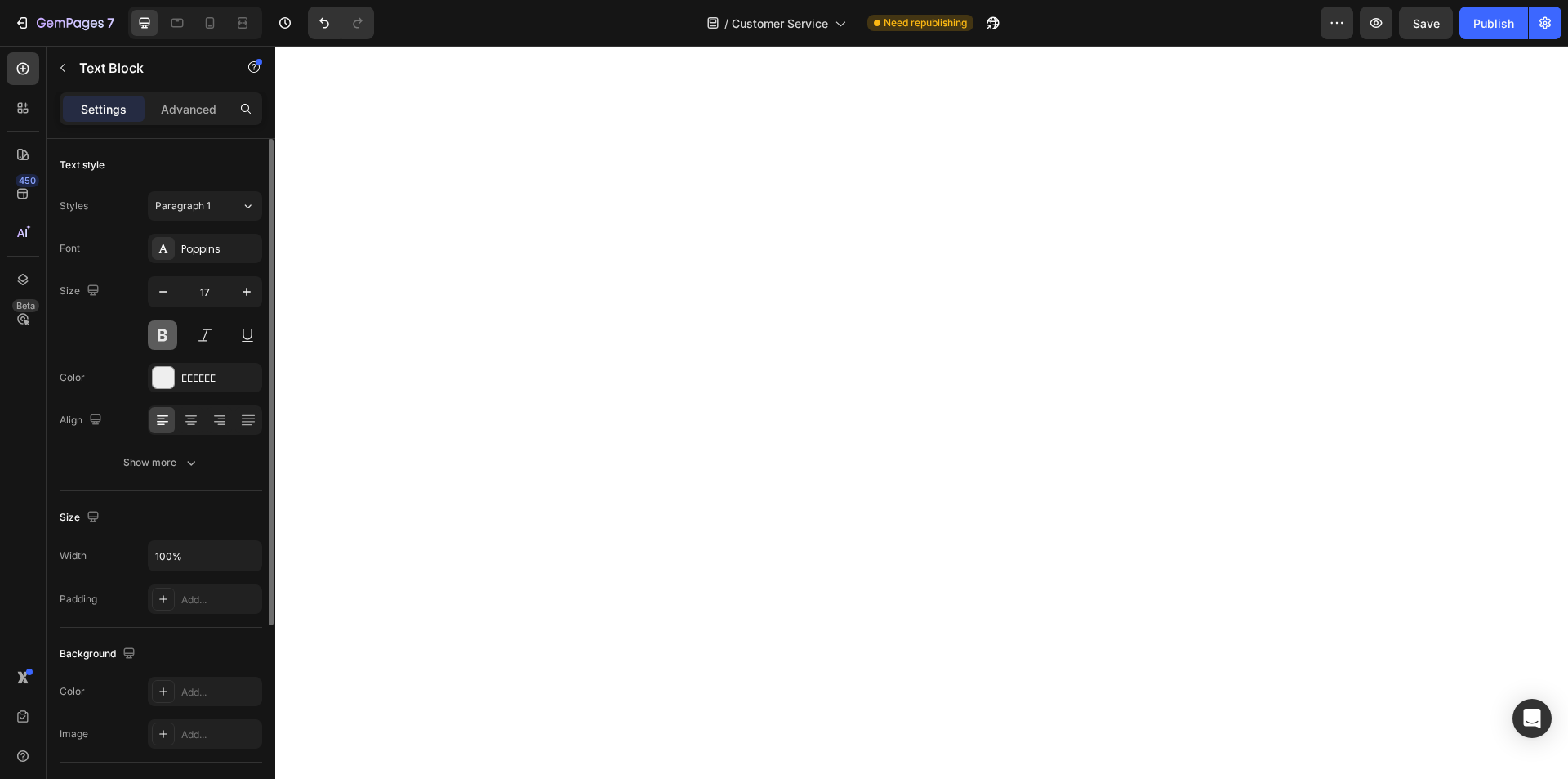
click at [162, 335] on button at bounding box center [162, 335] width 30 height 30
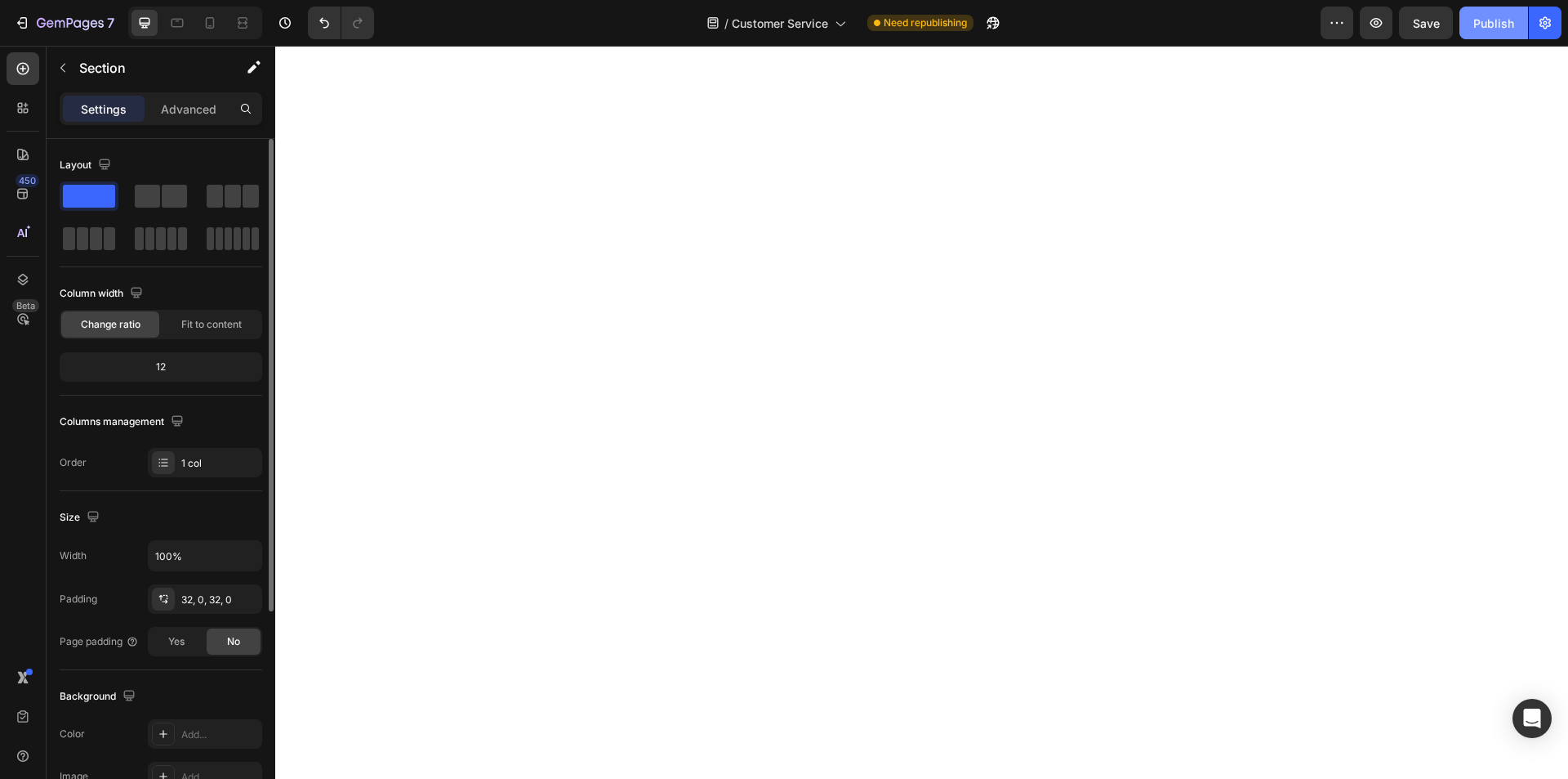
click at [1492, 20] on div "Publish" at bounding box center [1494, 24] width 41 height 17
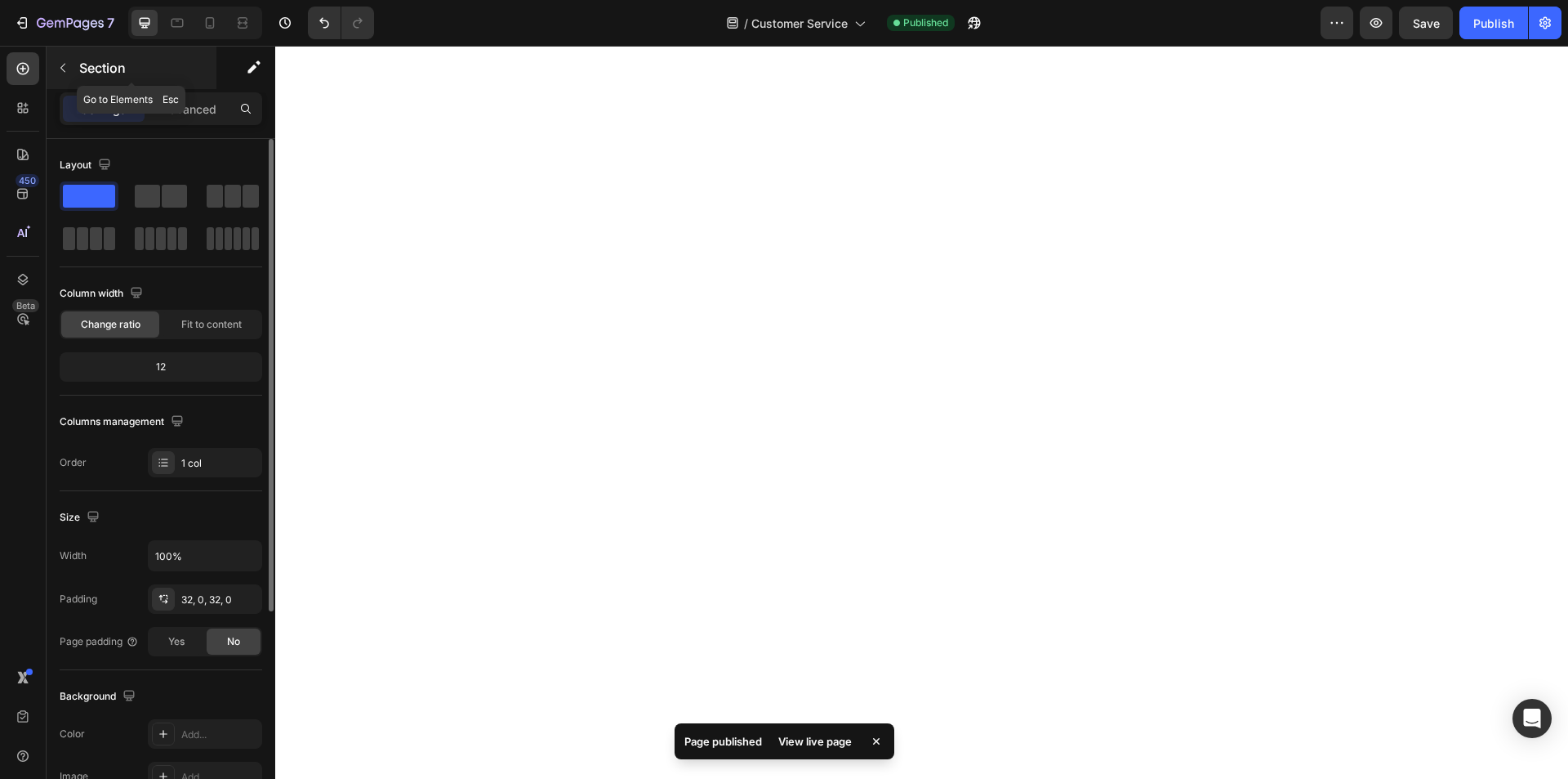
click at [89, 70] on p "Section" at bounding box center [146, 67] width 134 height 19
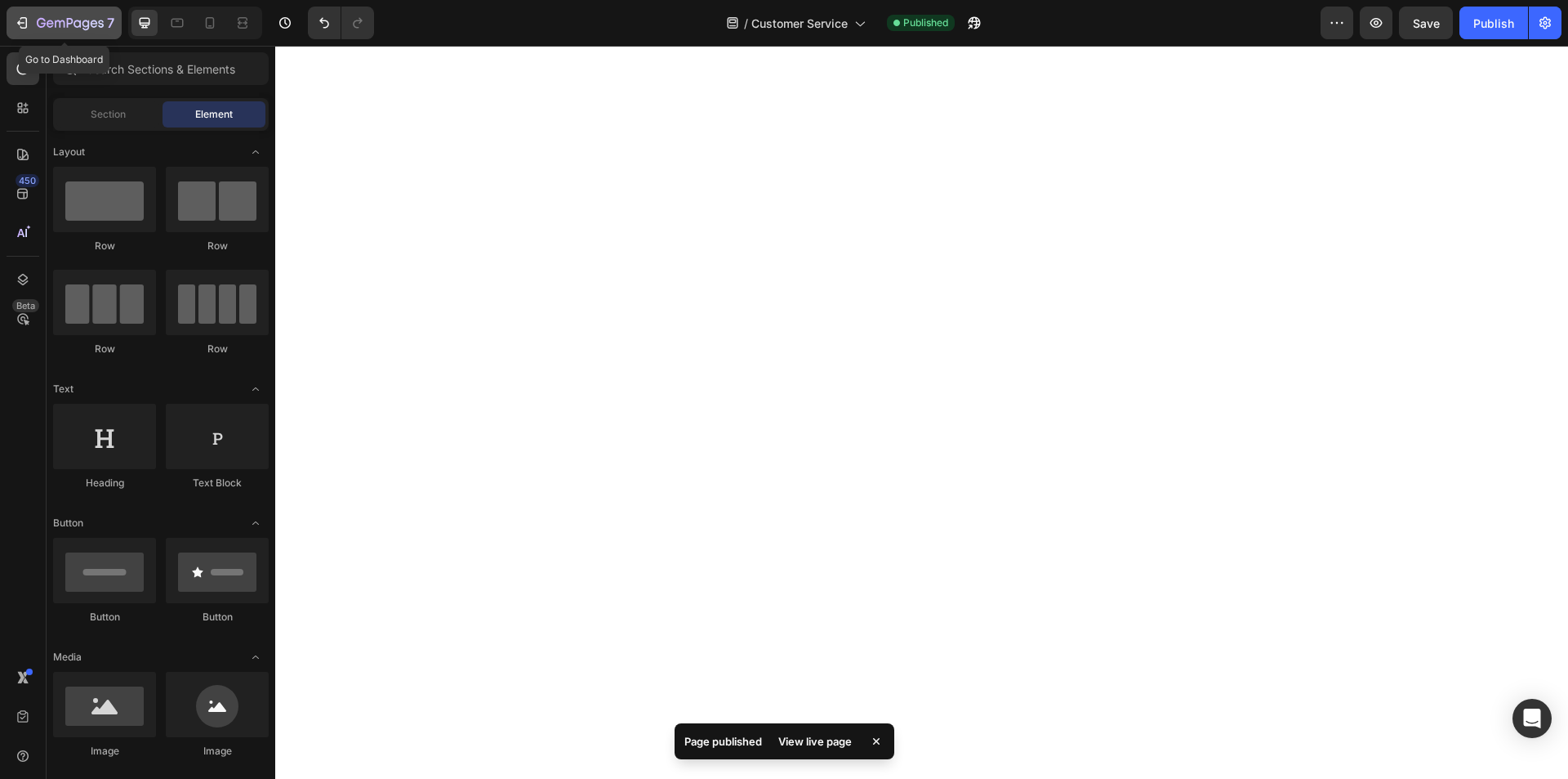
click at [29, 27] on icon "button" at bounding box center [22, 23] width 17 height 17
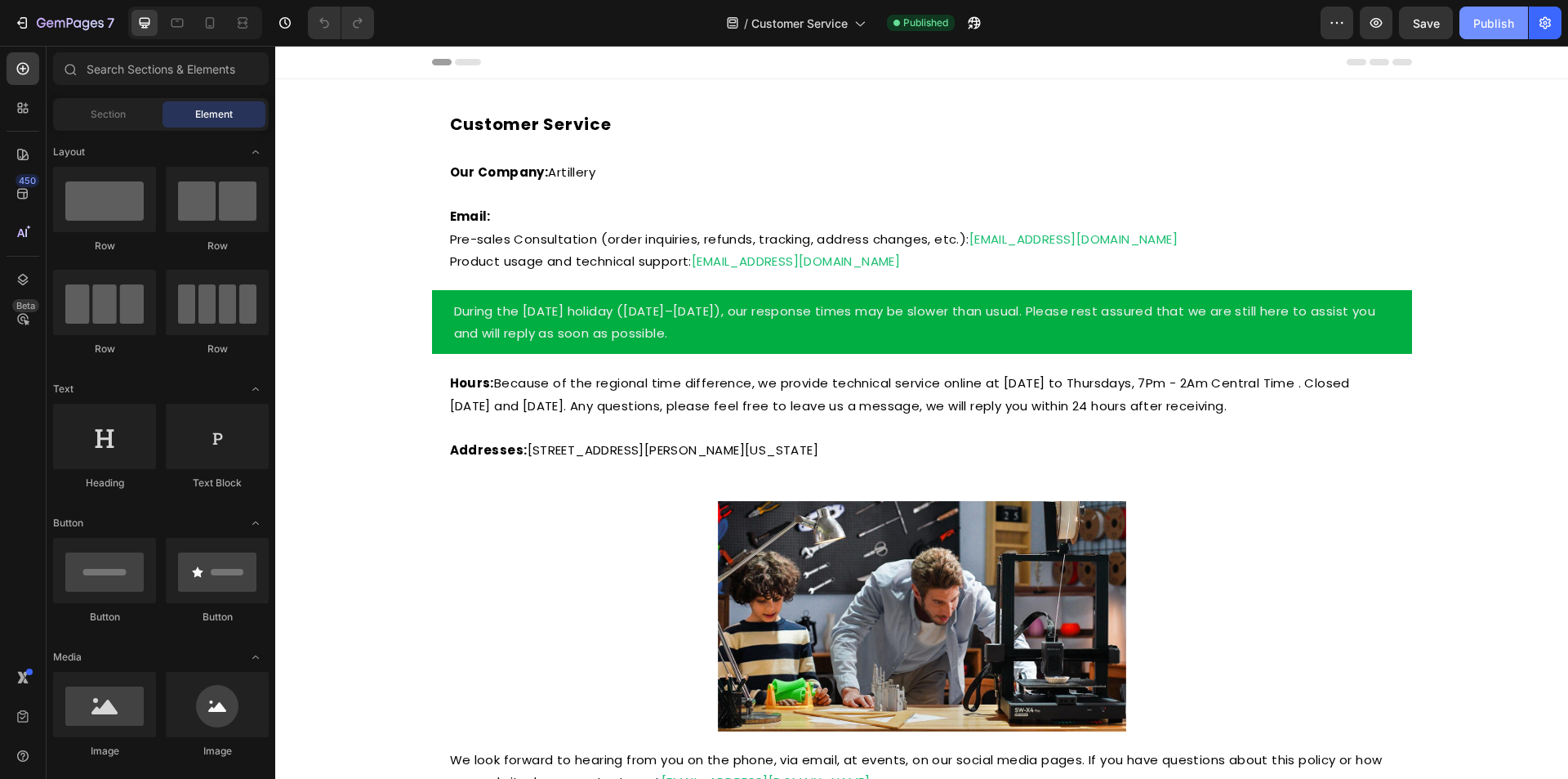
click at [1504, 29] on div "Publish" at bounding box center [1494, 24] width 41 height 17
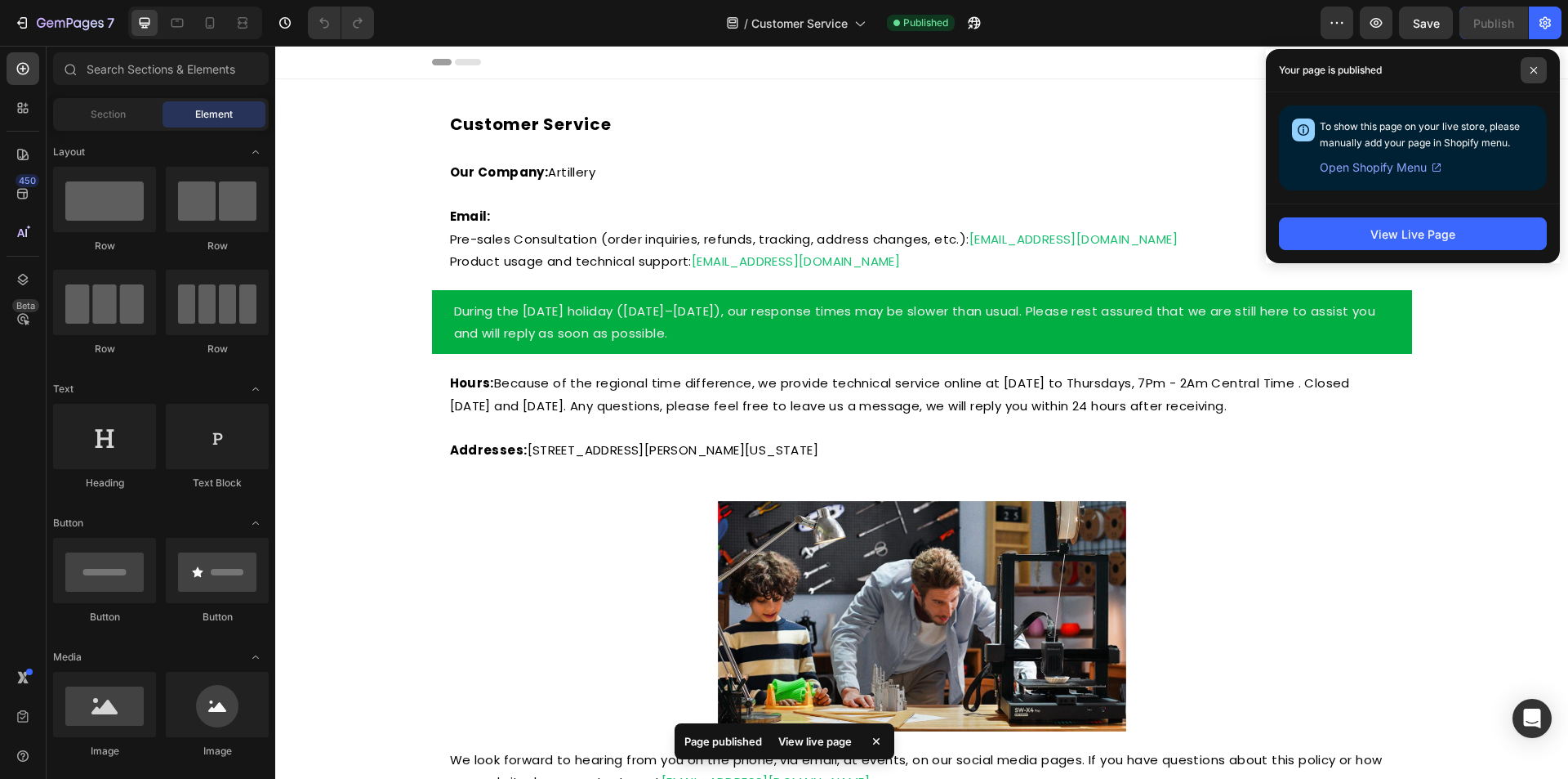
click at [1526, 61] on span at bounding box center [1534, 70] width 26 height 26
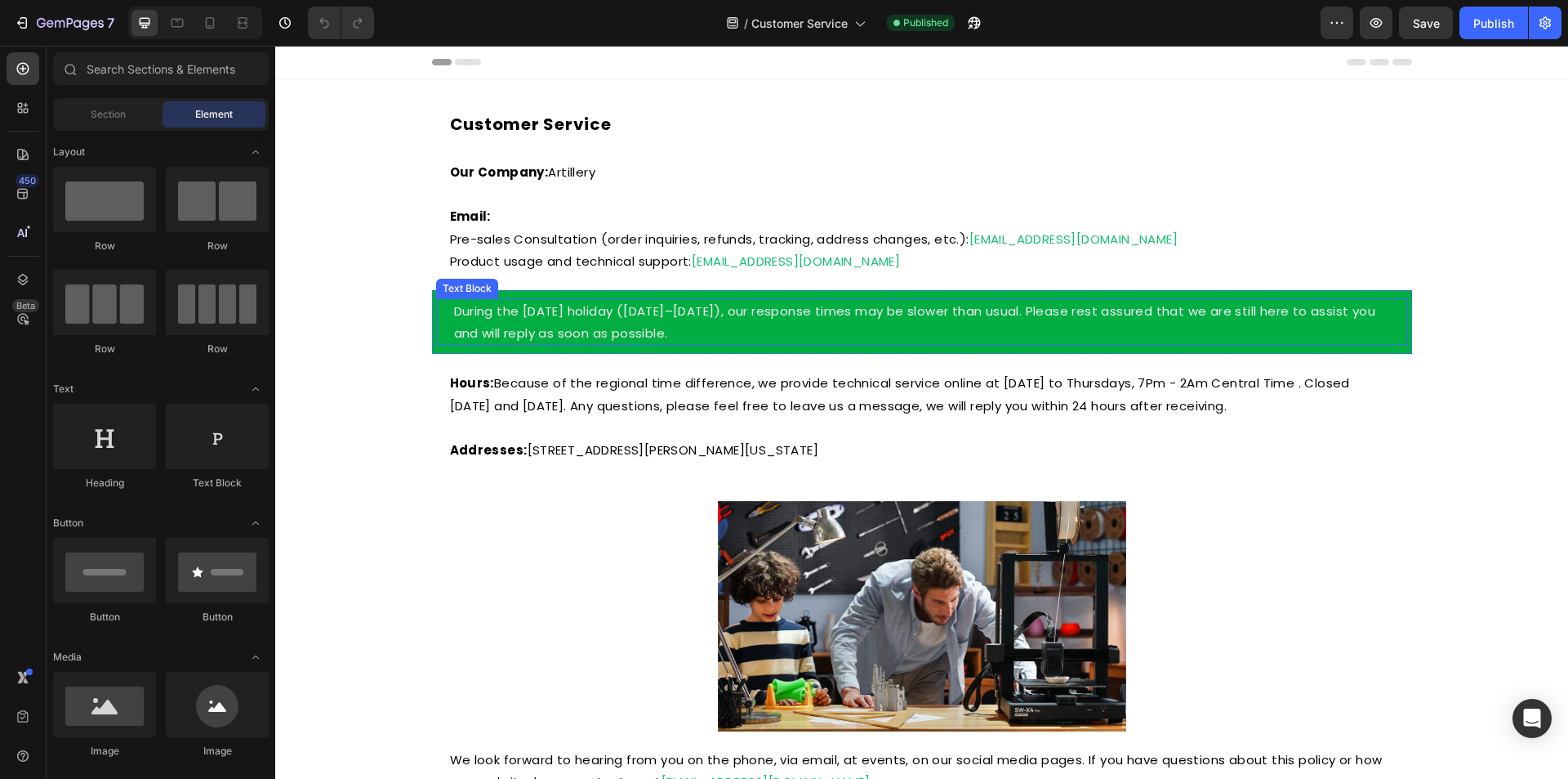
click at [1327, 321] on p "During the National Day holiday (Oct 1–8), our response times may be slower tha…" at bounding box center [922, 321] width 936 height 45
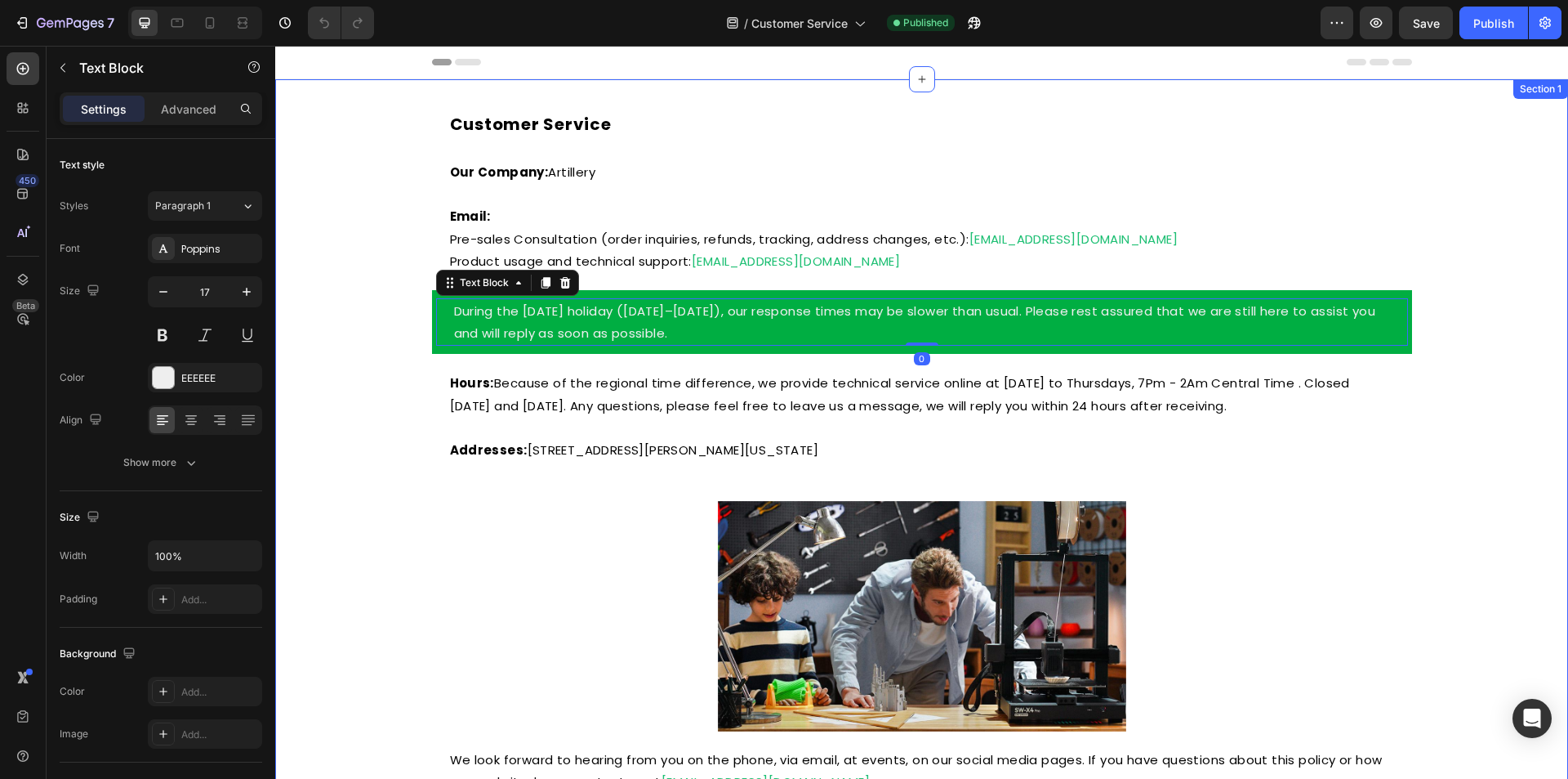
click at [1461, 321] on div "Customer Service Heading Our Company: Artillery Email: Pre-sales Consultation (…" at bounding box center [921, 652] width 1293 height 1094
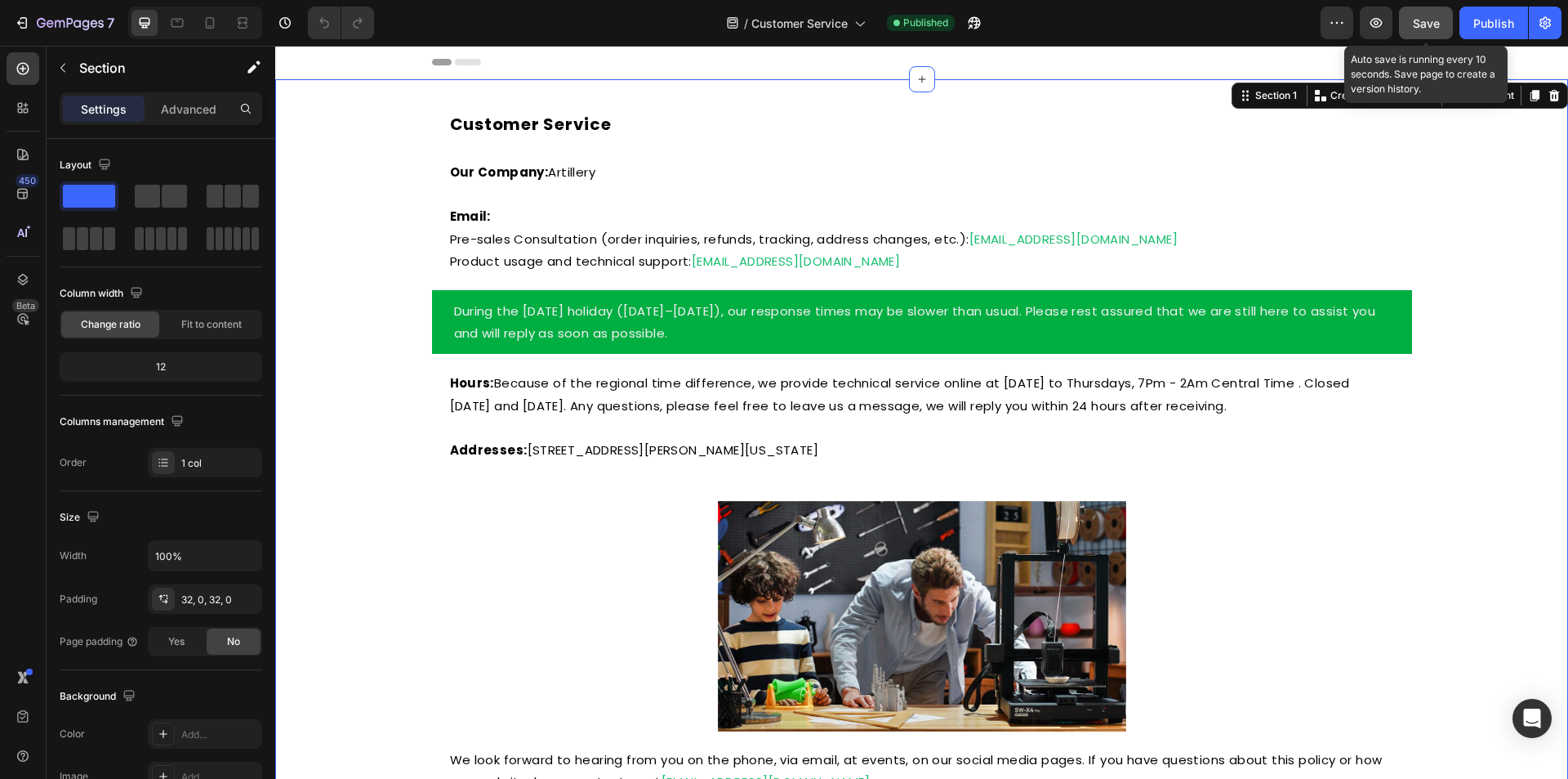
click at [1436, 23] on span "Save" at bounding box center [1426, 24] width 27 height 14
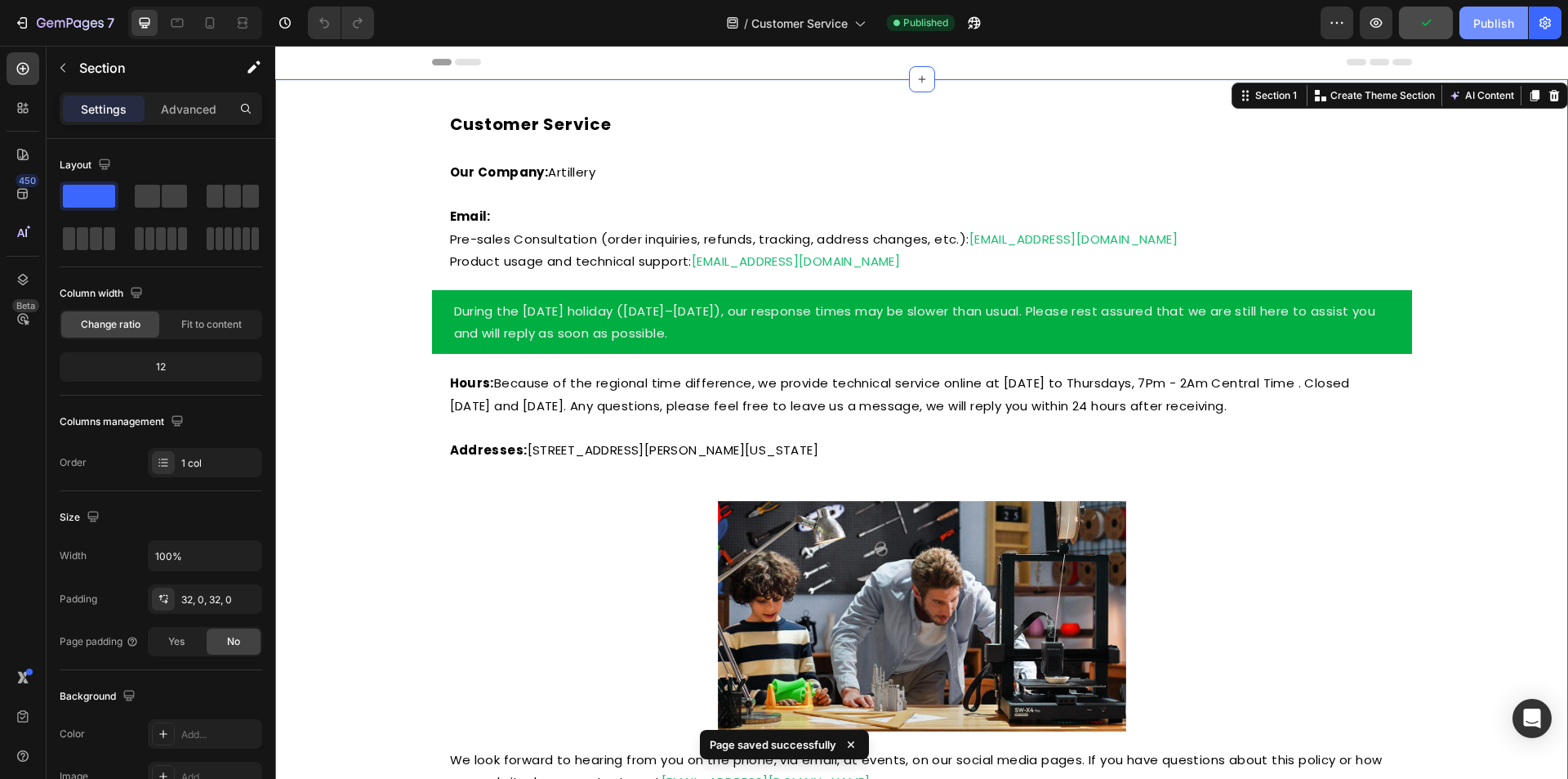
click at [1496, 23] on div "Publish" at bounding box center [1494, 24] width 41 height 17
click at [36, 23] on div "7" at bounding box center [64, 23] width 100 height 19
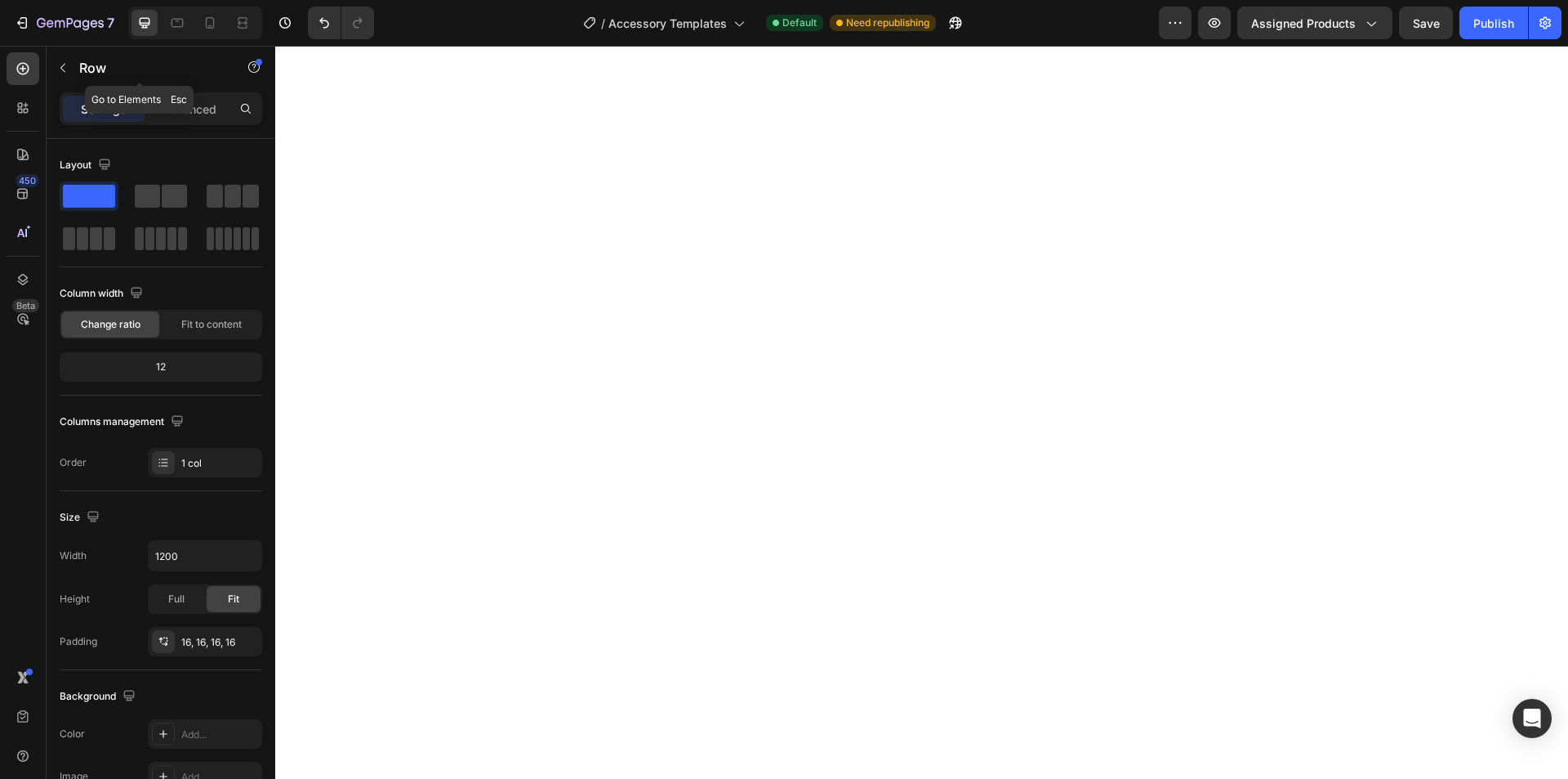
click at [72, 58] on button "button" at bounding box center [63, 68] width 26 height 26
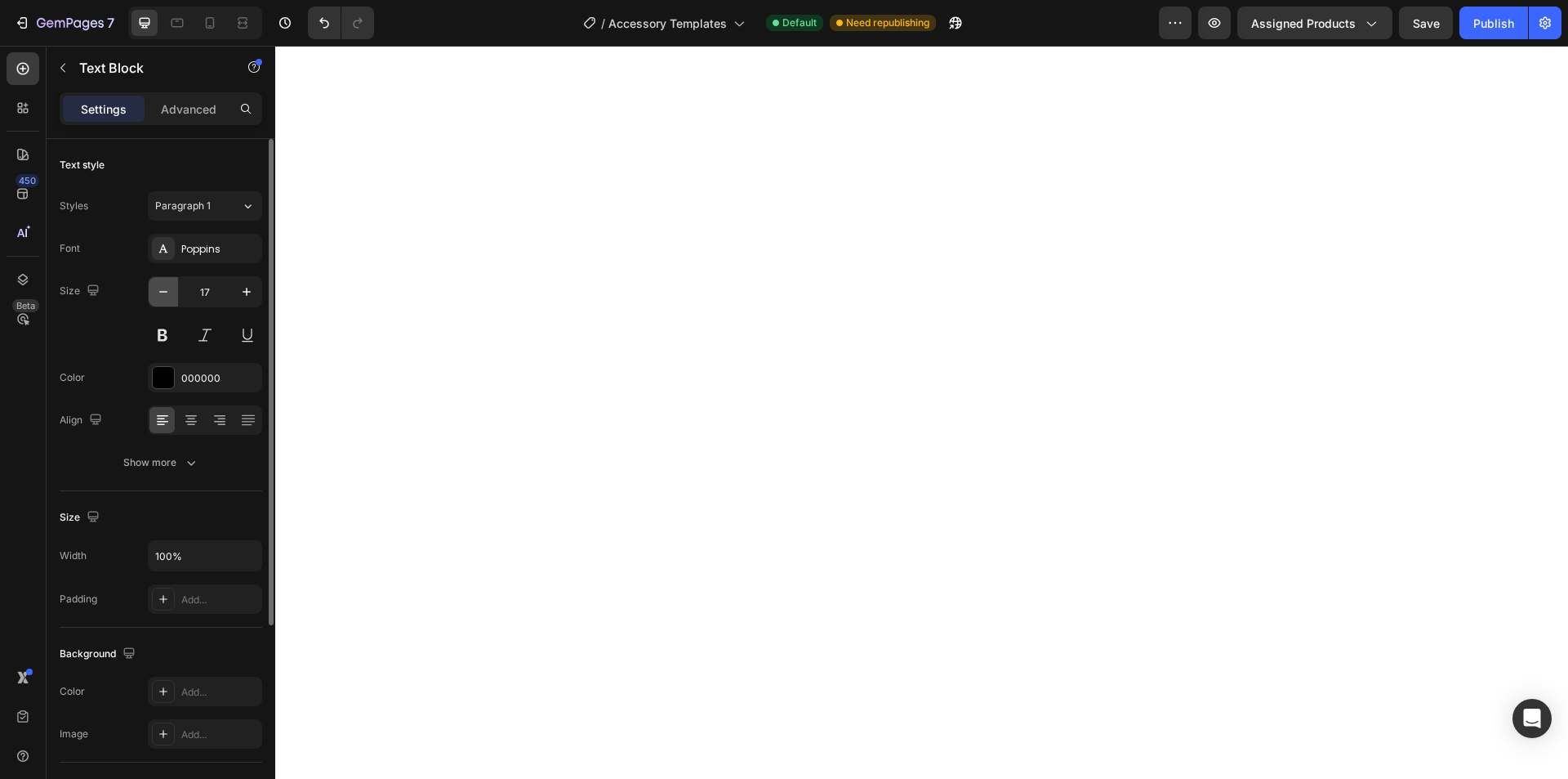
click at [163, 298] on icon "button" at bounding box center [163, 292] width 17 height 17
type input "15"
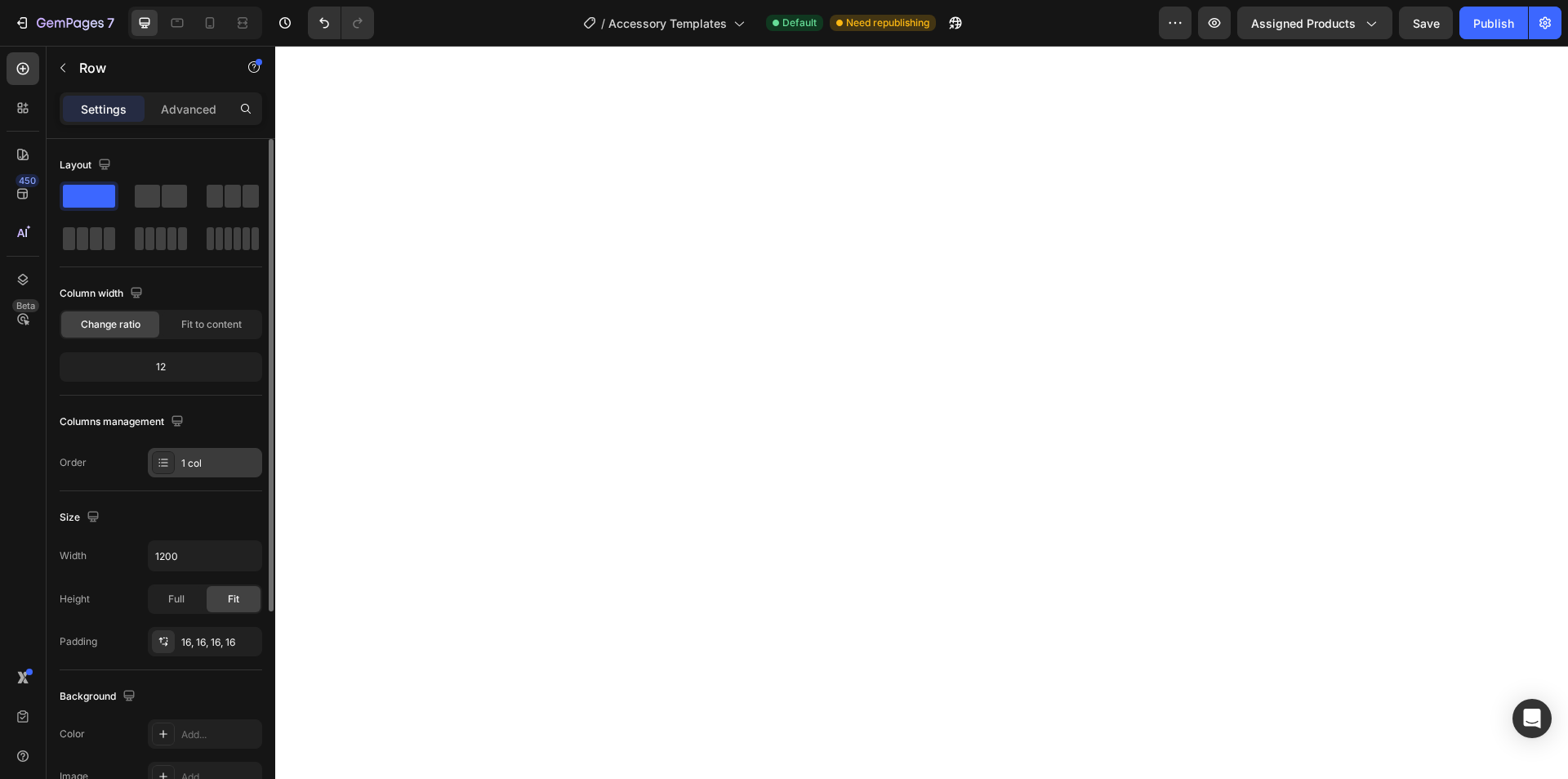
scroll to position [310, 0]
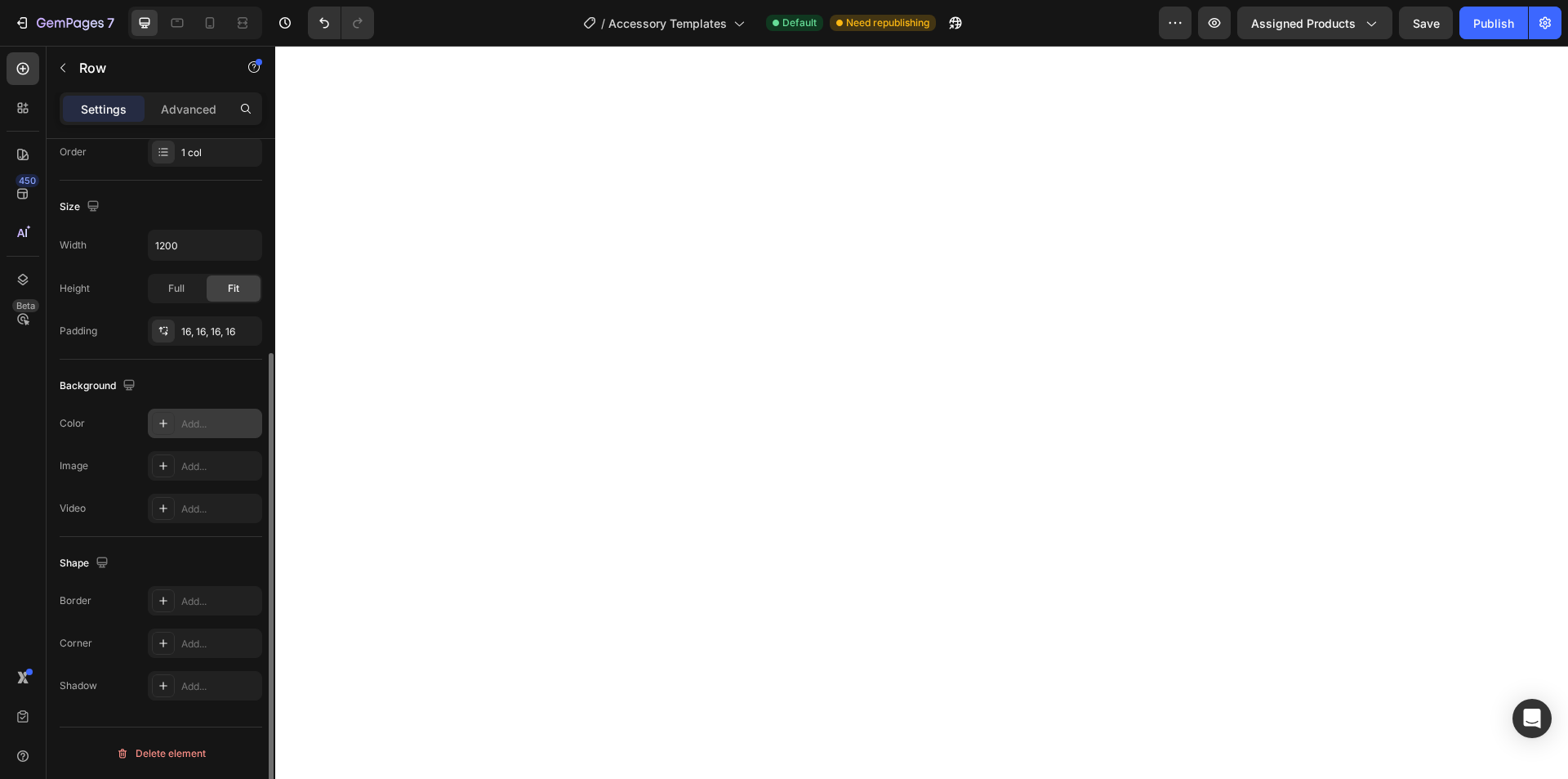
click at [185, 429] on div "Add..." at bounding box center [220, 424] width 77 height 15
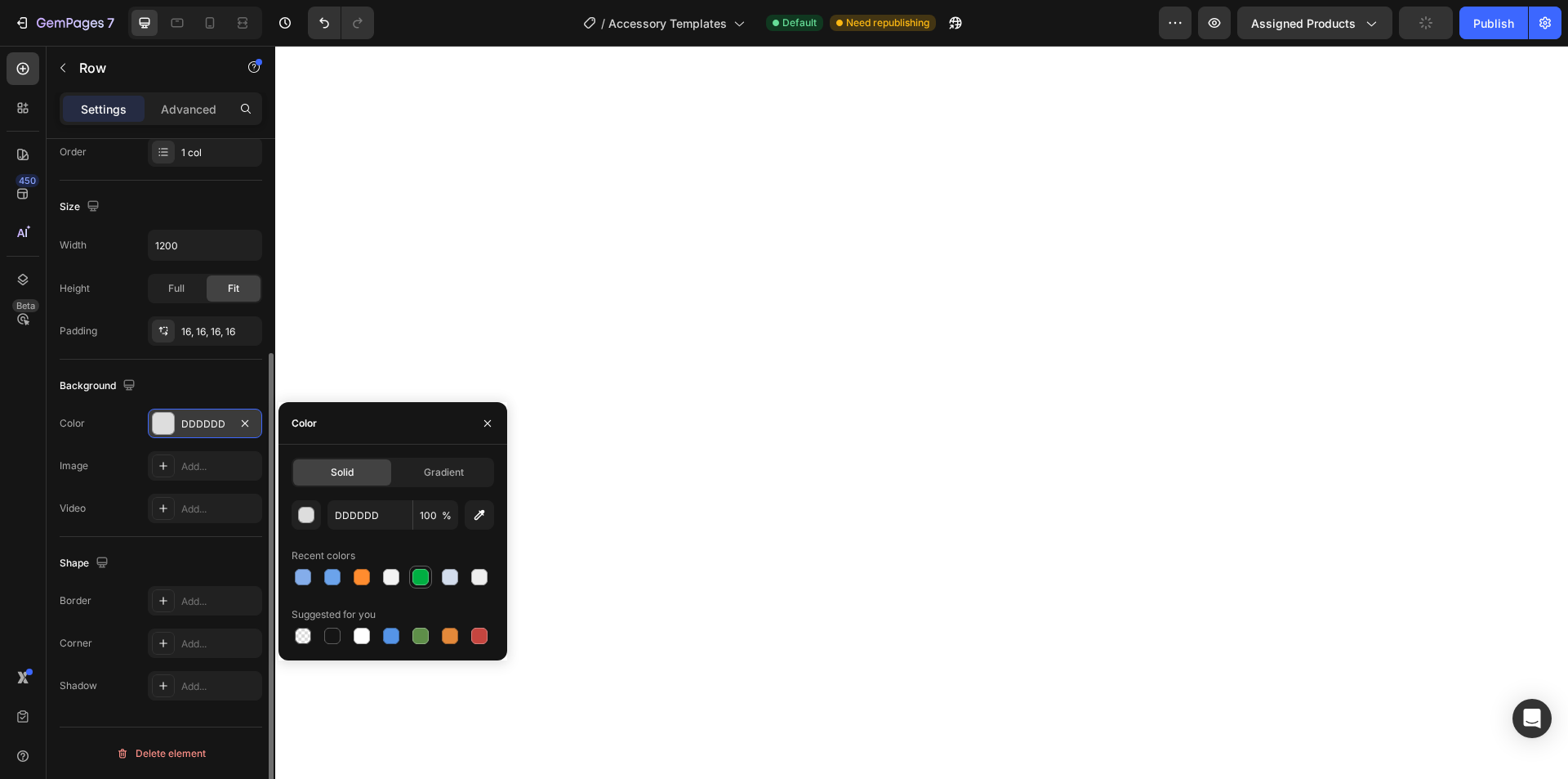
click at [421, 579] on div at bounding box center [420, 576] width 17 height 17
click at [325, 570] on div at bounding box center [332, 576] width 17 height 17
click at [424, 578] on div at bounding box center [420, 576] width 17 height 17
type input "00AE42"
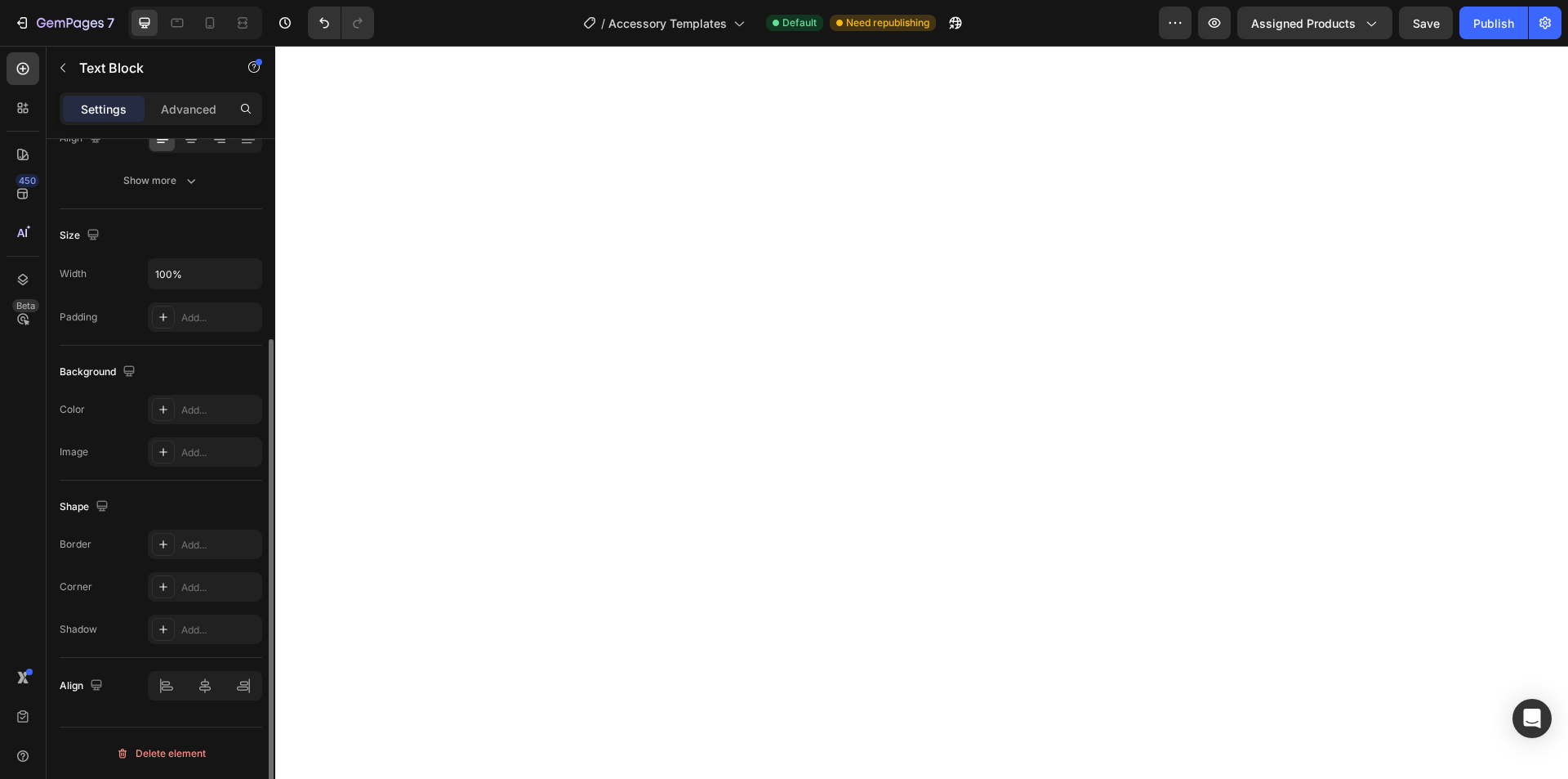
scroll to position [0, 0]
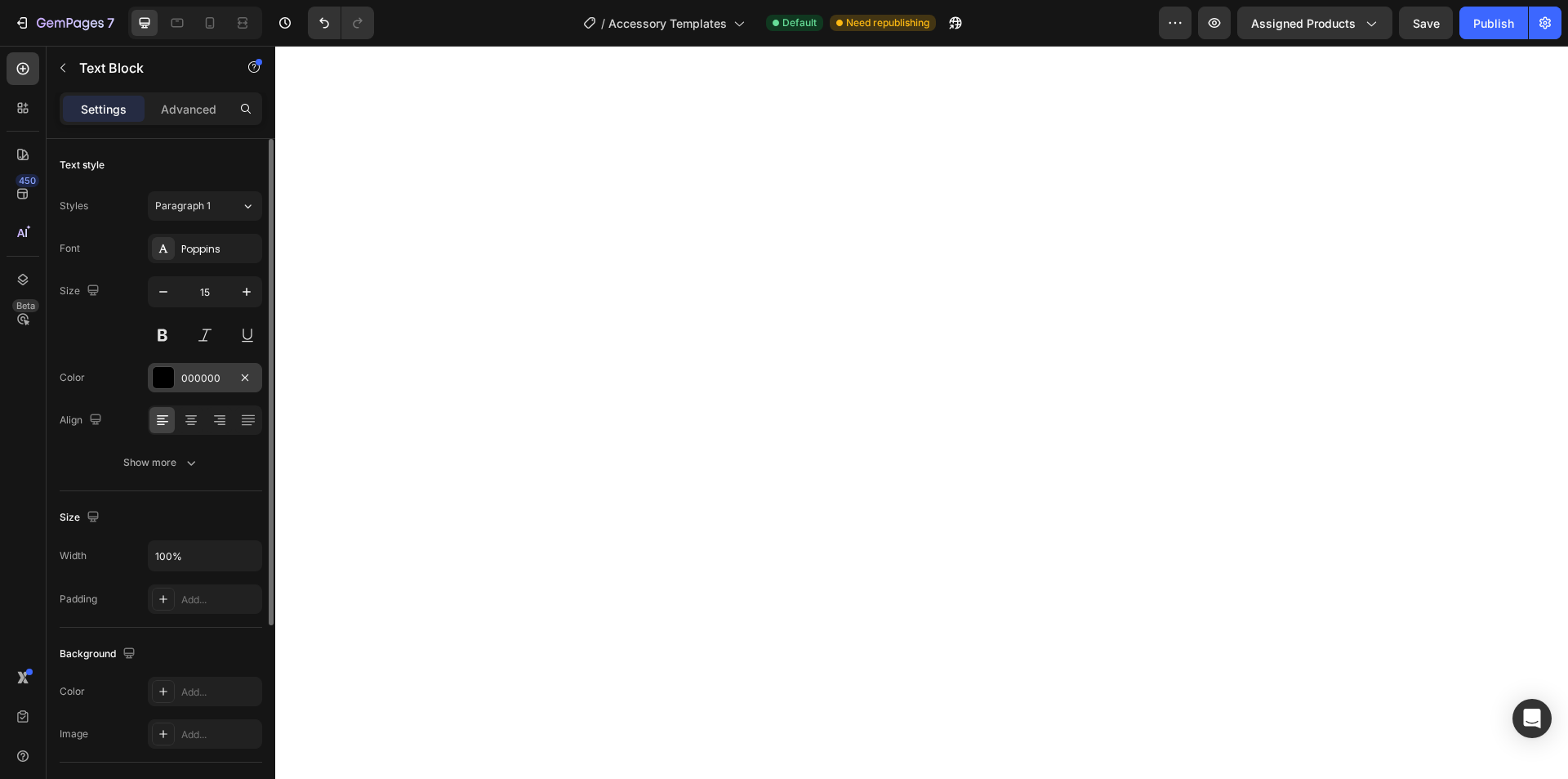
click at [204, 382] on div "000000" at bounding box center [205, 378] width 47 height 15
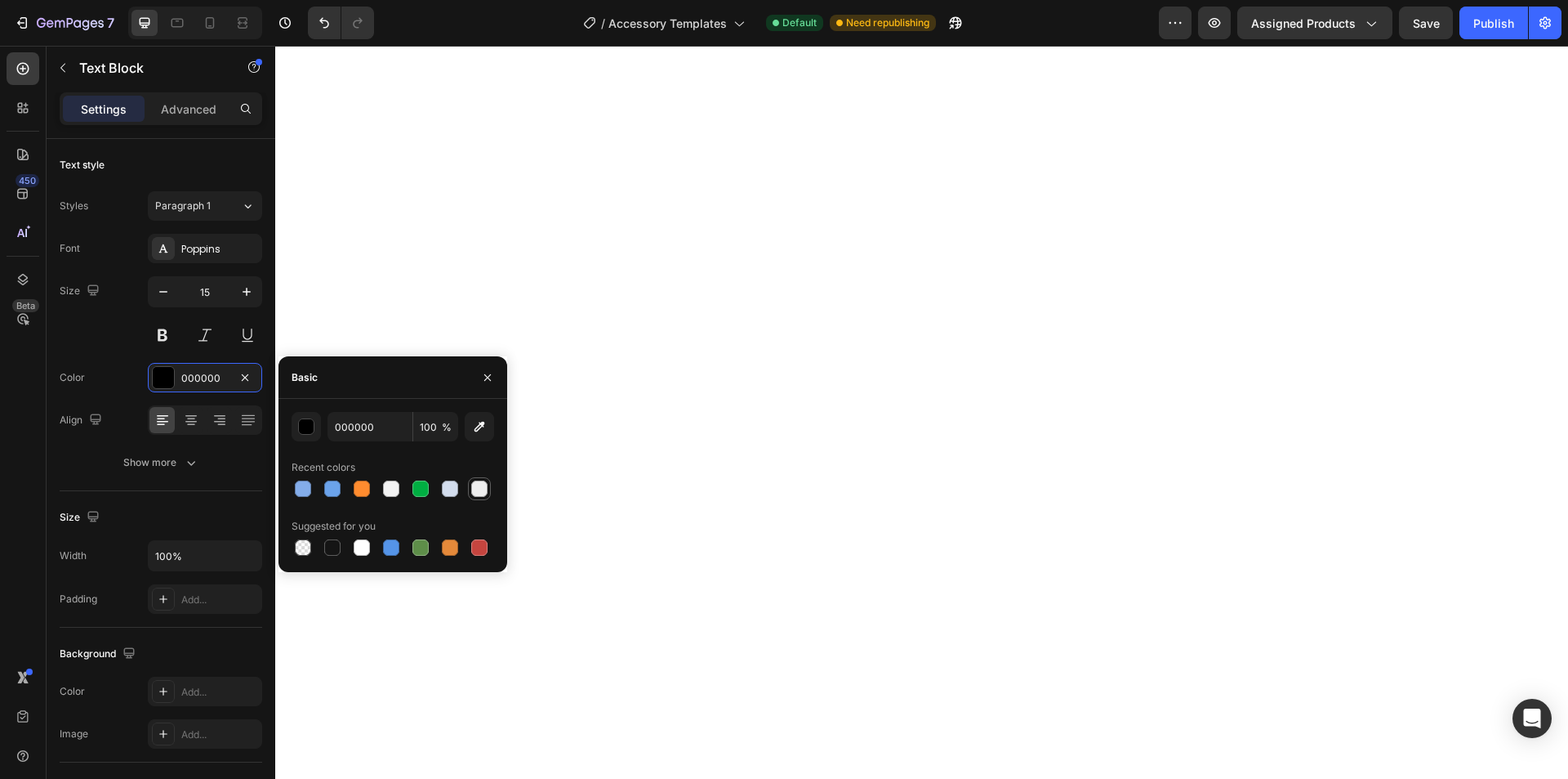
click at [480, 486] on div at bounding box center [479, 488] width 17 height 17
type input "EEEEEE"
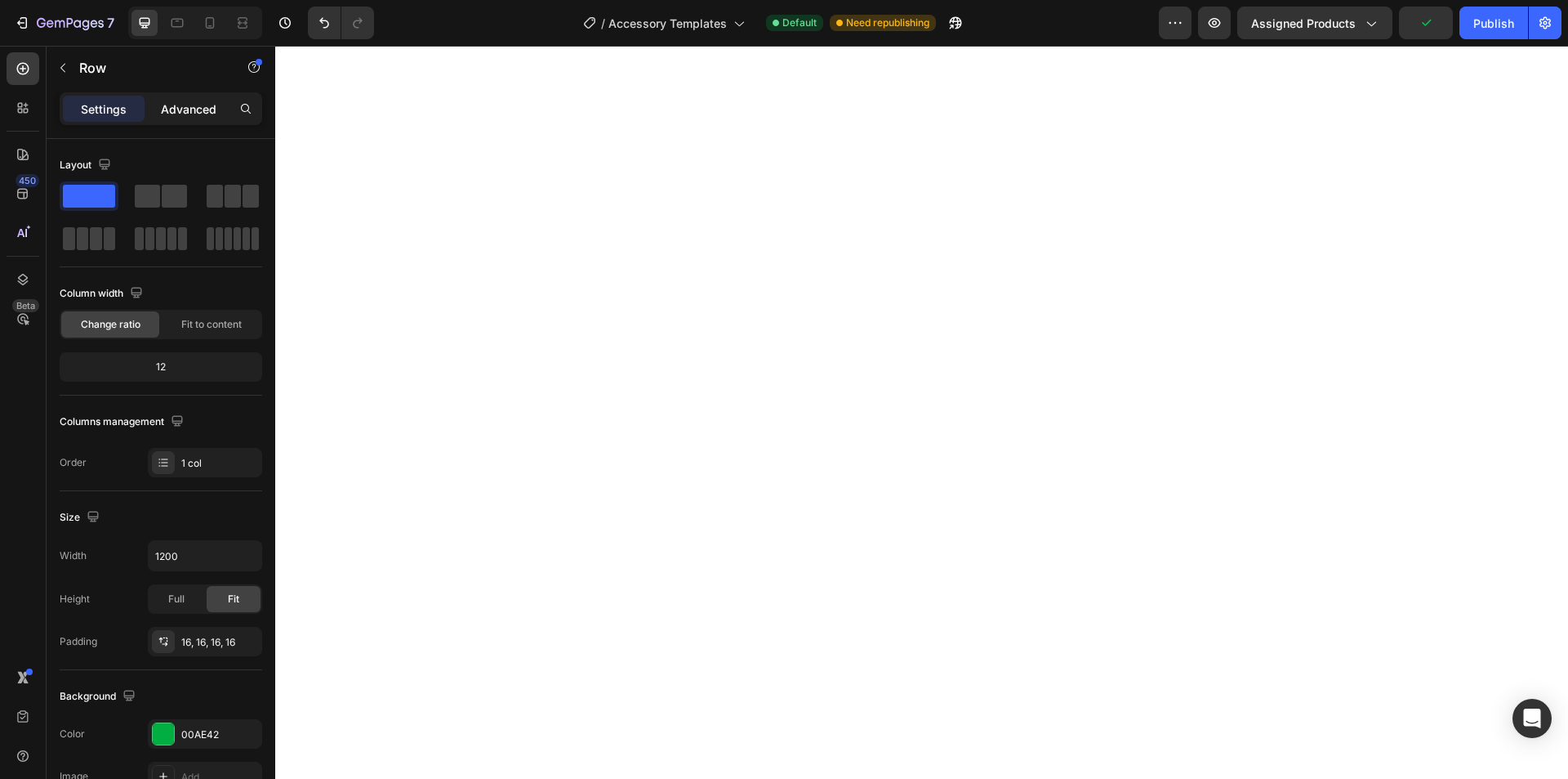
click at [187, 121] on div "Advanced" at bounding box center [189, 108] width 82 height 26
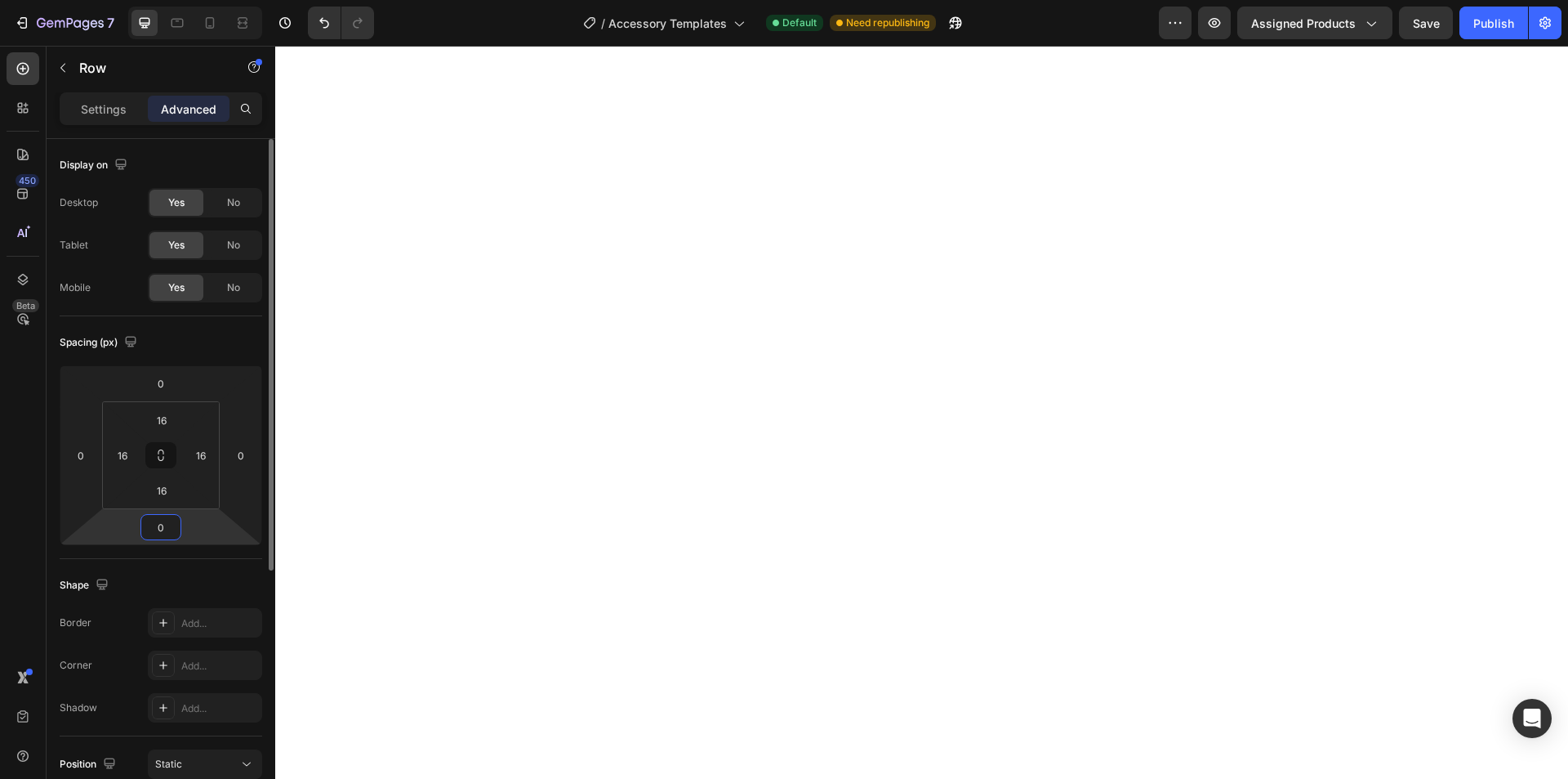
click at [171, 531] on input "0" at bounding box center [161, 527] width 32 height 24
type input "20"
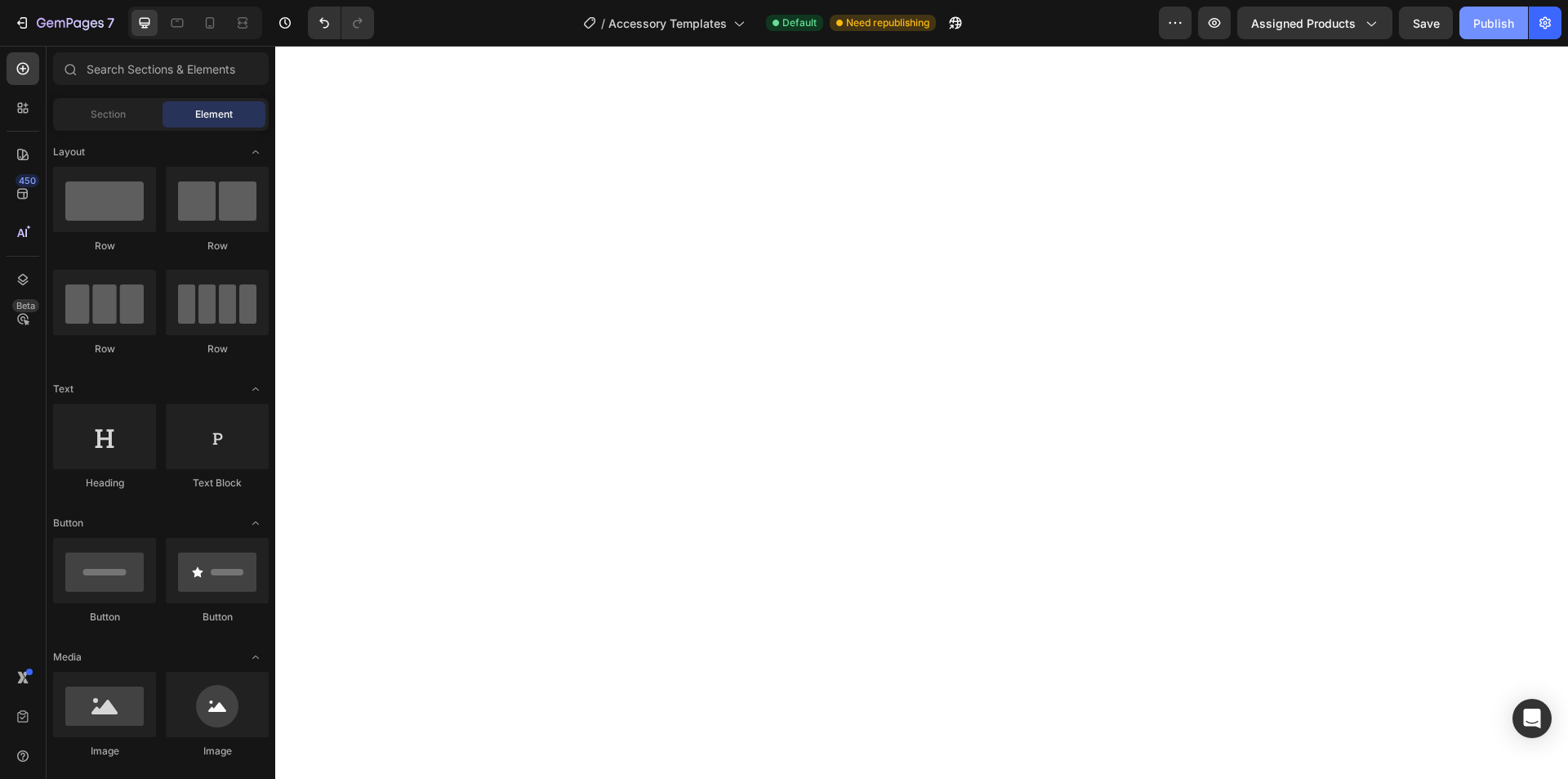
click at [1497, 31] on button "Publish" at bounding box center [1494, 22] width 69 height 32
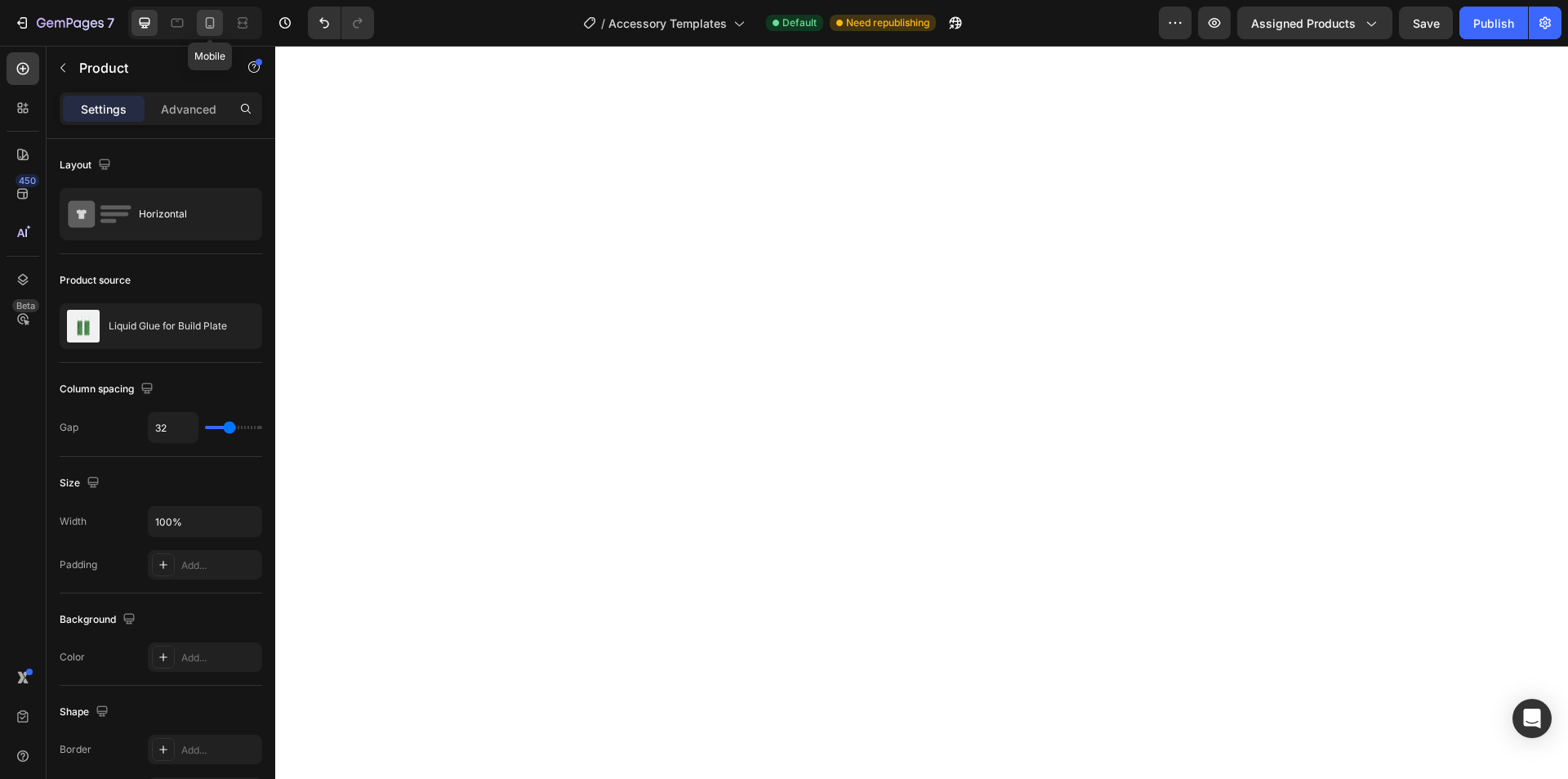
click at [208, 19] on icon at bounding box center [210, 23] width 17 height 17
type input "0"
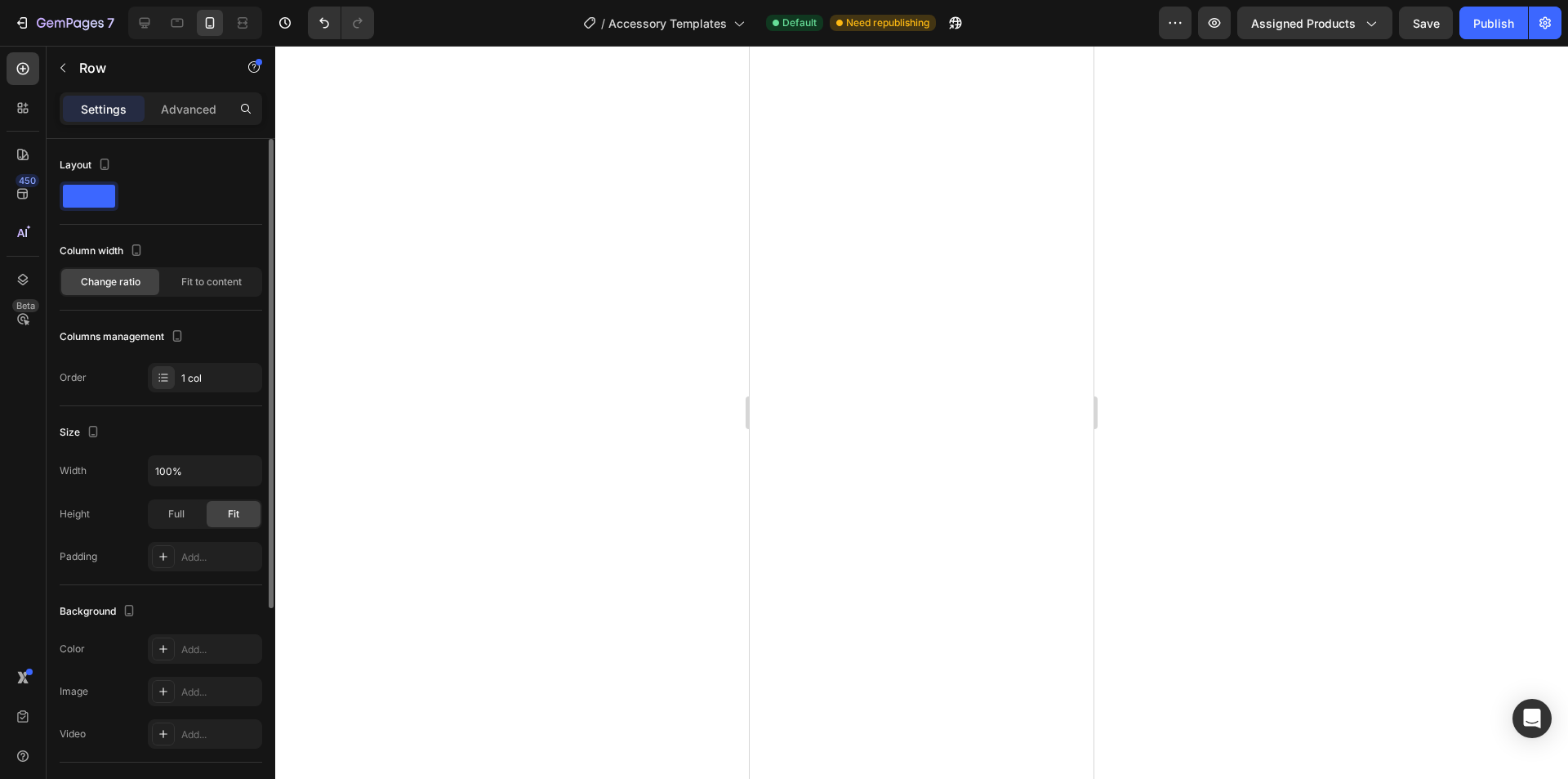
drag, startPoint x: 197, startPoint y: 111, endPoint x: 190, endPoint y: 147, distance: 36.7
click at [197, 114] on p "Advanced" at bounding box center [189, 109] width 56 height 17
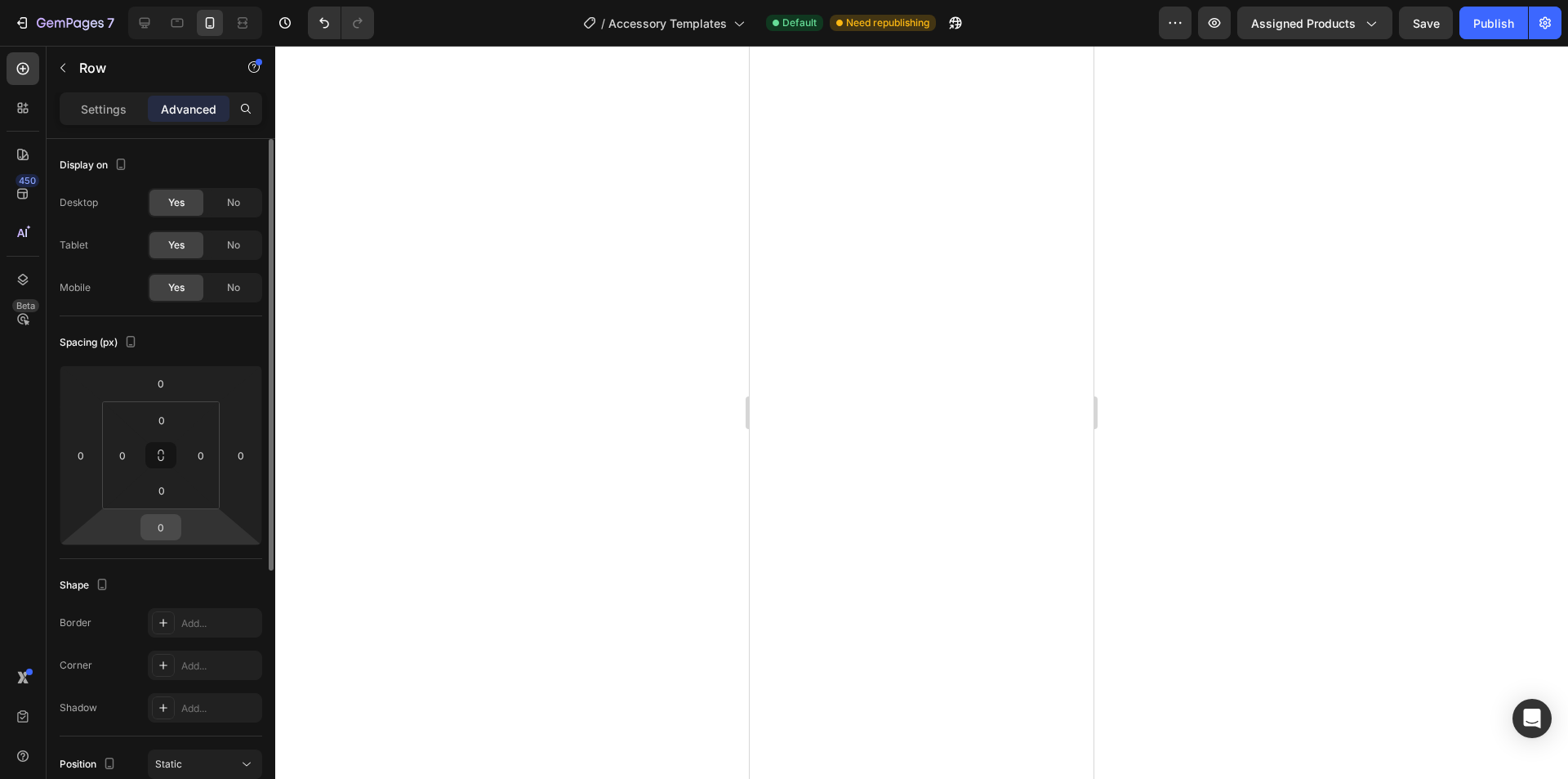
click at [166, 534] on input "0" at bounding box center [161, 527] width 32 height 24
type input "20"
click at [1288, 262] on div at bounding box center [921, 411] width 1293 height 733
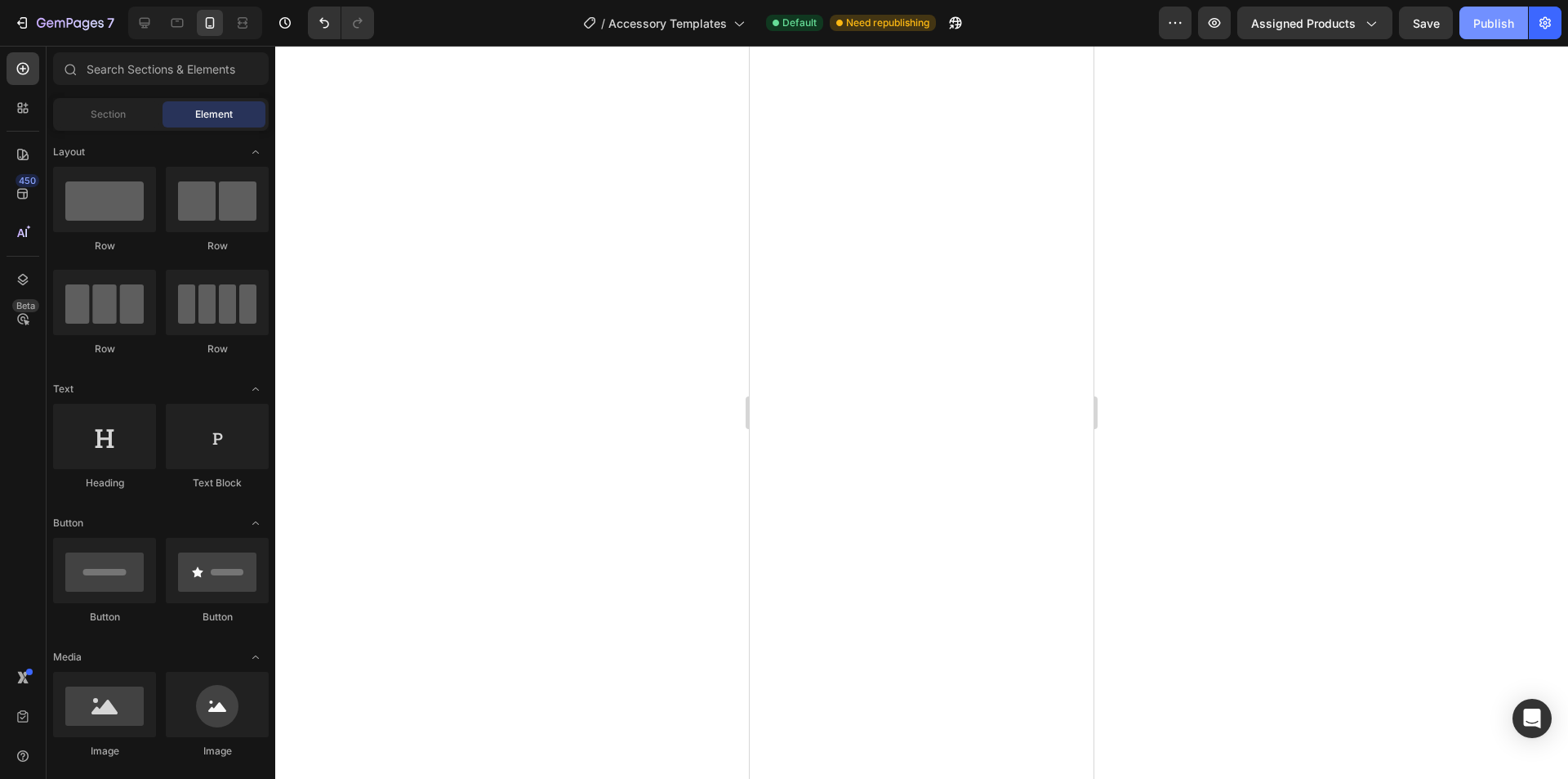
click at [1495, 27] on div "Publish" at bounding box center [1494, 24] width 41 height 17
click at [30, 27] on icon "button" at bounding box center [22, 23] width 17 height 17
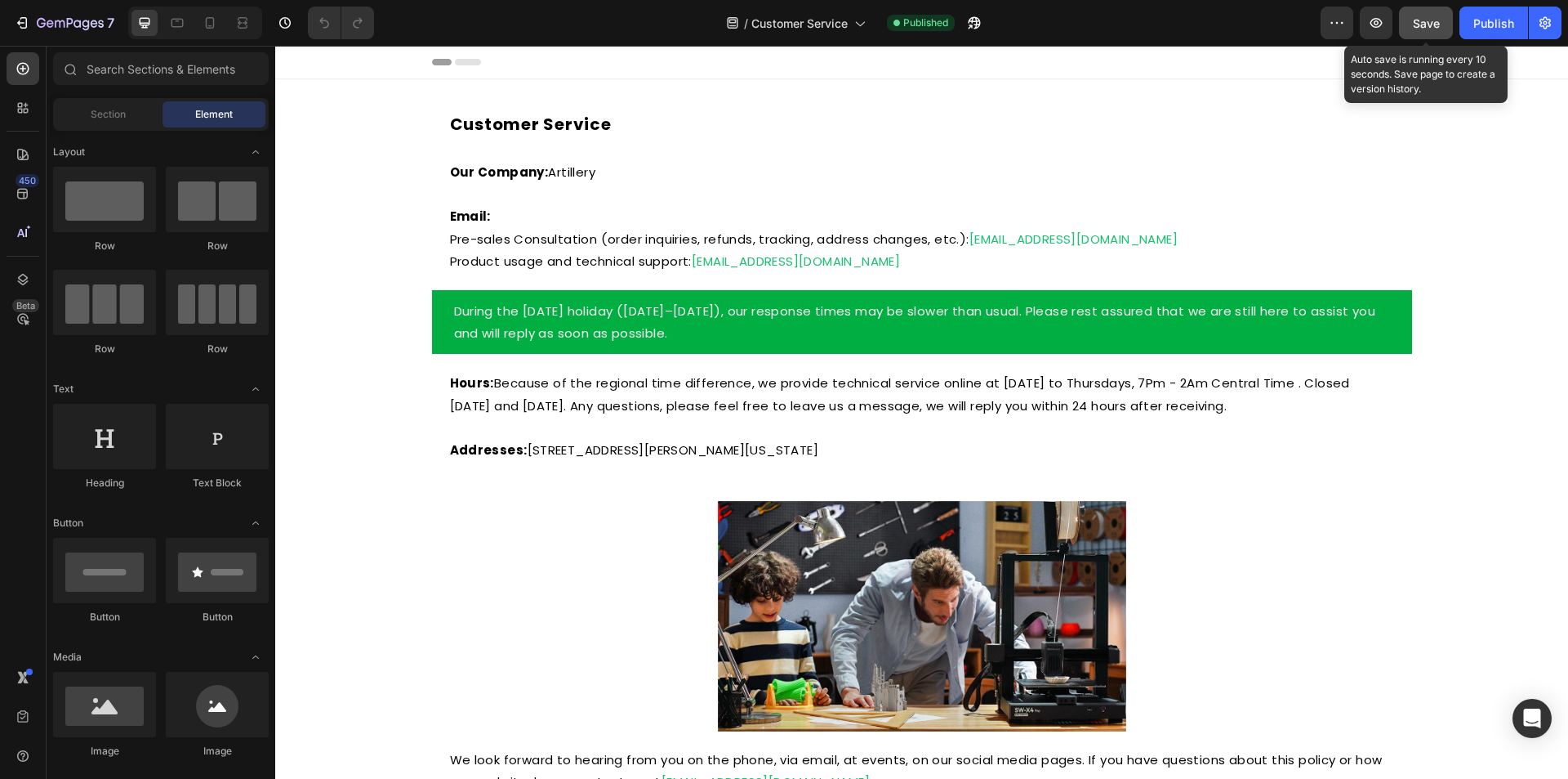
click at [1437, 32] on button "Save" at bounding box center [1426, 22] width 54 height 32
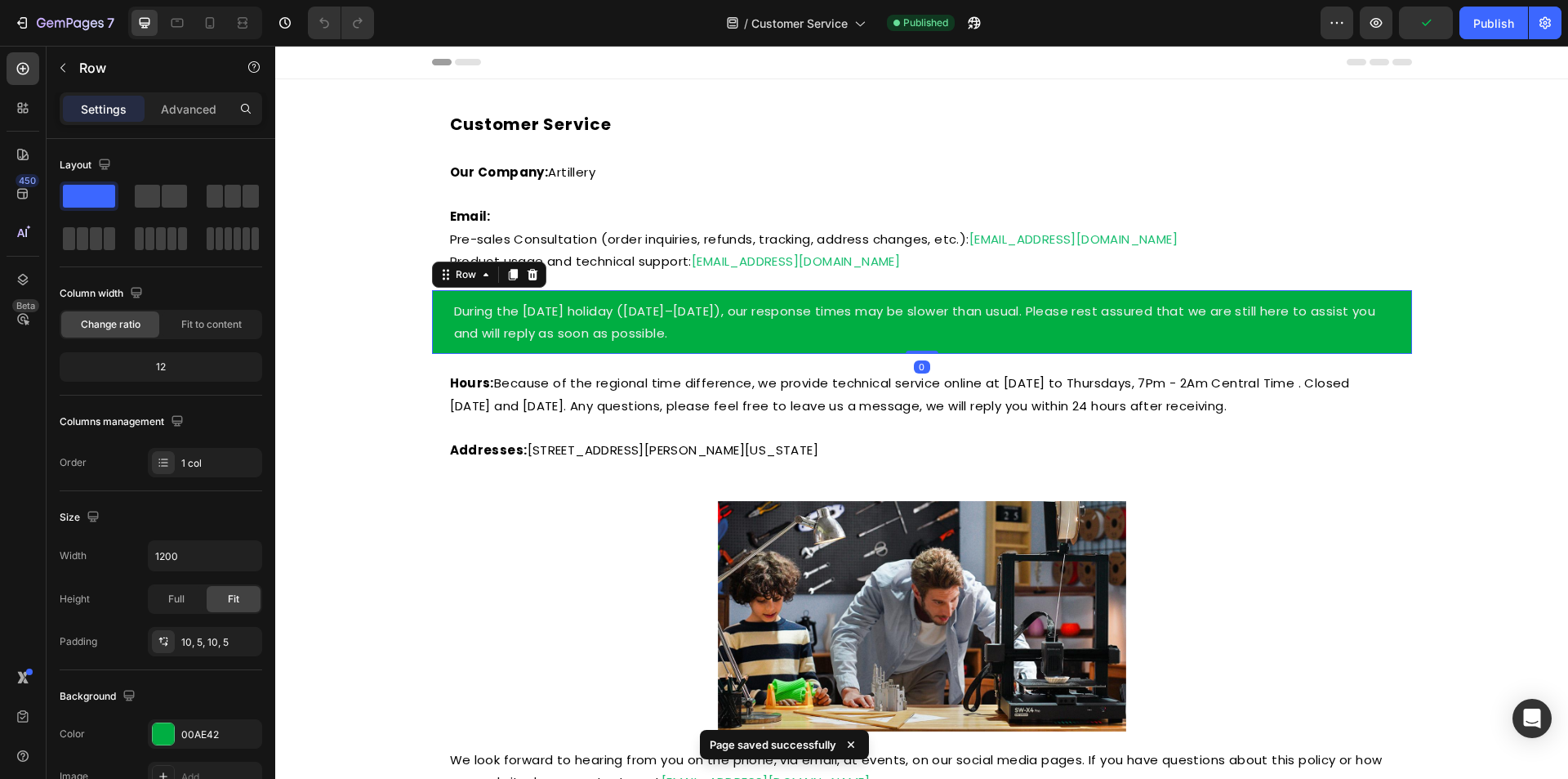
click at [1402, 335] on div "During the [DATE] holiday ([DATE]–[DATE]), our response times may be slower tha…" at bounding box center [922, 321] width 980 height 64
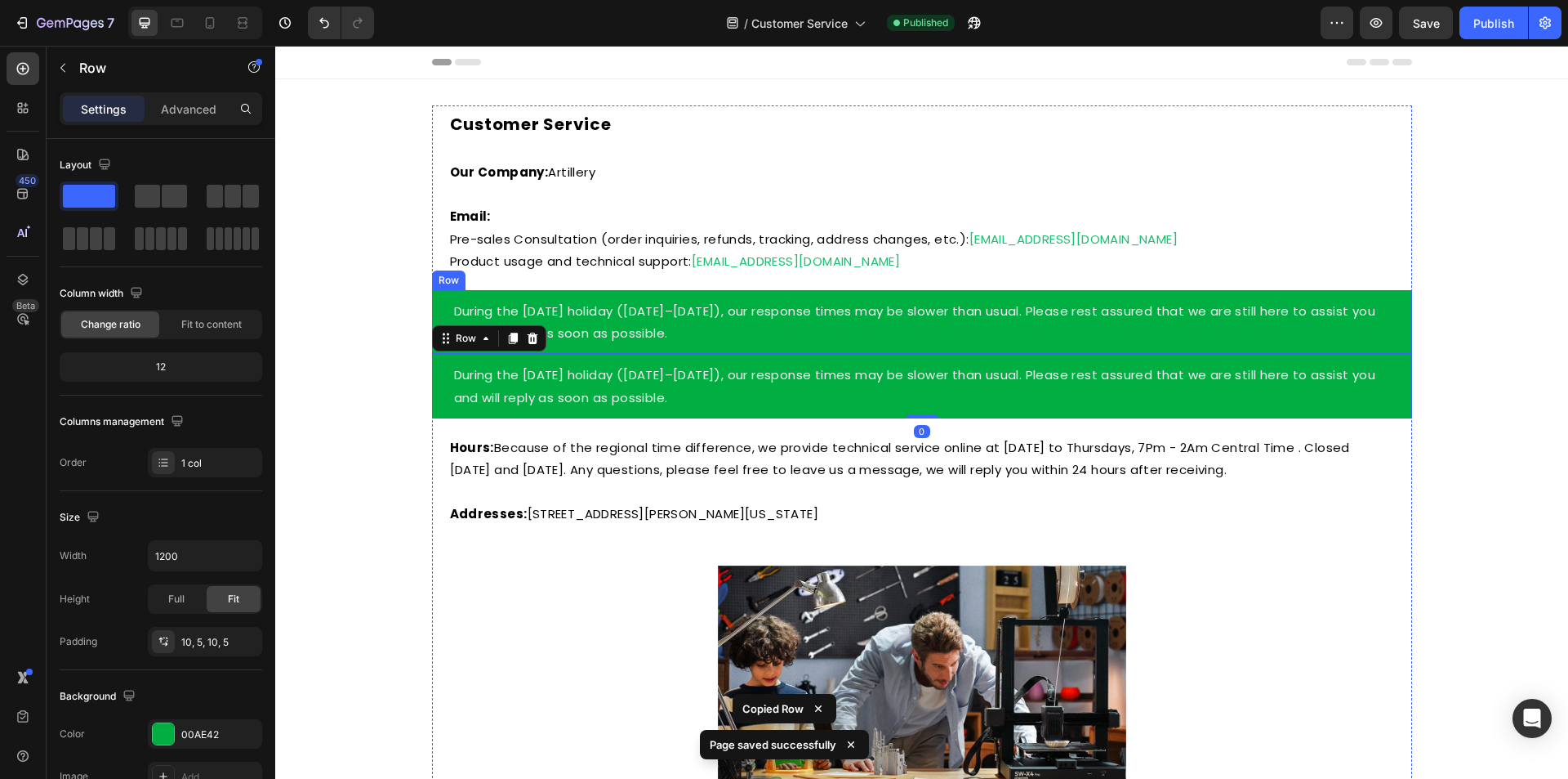
click at [682, 294] on div "During the [DATE] holiday ([DATE]–[DATE]), our response times may be slower tha…" at bounding box center [922, 321] width 980 height 64
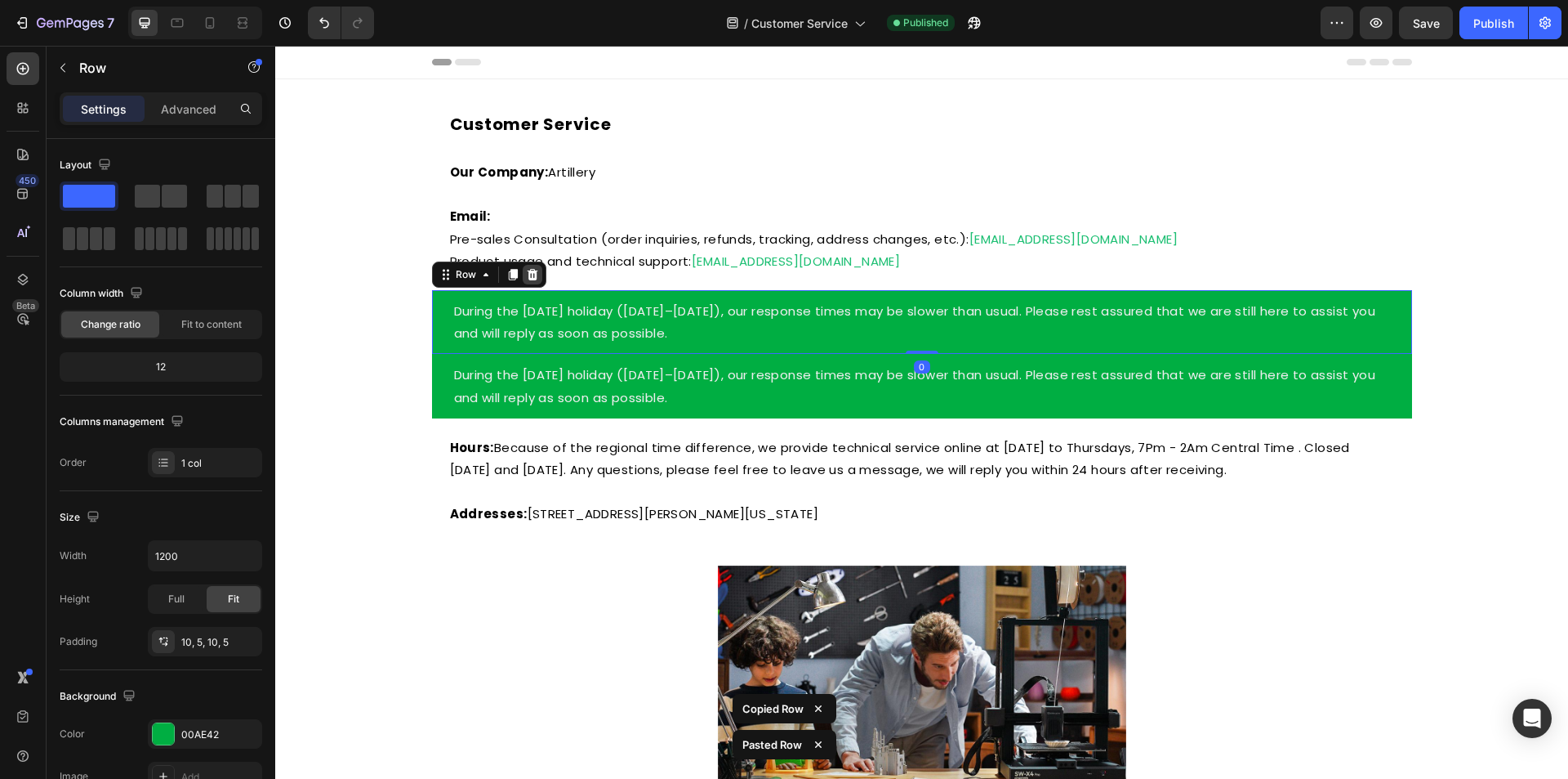
click at [531, 276] on icon at bounding box center [532, 274] width 13 height 13
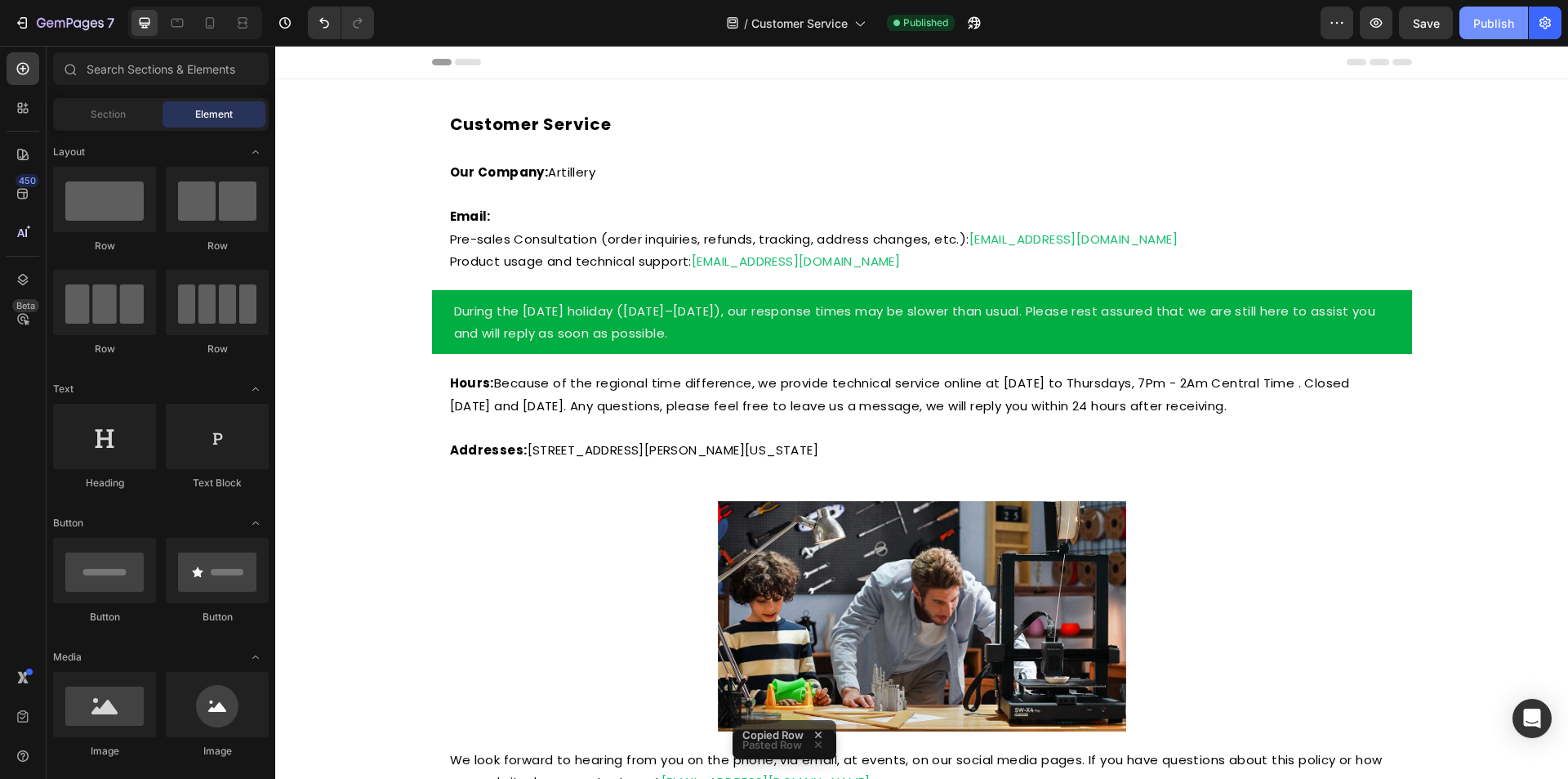
click at [1480, 24] on div "Publish" at bounding box center [1494, 24] width 41 height 17
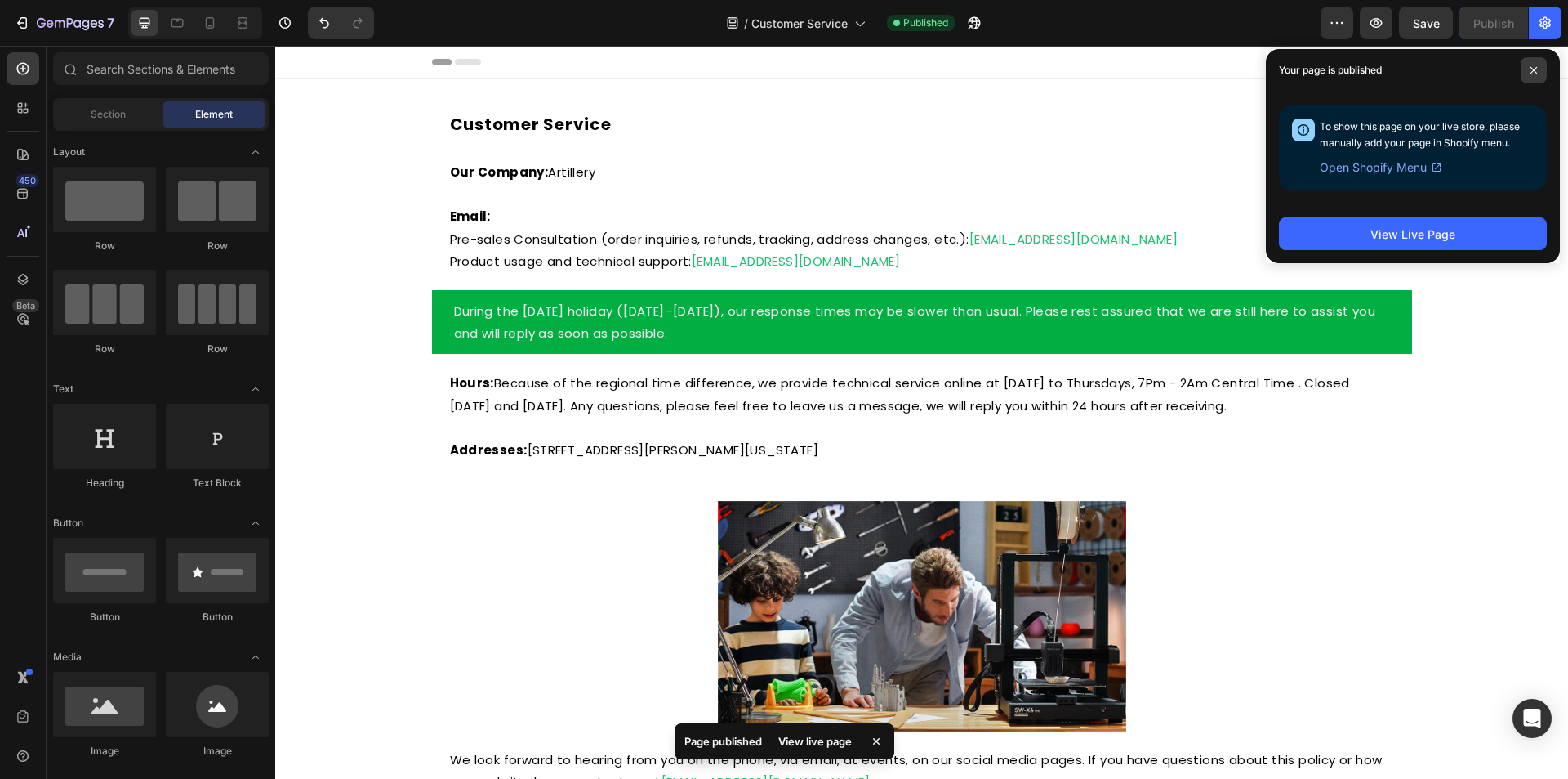
click at [1527, 72] on span at bounding box center [1534, 70] width 26 height 26
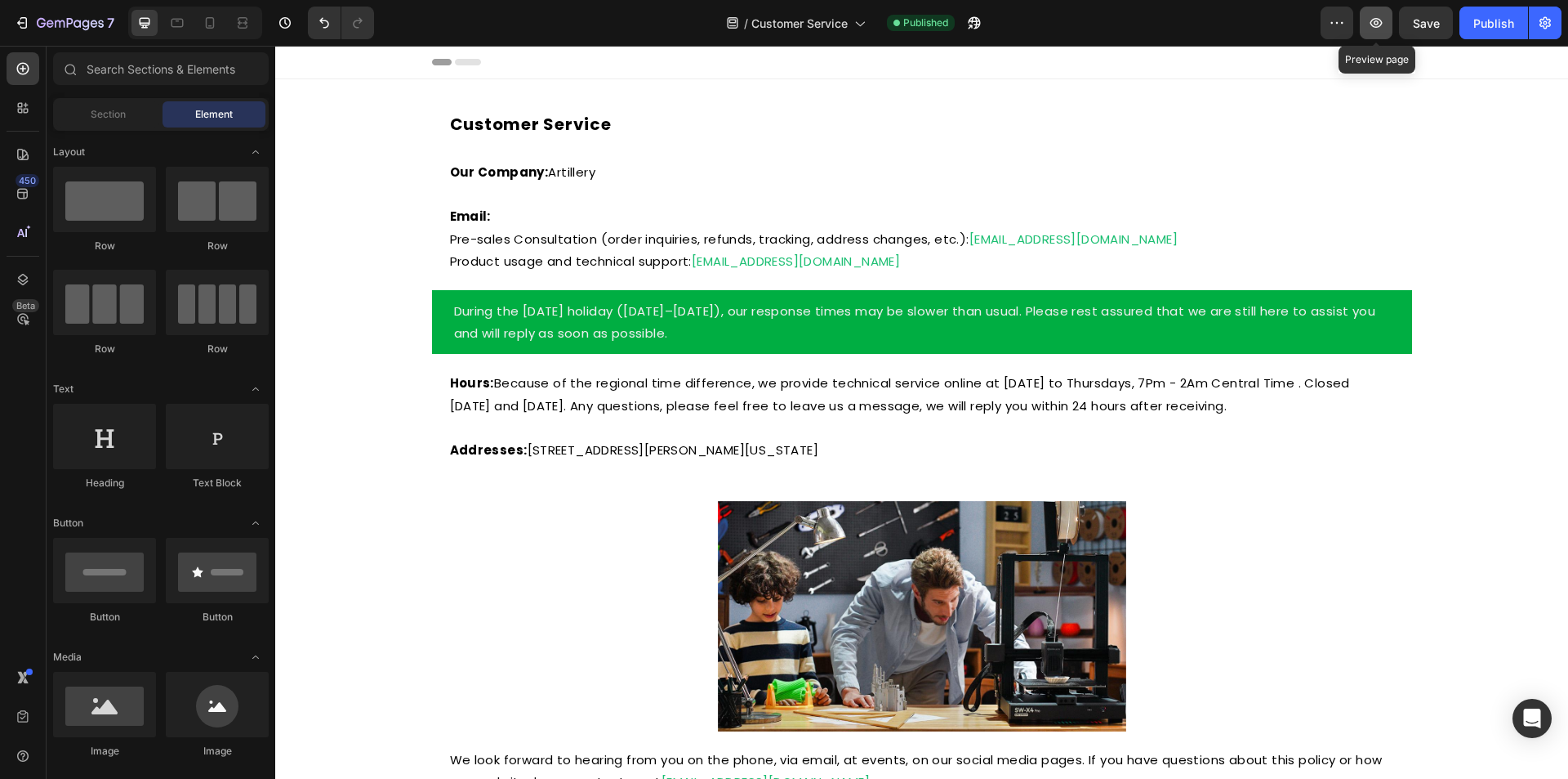
click at [1381, 19] on icon "button" at bounding box center [1376, 23] width 17 height 17
click at [1345, 25] on icon "button" at bounding box center [1337, 23] width 17 height 17
